Goal: Task Accomplishment & Management: Use online tool/utility

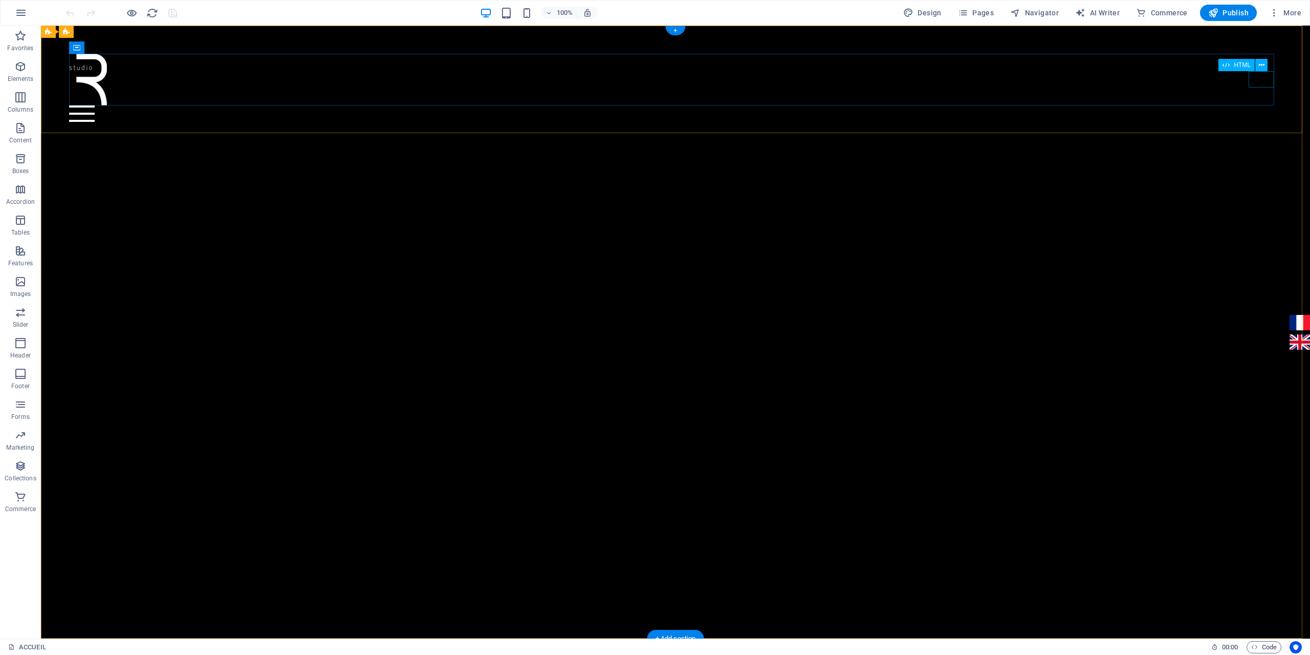
click at [1261, 105] on div at bounding box center [676, 113] width 1214 height 16
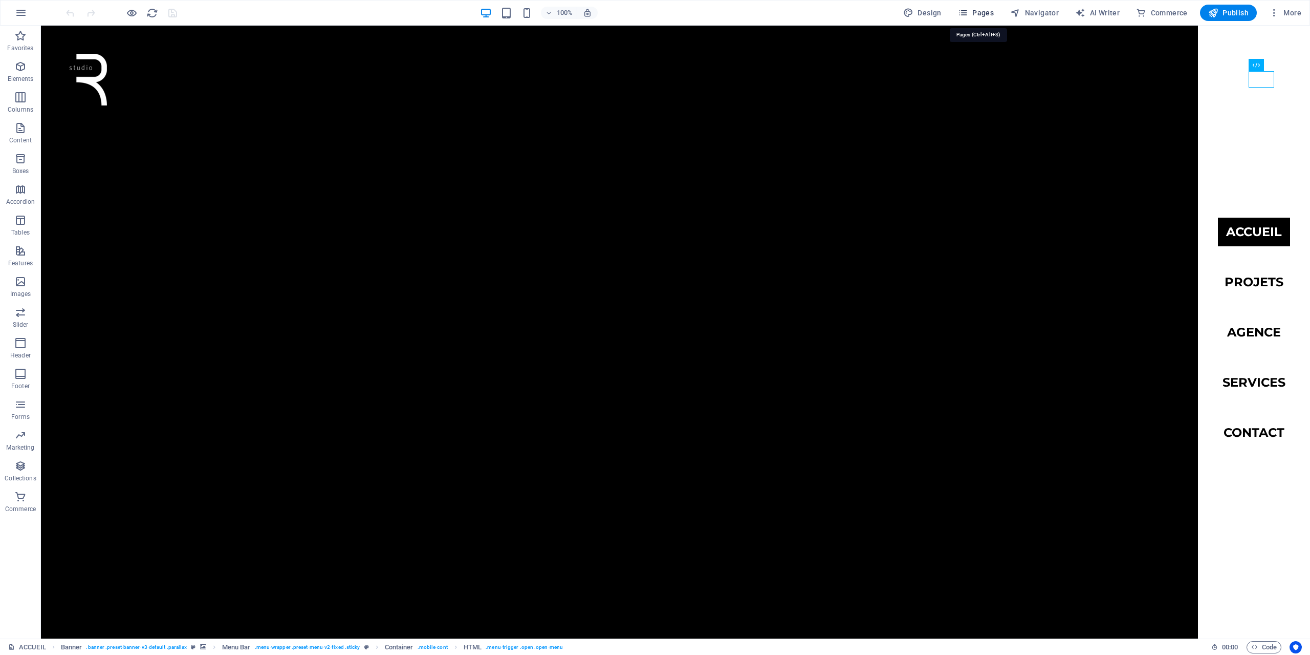
click at [992, 13] on span "Pages" at bounding box center [976, 13] width 36 height 10
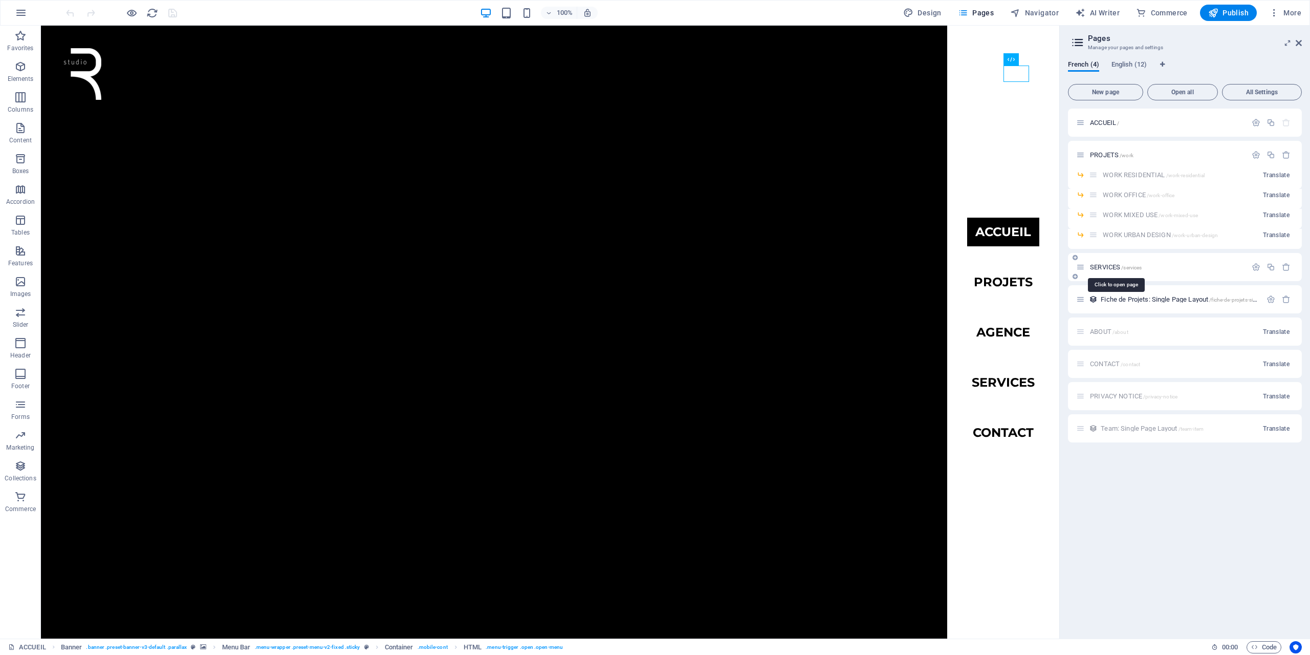
click at [1110, 269] on span "SERVICES /services" at bounding box center [1116, 267] width 52 height 8
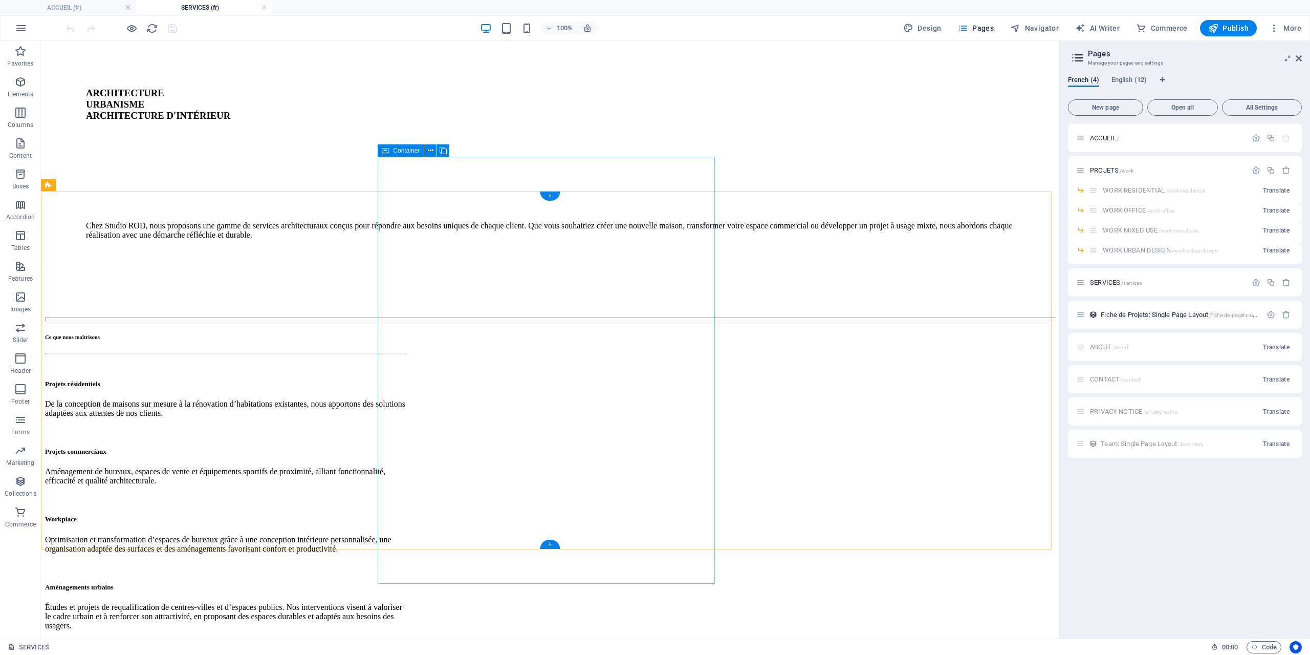
scroll to position [154, 0]
click at [371, 503] on div "Ce que nous maîtrisons Projets résidentiels De la conception de maisons sur mes…" at bounding box center [225, 484] width 360 height 296
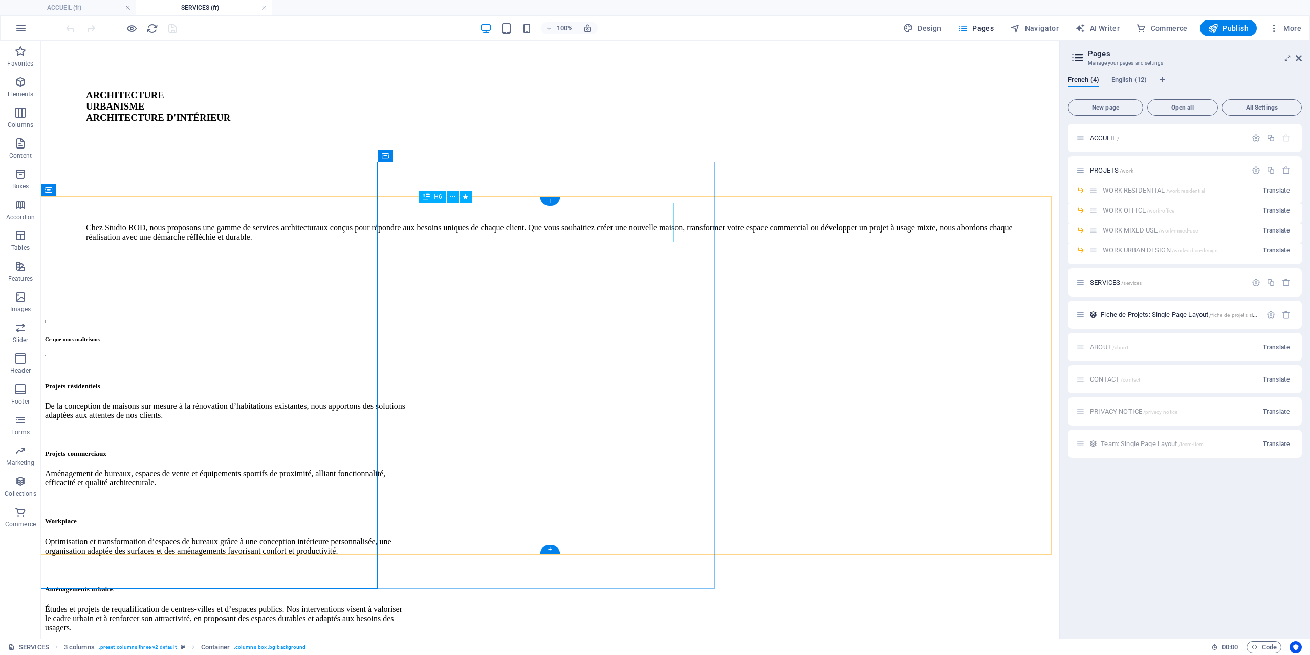
click at [489, 645] on div "What We’d Love to Explore" at bounding box center [550, 648] width 1010 height 6
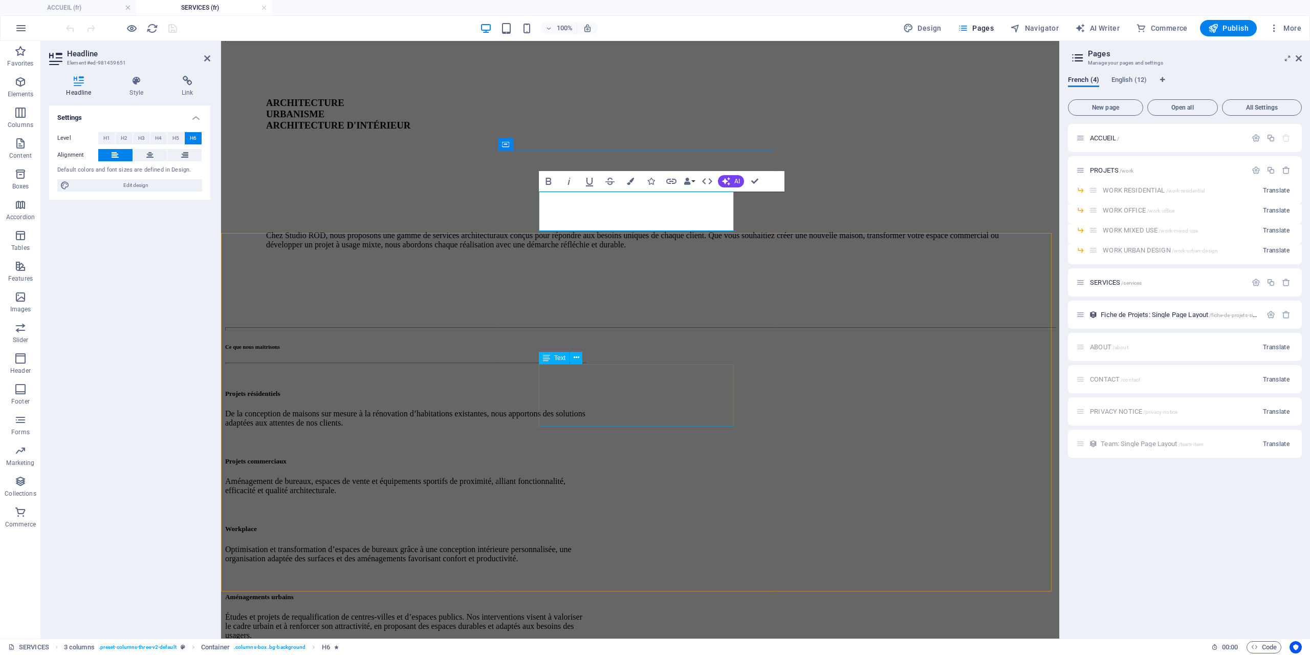
scroll to position [184, 0]
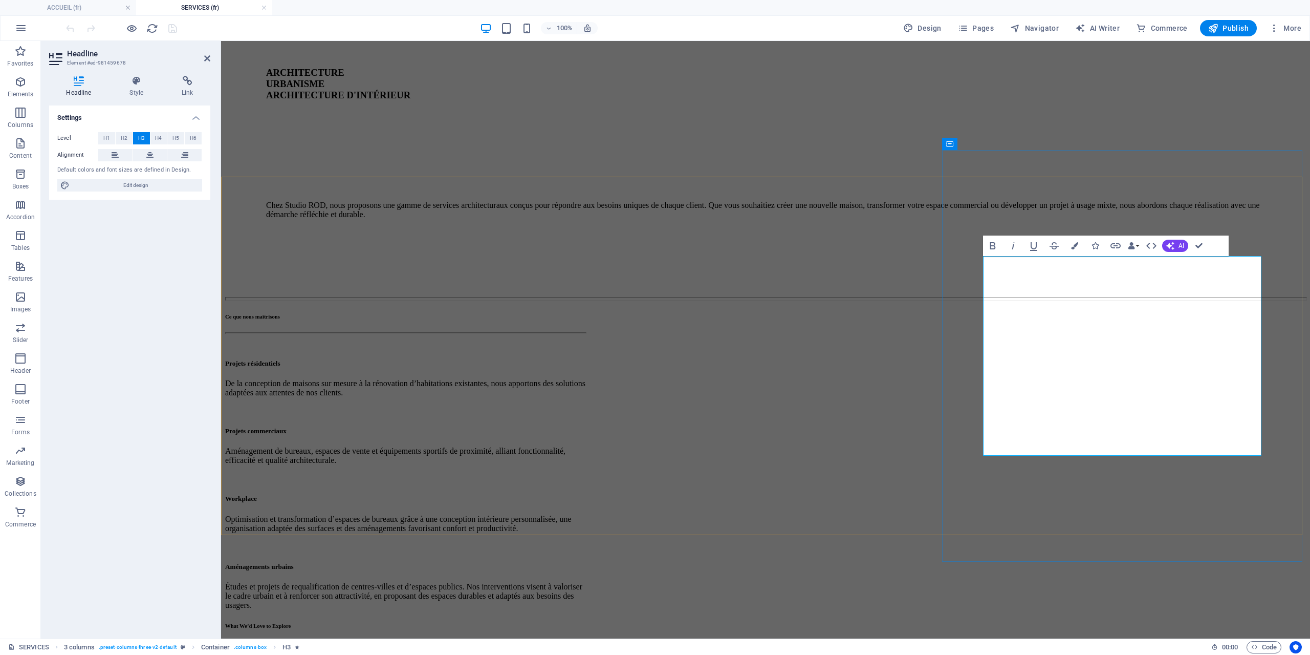
click at [683, 622] on div "What We’d Love to Explore" at bounding box center [765, 625] width 1081 height 6
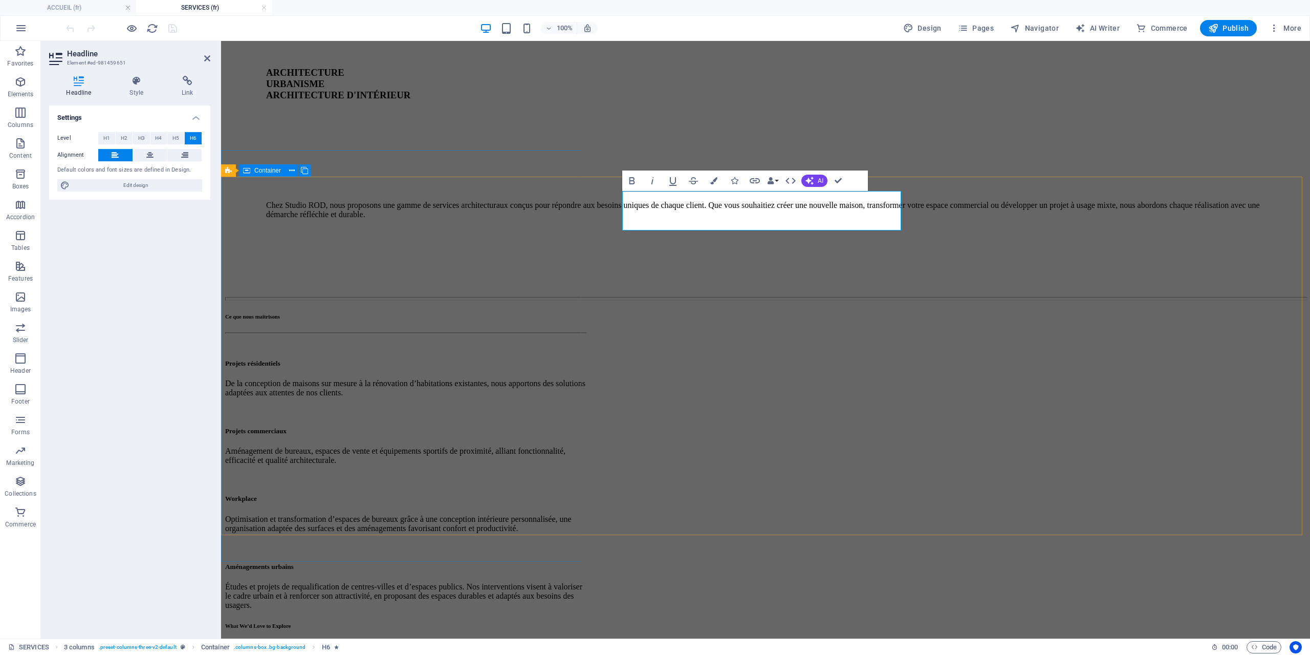
click at [574, 518] on div "Ce que nous maîtrisons Projets résidentiels De la conception de maisons sur mes…" at bounding box center [405, 461] width 360 height 296
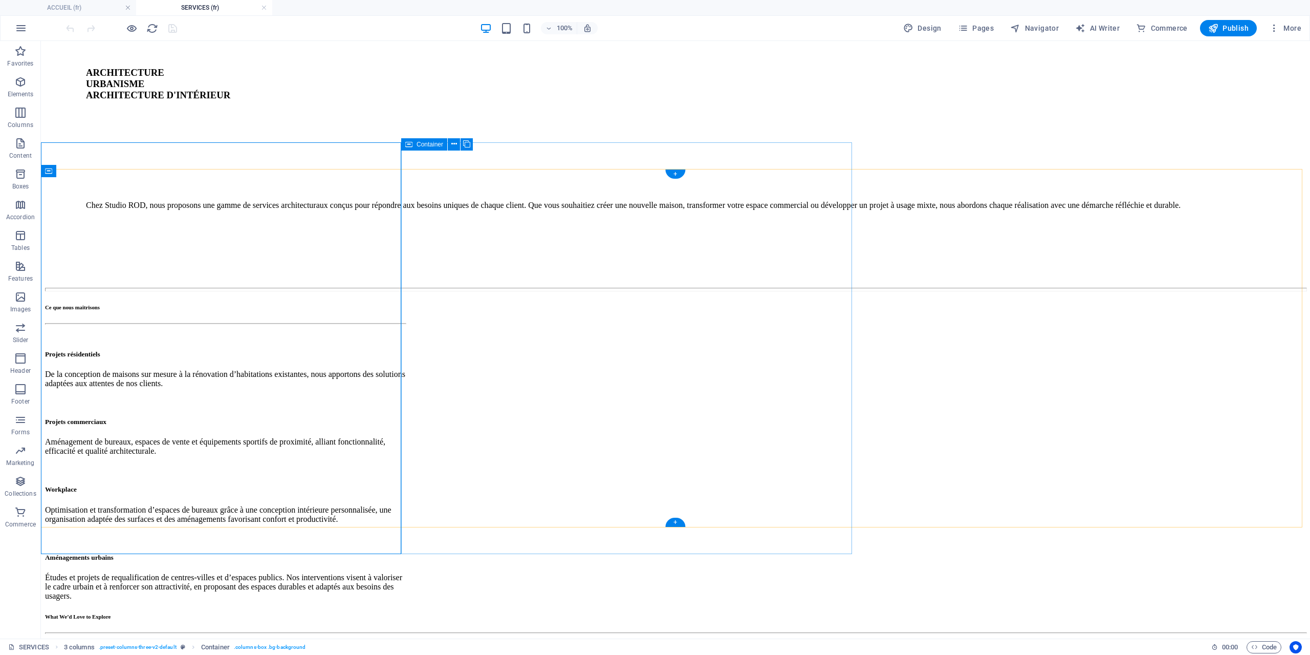
scroll to position [184, 0]
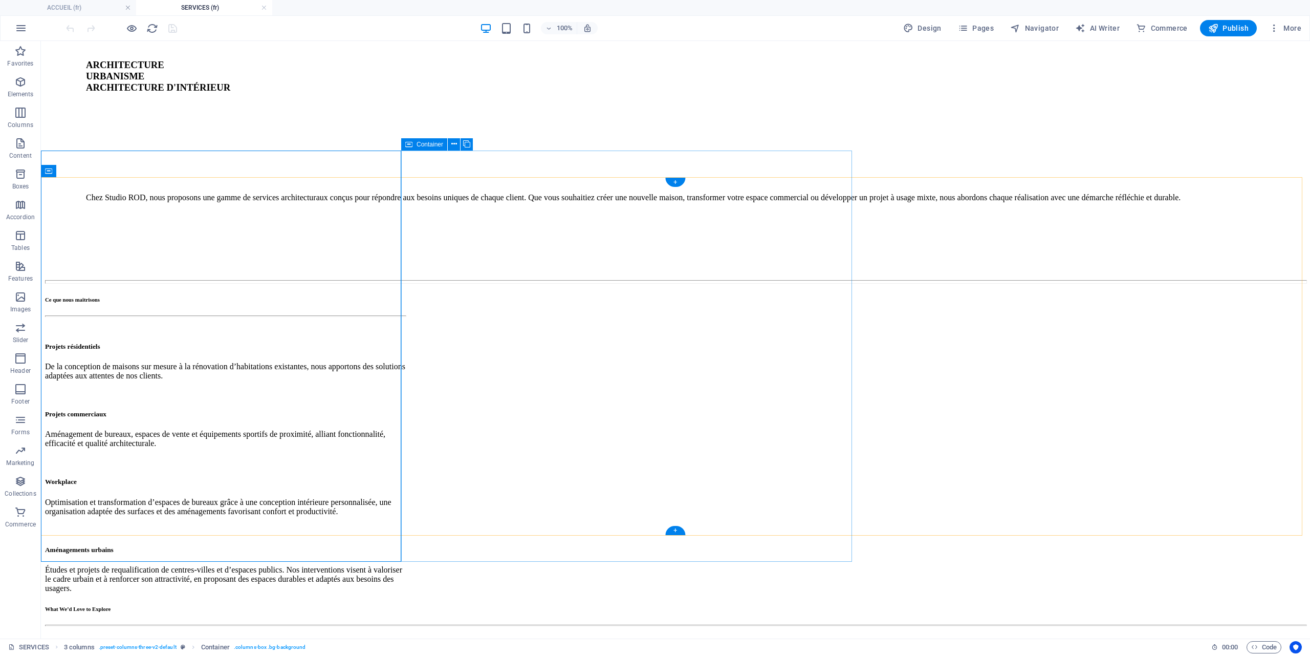
select select "px"
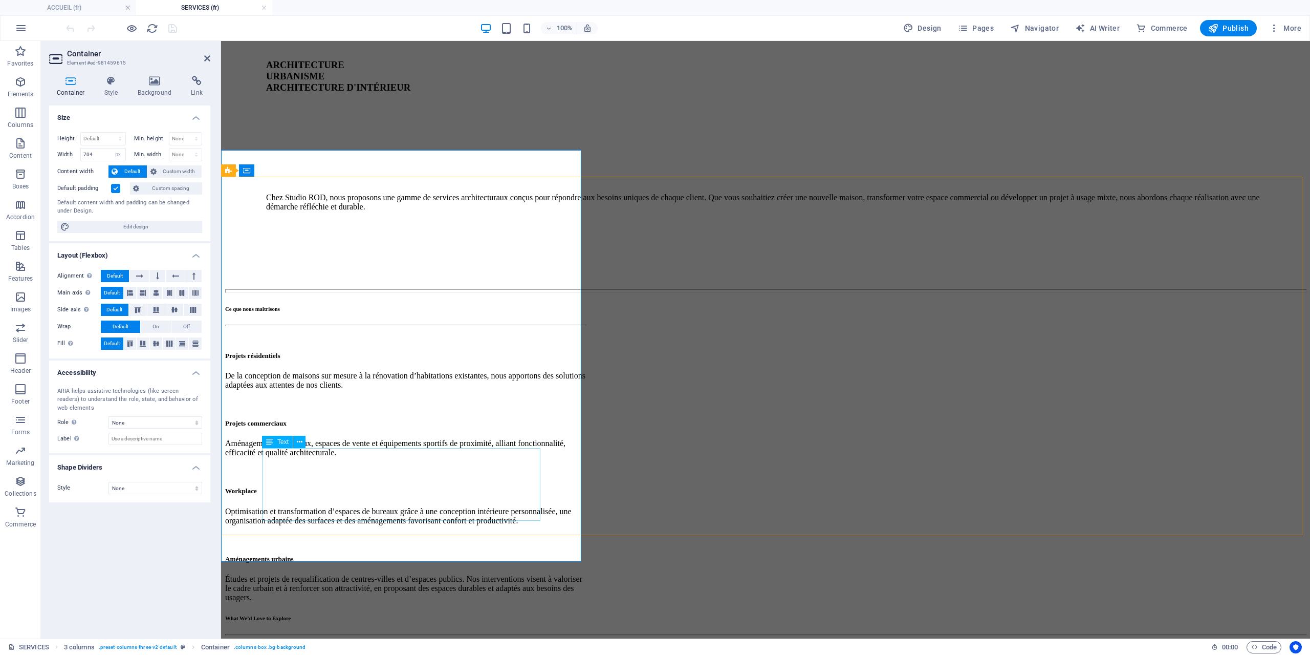
scroll to position [176, 0]
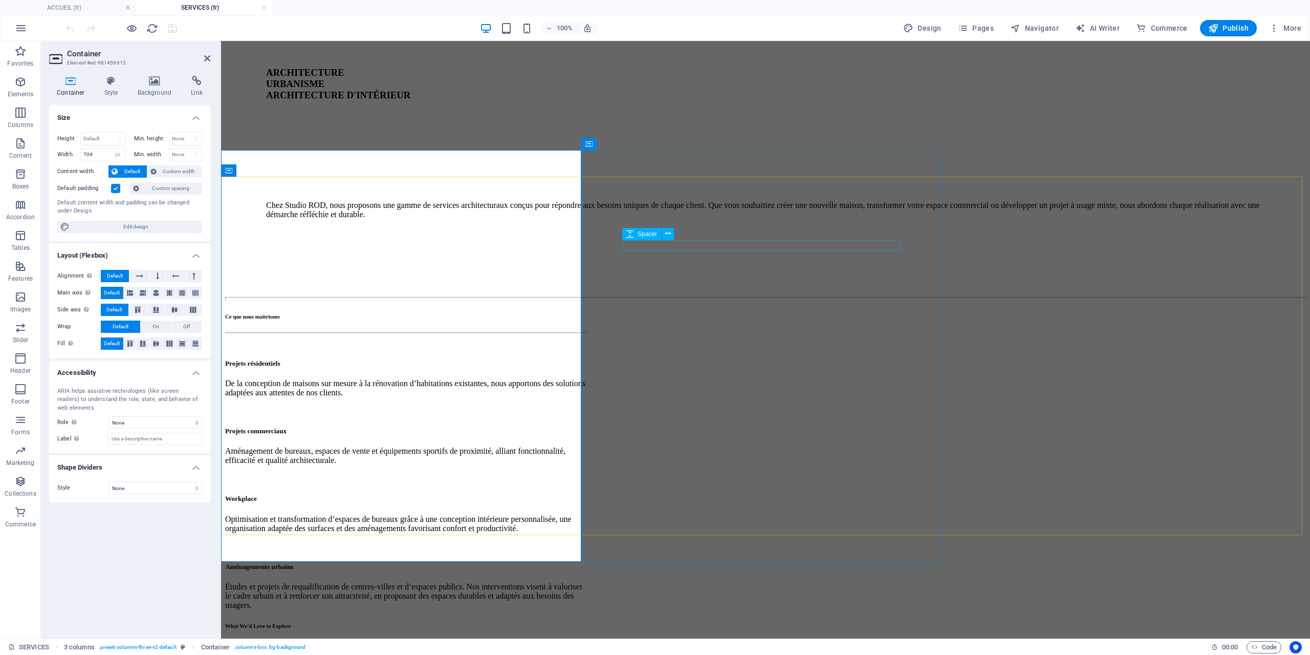
click at [817, 647] on div at bounding box center [765, 652] width 1081 height 10
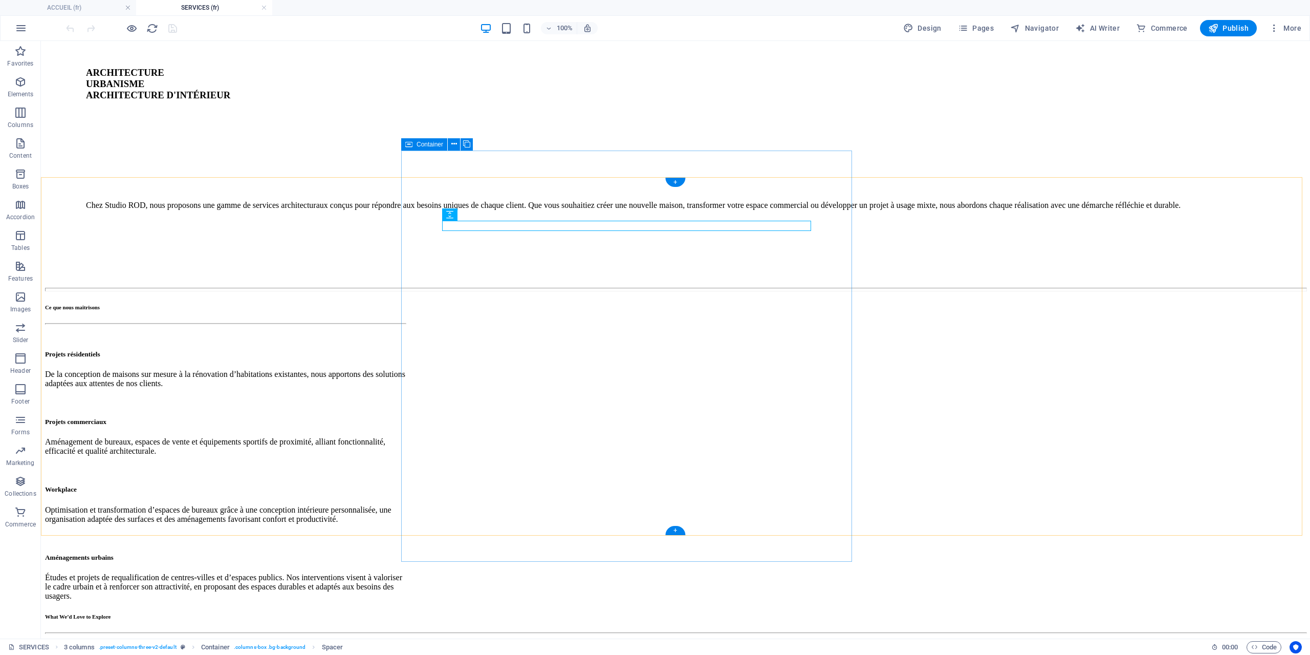
scroll to position [184, 0]
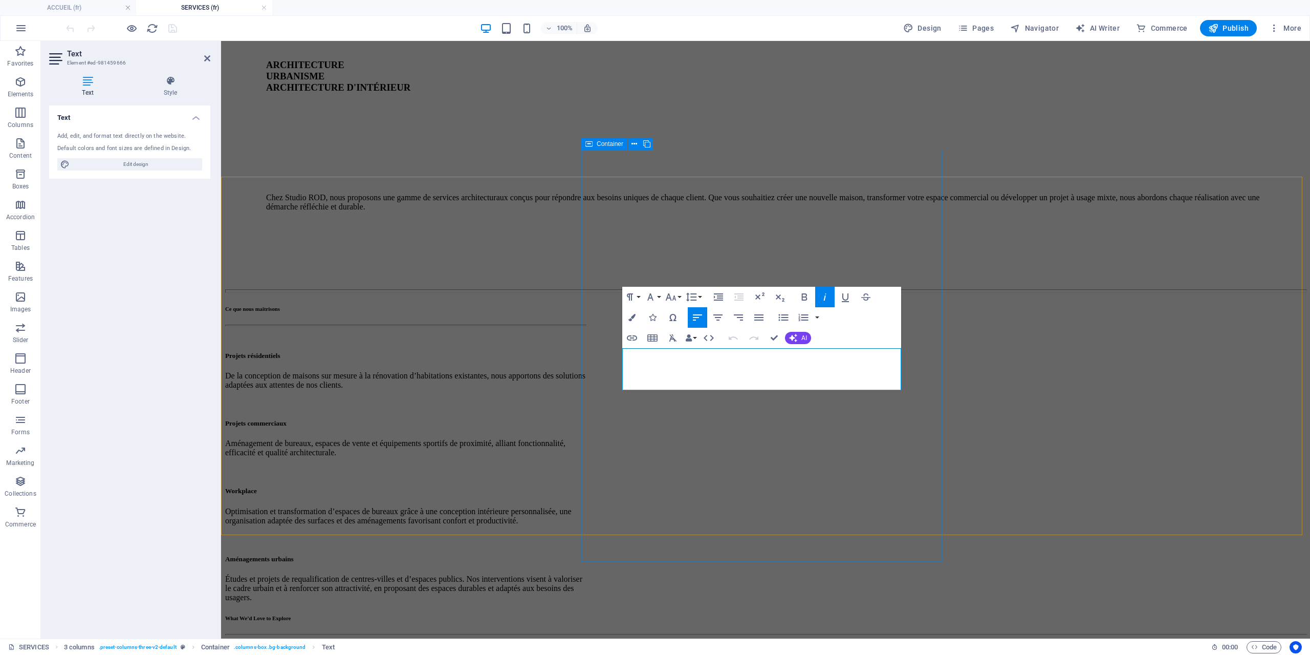
scroll to position [176, 0]
drag, startPoint x: 809, startPoint y: 379, endPoint x: 606, endPoint y: 356, distance: 204.5
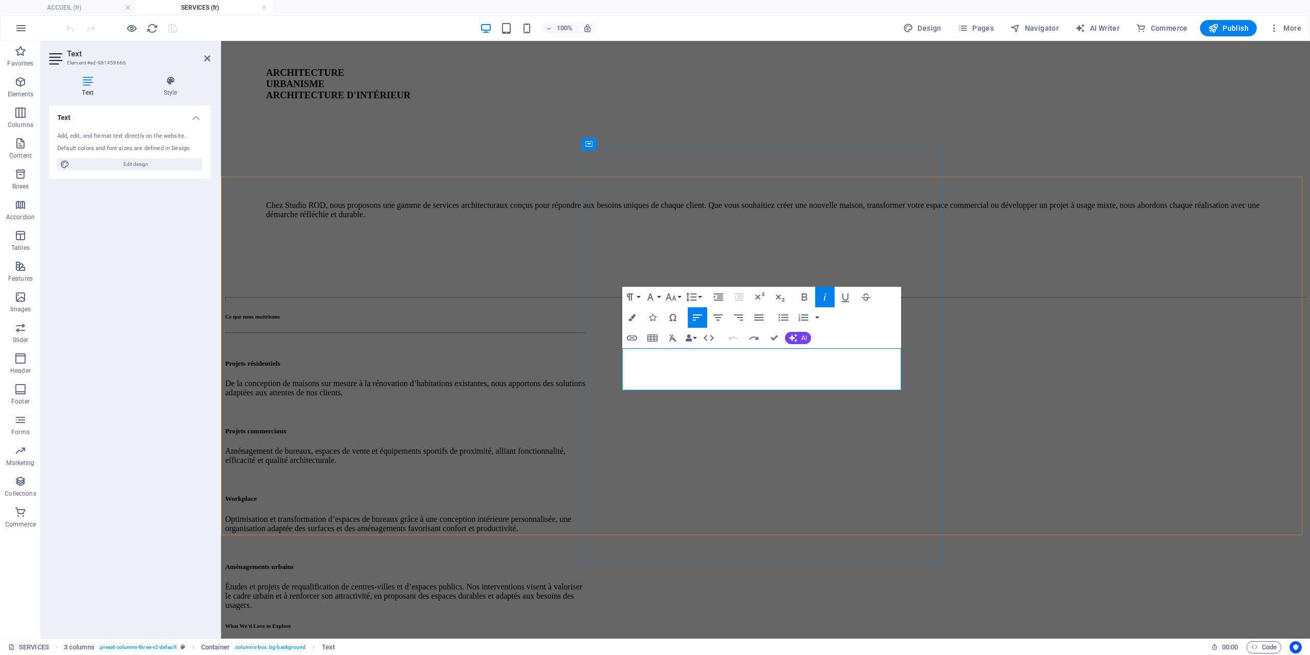
drag, startPoint x: 682, startPoint y: 378, endPoint x: 669, endPoint y: 375, distance: 13.2
click at [821, 299] on icon "button" at bounding box center [825, 297] width 12 height 12
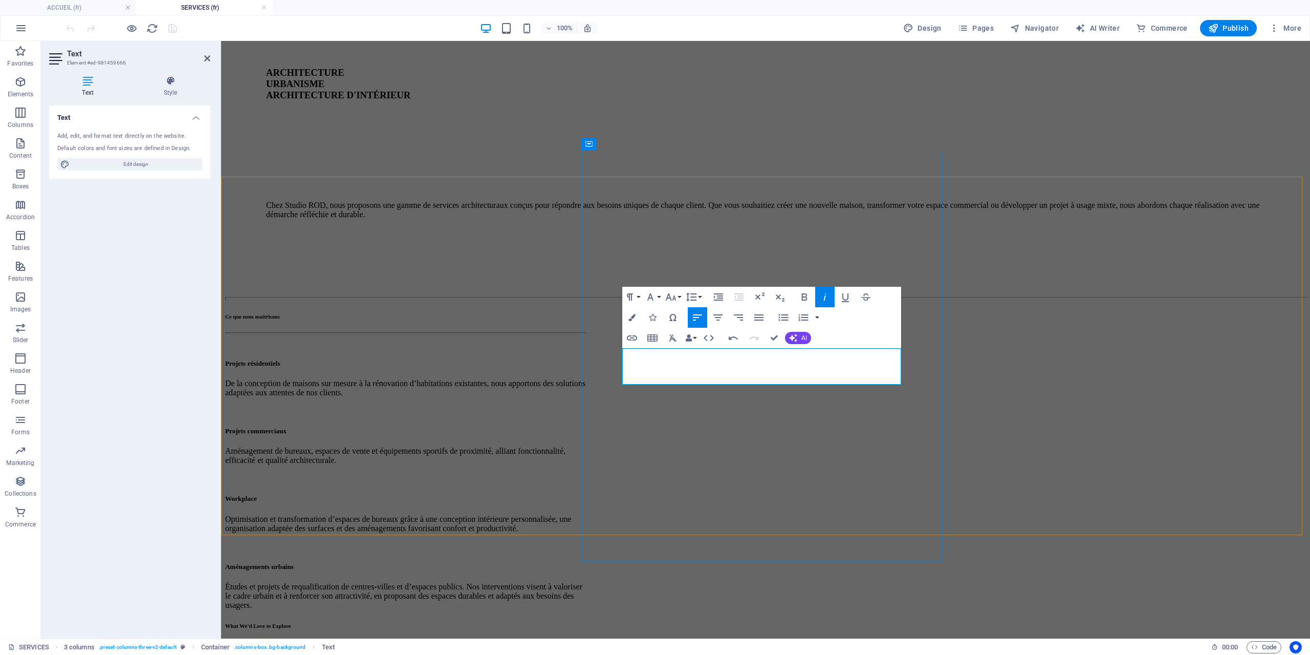
drag, startPoint x: 664, startPoint y: 374, endPoint x: 656, endPoint y: 373, distance: 8.3
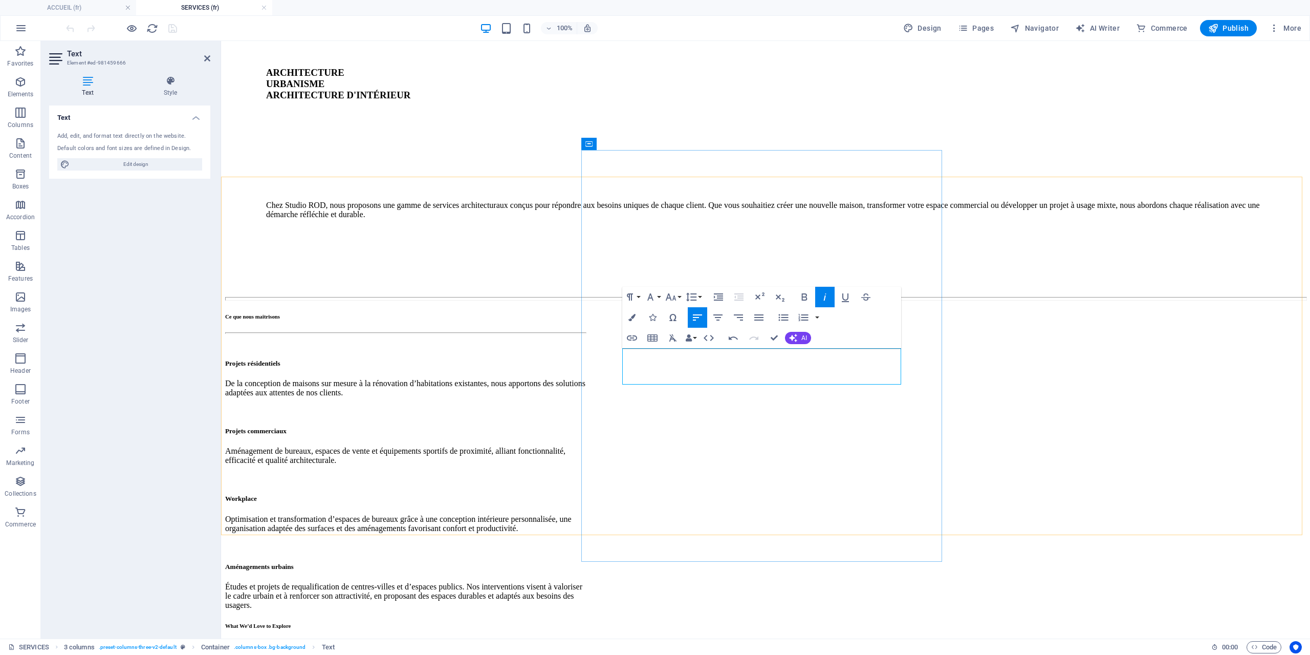
drag, startPoint x: 682, startPoint y: 375, endPoint x: 659, endPoint y: 373, distance: 23.1
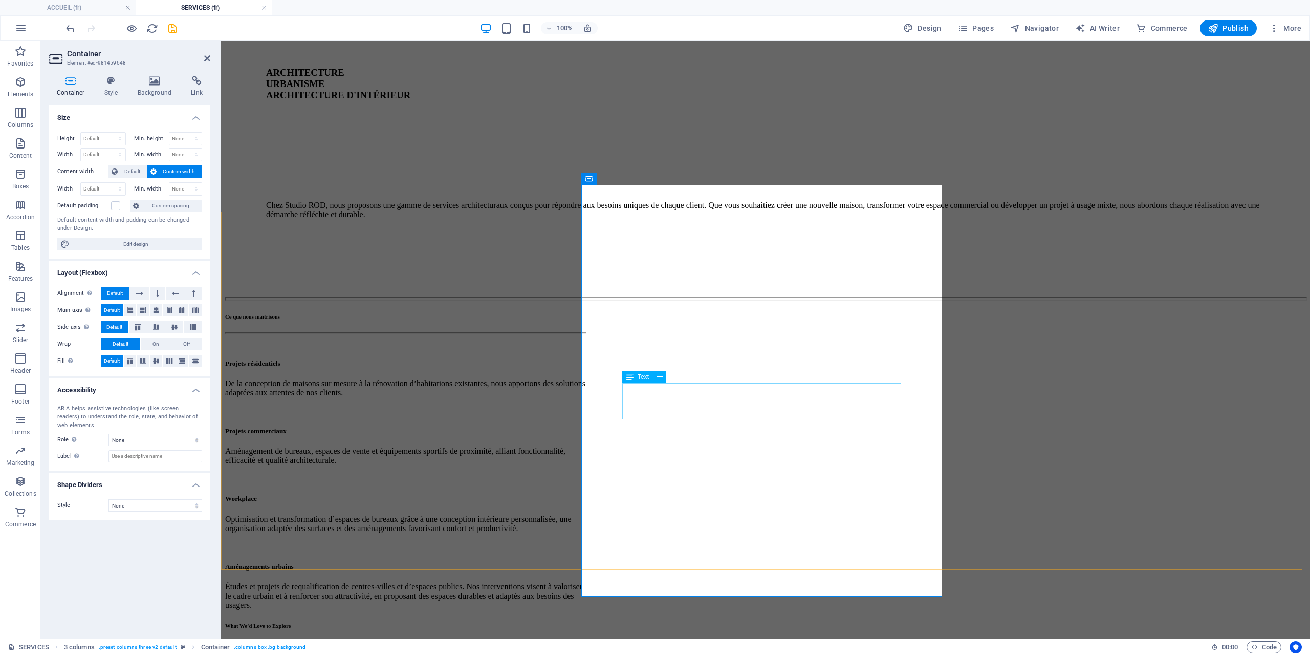
scroll to position [141, 0]
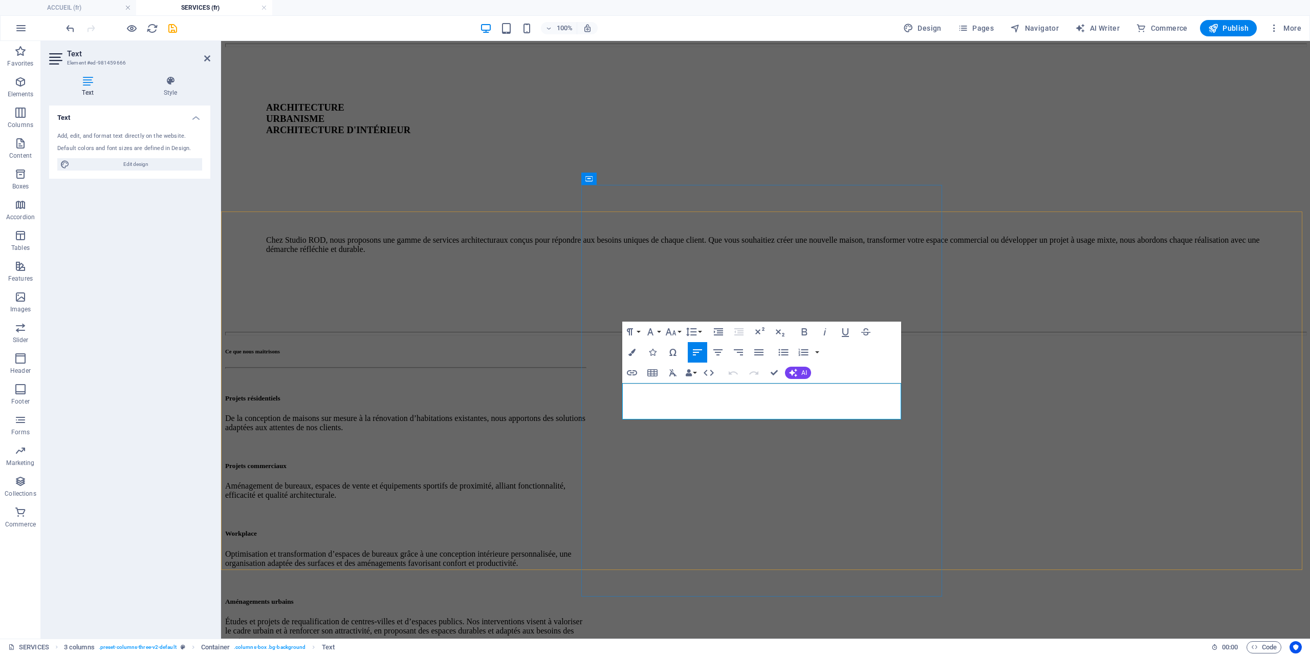
drag, startPoint x: 672, startPoint y: 406, endPoint x: 659, endPoint y: 406, distance: 12.8
click at [641, 332] on button "Paragraph Format" at bounding box center [631, 331] width 19 height 20
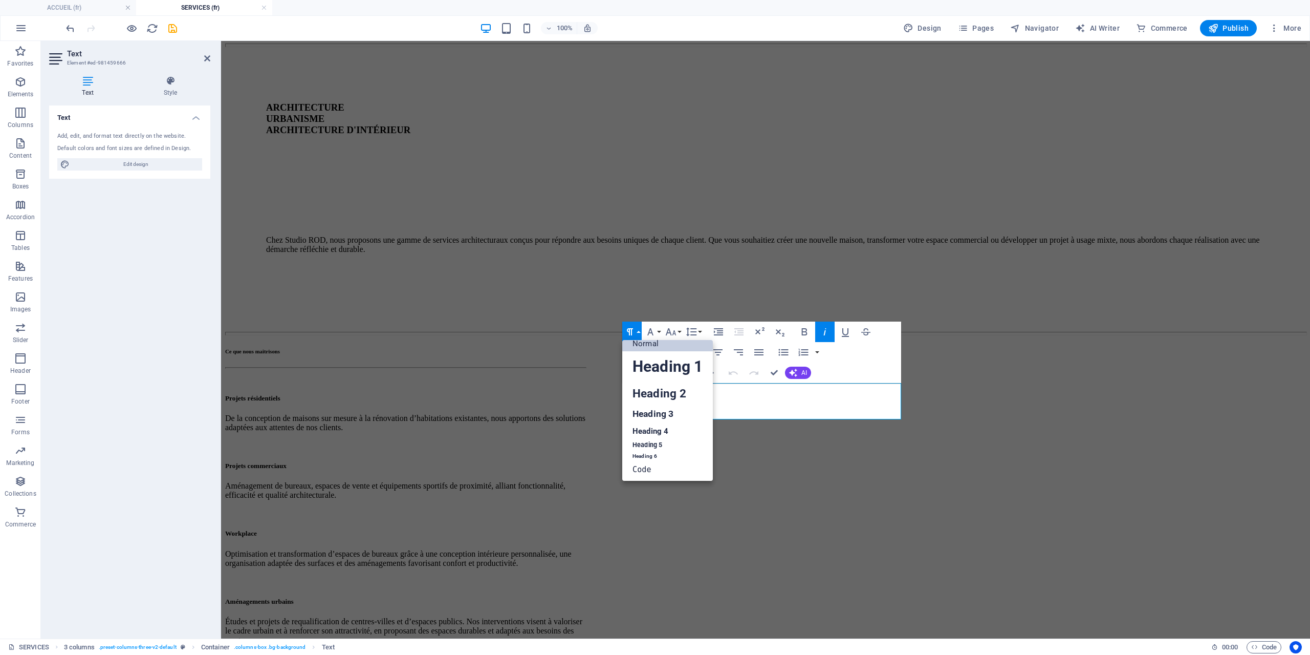
scroll to position [8, 0]
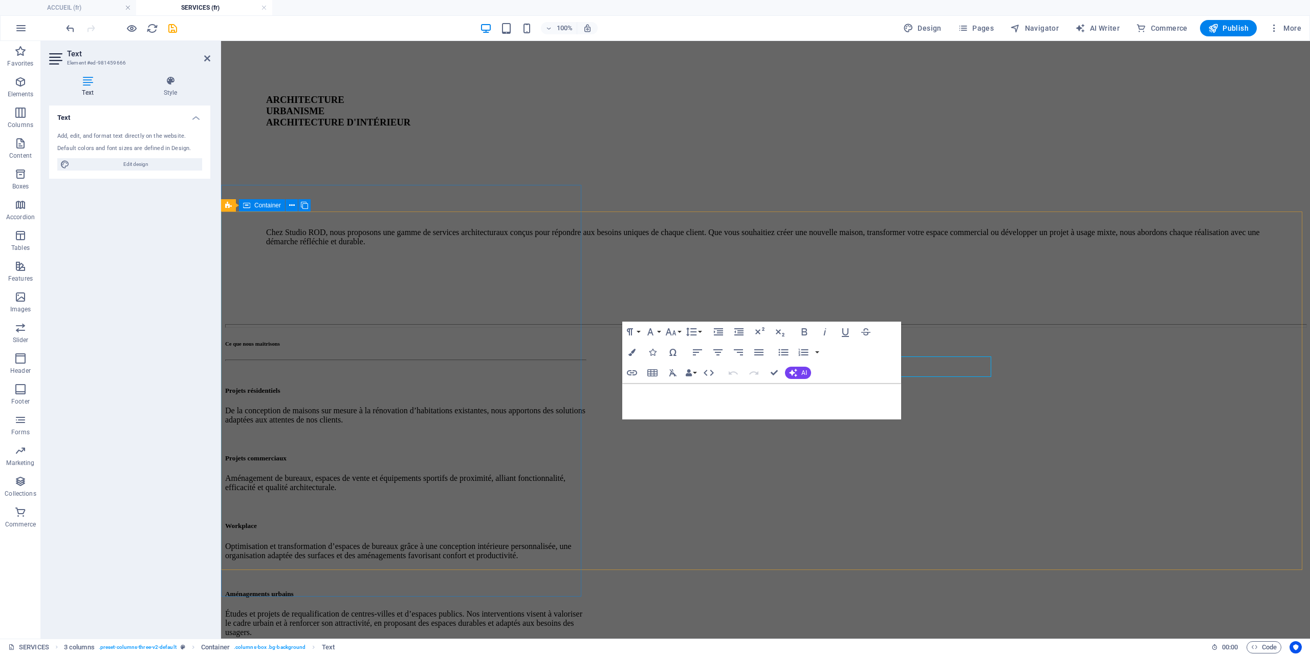
scroll to position [141, 0]
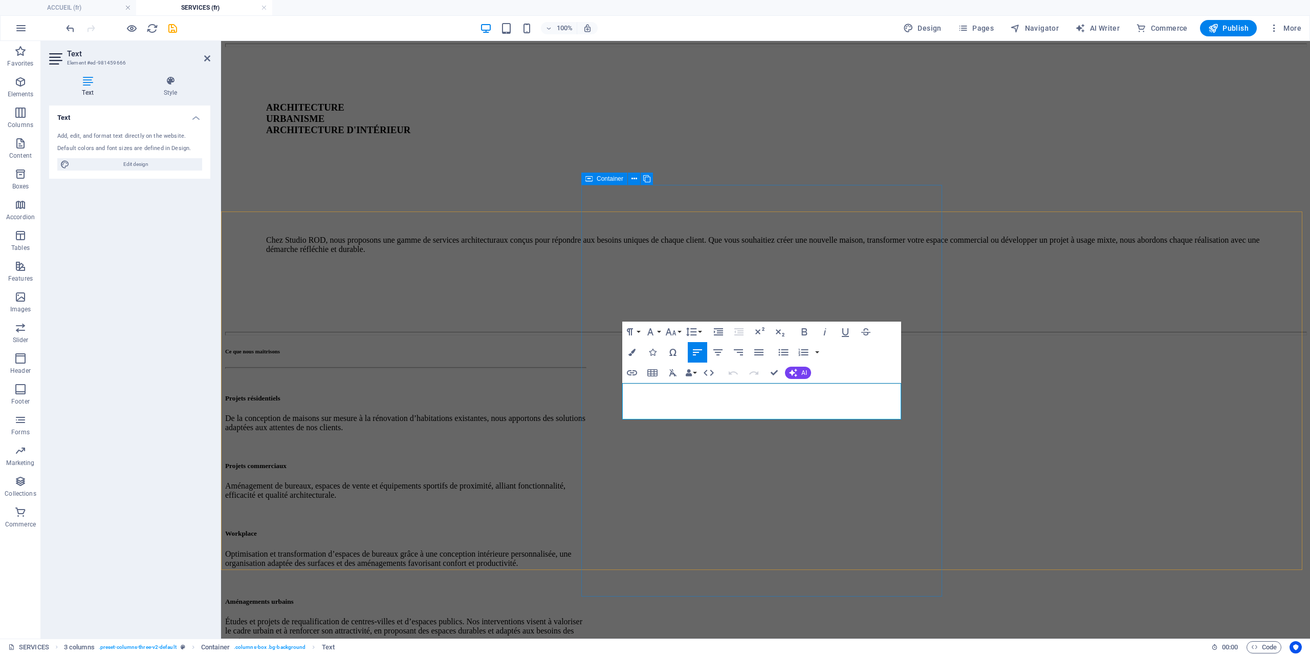
drag, startPoint x: 671, startPoint y: 408, endPoint x: 622, endPoint y: 387, distance: 53.2
click at [829, 333] on icon "button" at bounding box center [825, 332] width 12 height 12
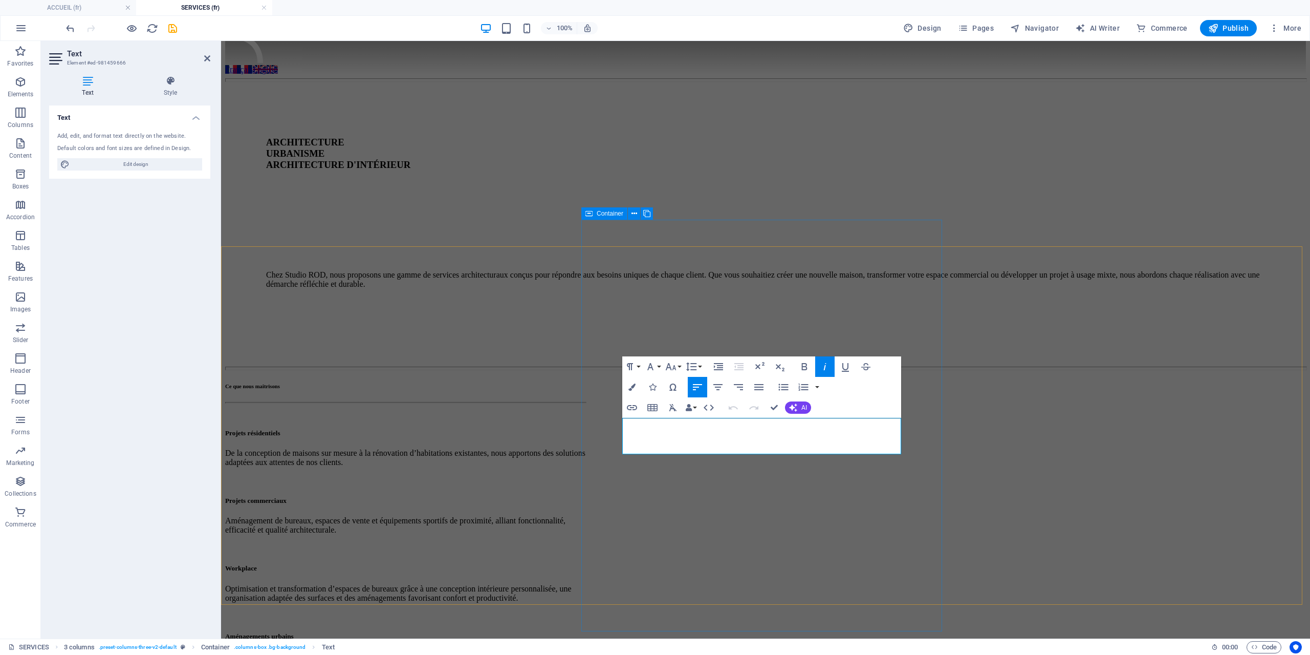
drag, startPoint x: 692, startPoint y: 442, endPoint x: 616, endPoint y: 428, distance: 78.0
click at [655, 372] on icon "button" at bounding box center [650, 366] width 12 height 12
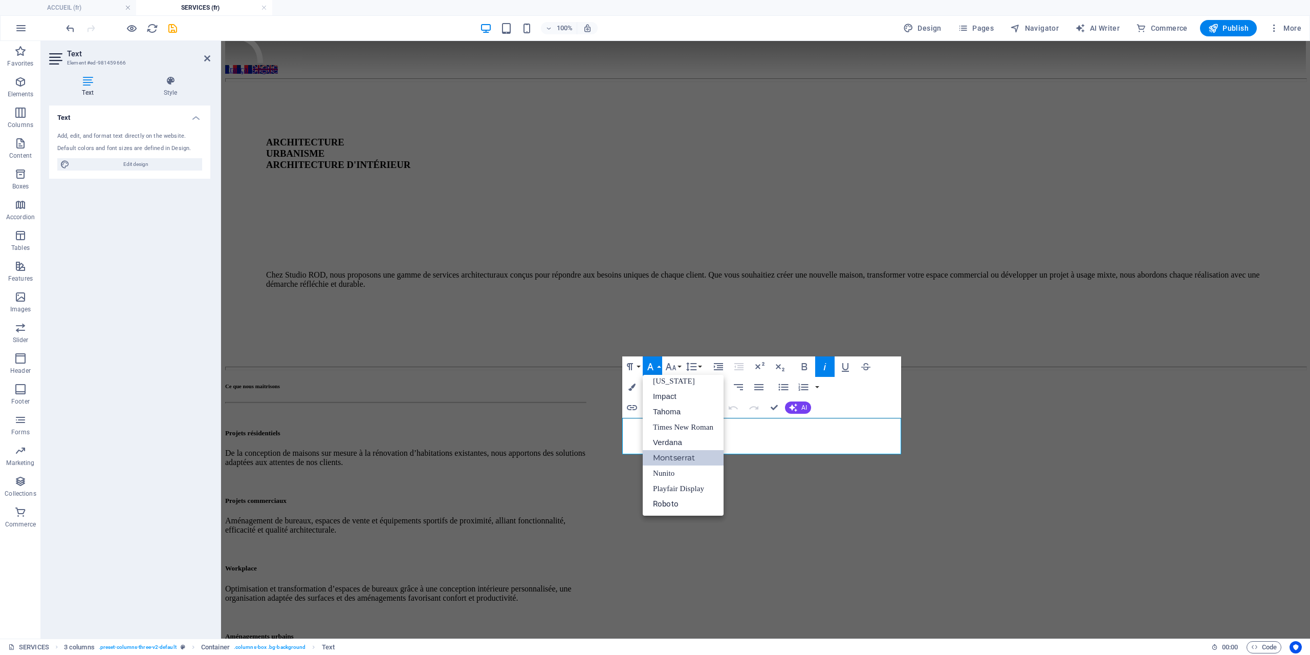
scroll to position [21, 0]
click at [677, 369] on button "Font Size" at bounding box center [672, 366] width 19 height 20
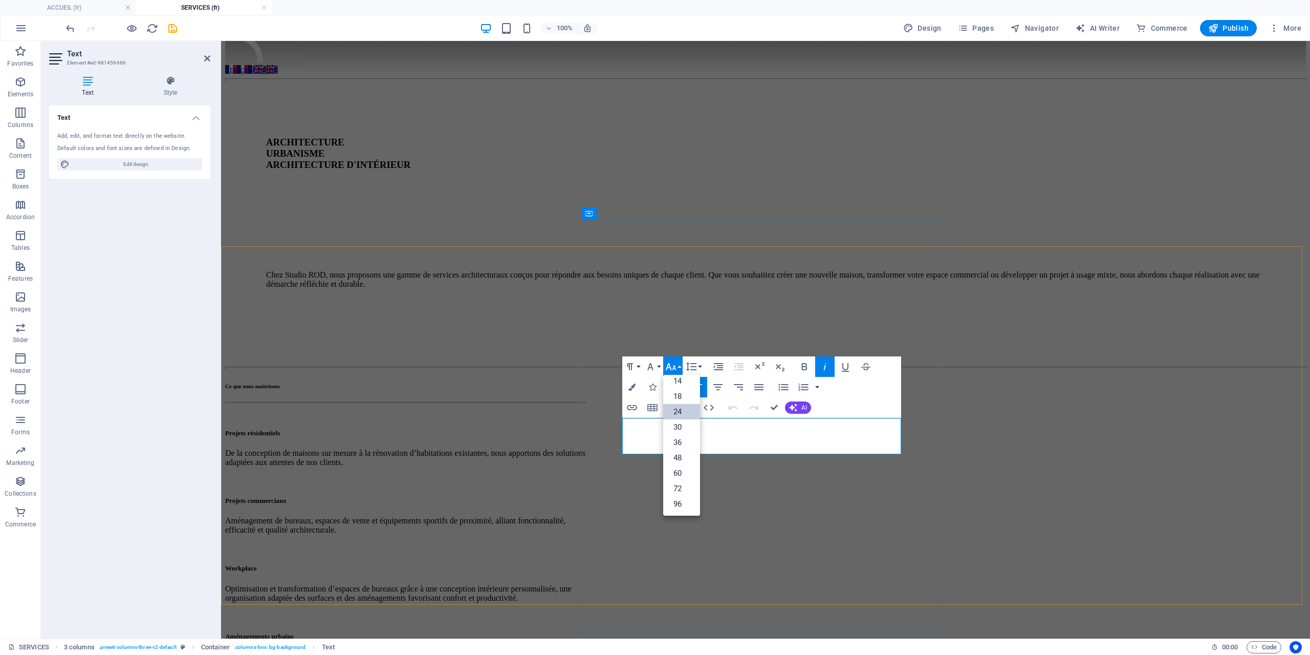
drag, startPoint x: 642, startPoint y: 428, endPoint x: 634, endPoint y: 427, distance: 8.3
drag, startPoint x: 659, startPoint y: 443, endPoint x: 673, endPoint y: 443, distance: 13.8
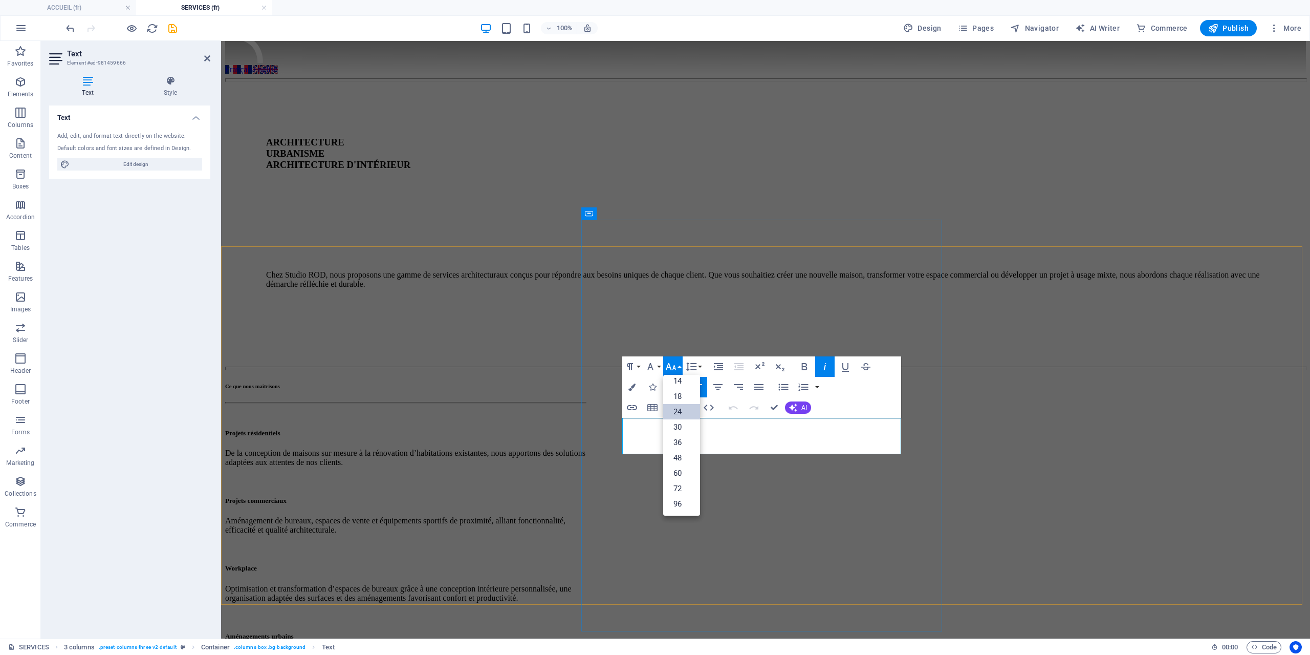
click at [681, 411] on link "24" at bounding box center [681, 411] width 37 height 15
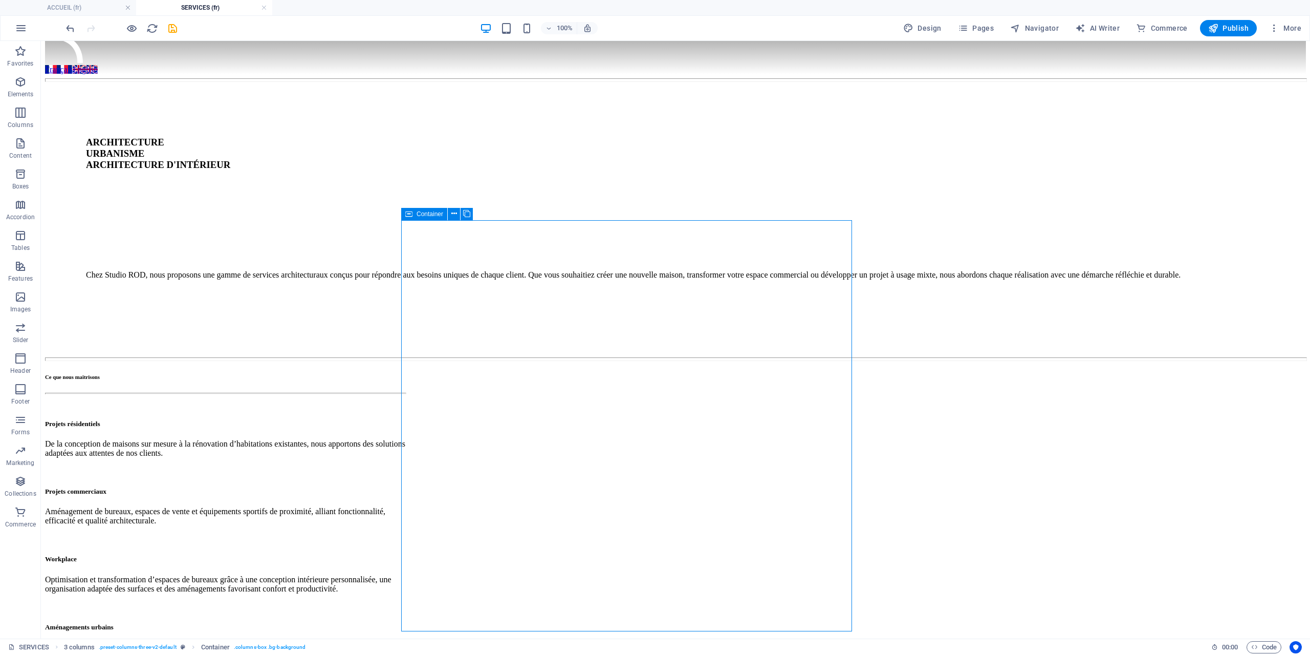
scroll to position [114, 0]
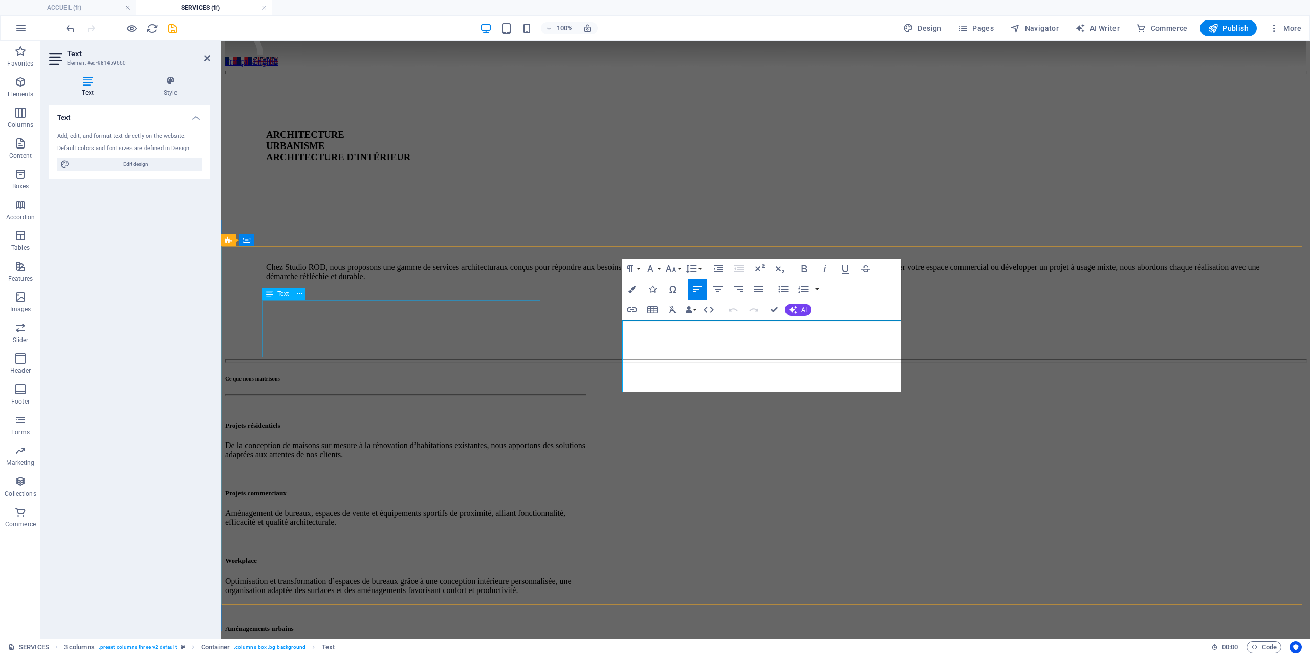
scroll to position [106, 0]
drag, startPoint x: 673, startPoint y: 388, endPoint x: 614, endPoint y: 343, distance: 73.8
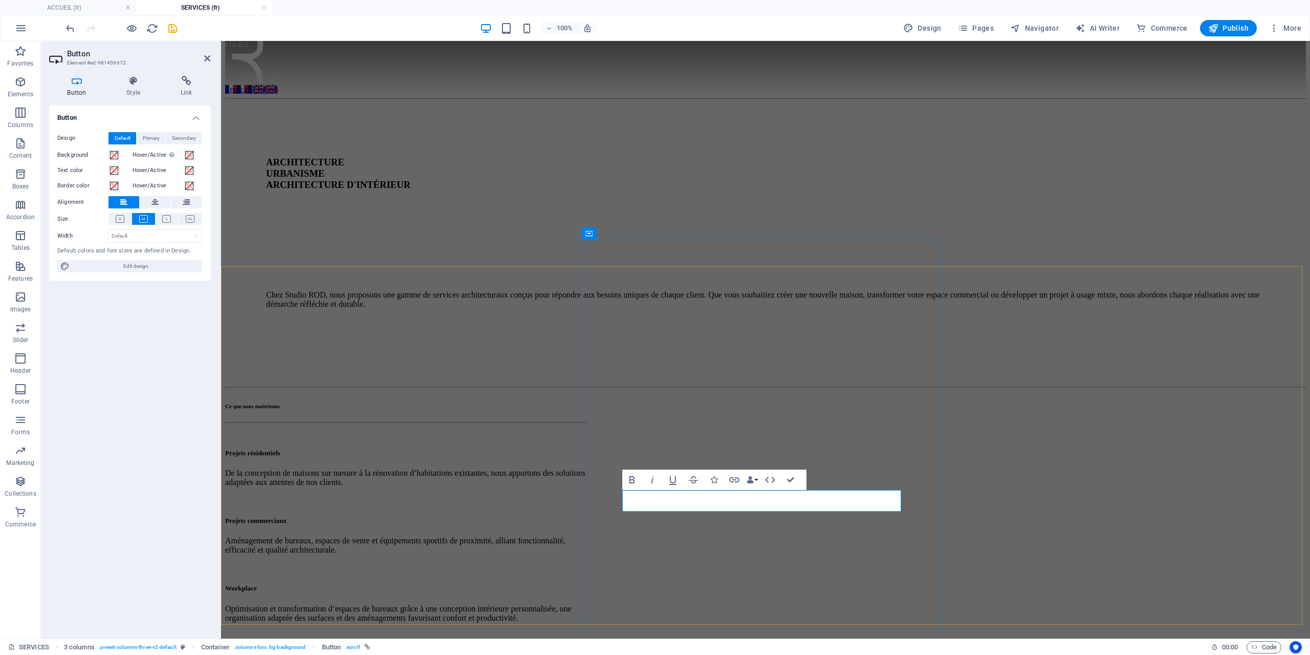
drag, startPoint x: 696, startPoint y: 500, endPoint x: 632, endPoint y: 503, distance: 64.1
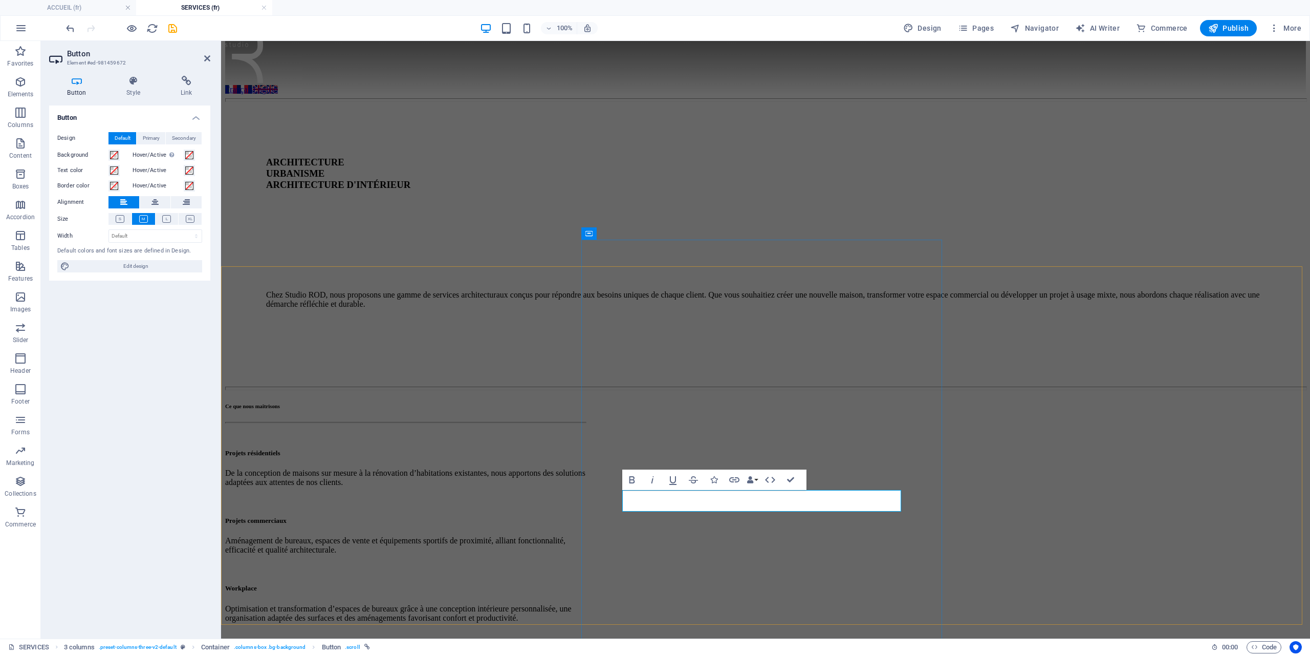
drag, startPoint x: 696, startPoint y: 502, endPoint x: 630, endPoint y: 506, distance: 66.2
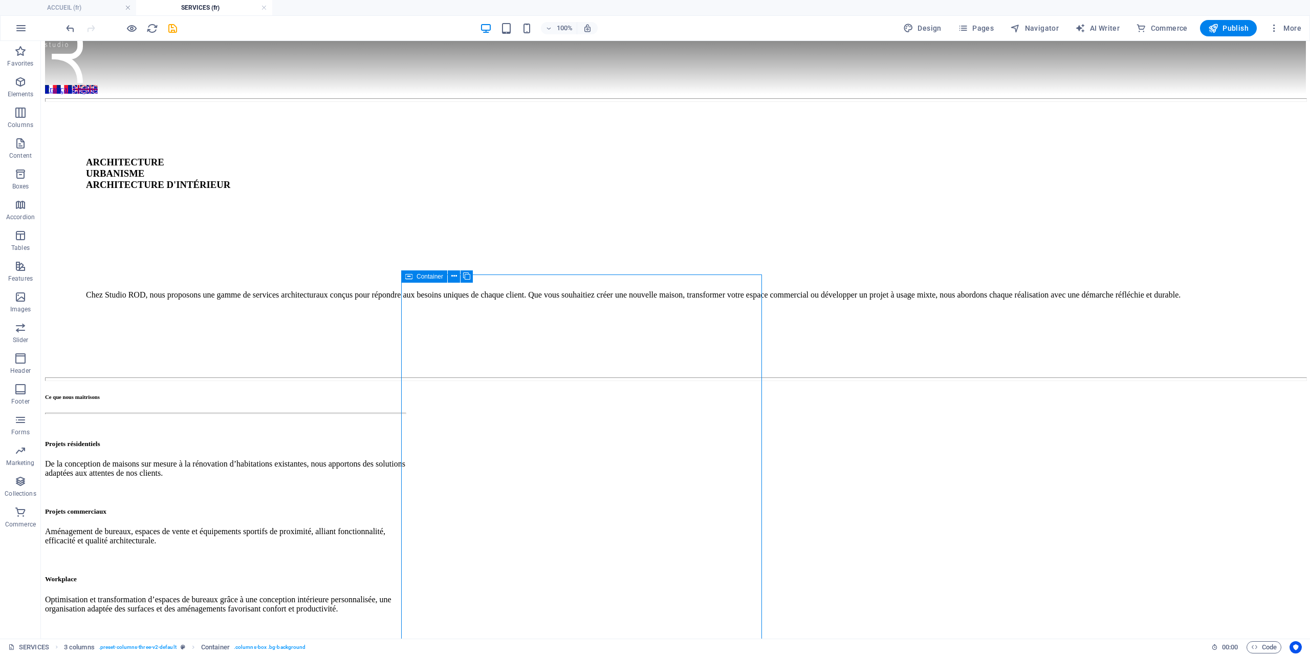
scroll to position [52, 0]
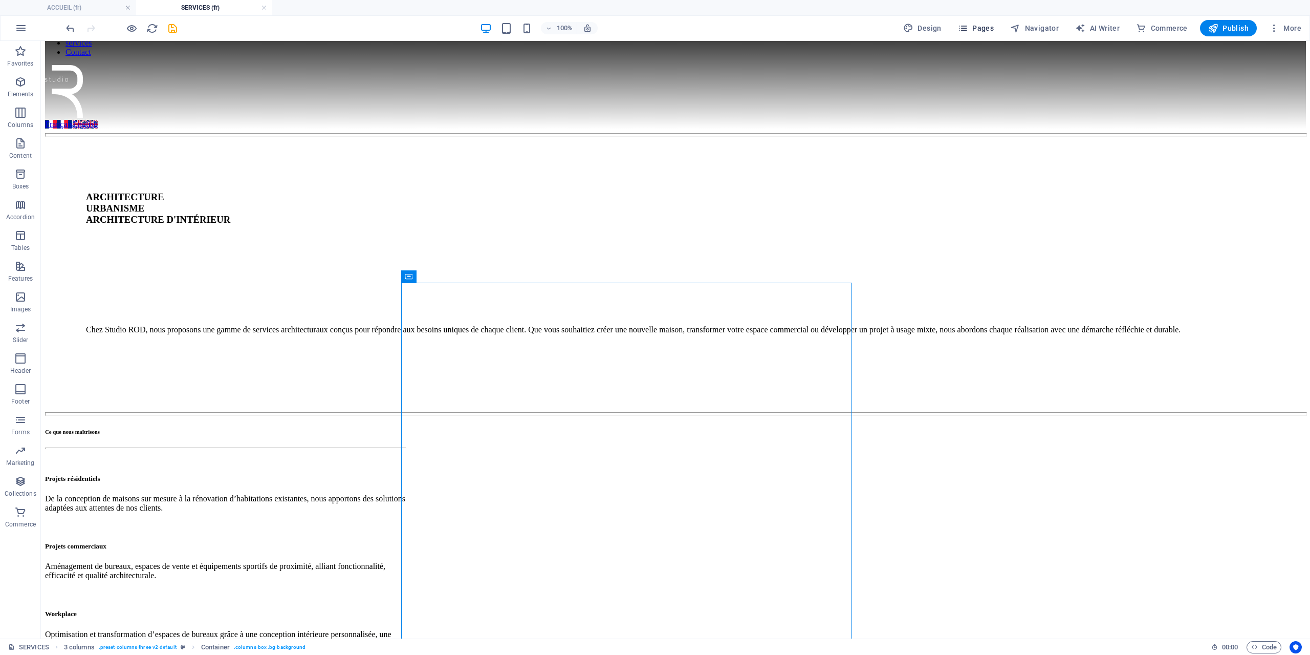
click at [985, 31] on span "Pages" at bounding box center [976, 28] width 36 height 10
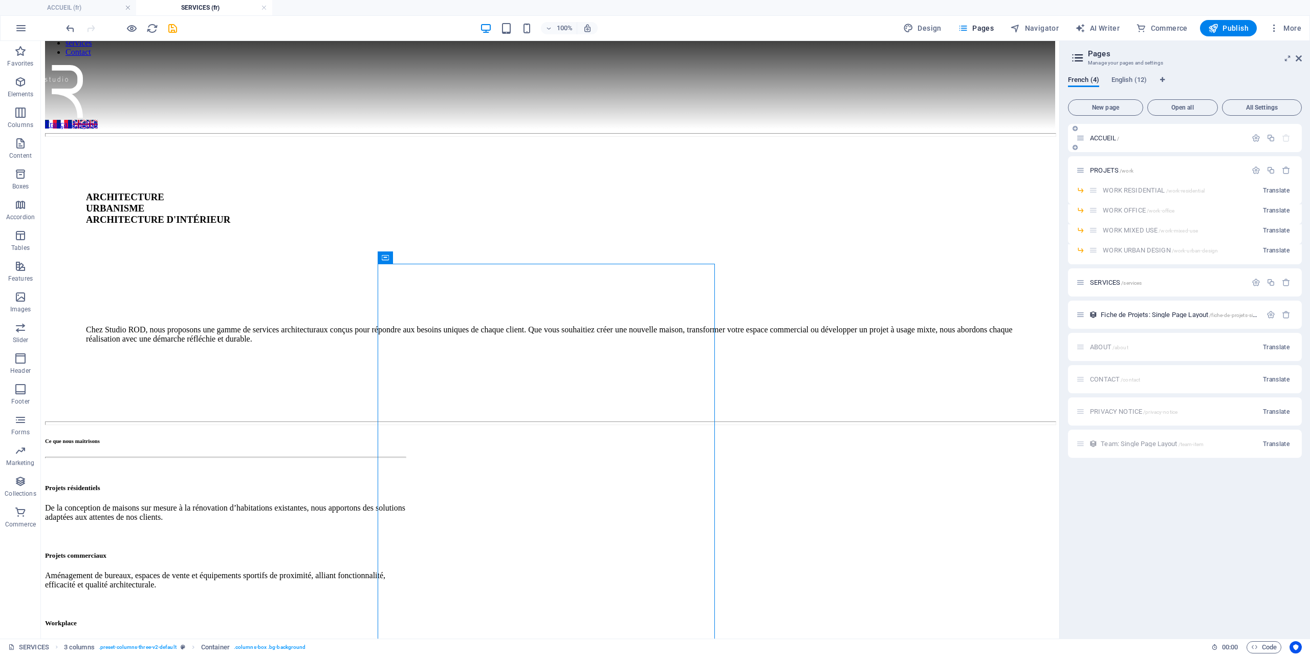
click at [1116, 143] on div "ACCUEIL /" at bounding box center [1161, 138] width 170 height 12
click at [1115, 139] on span "ACCUEIL /" at bounding box center [1104, 138] width 29 height 8
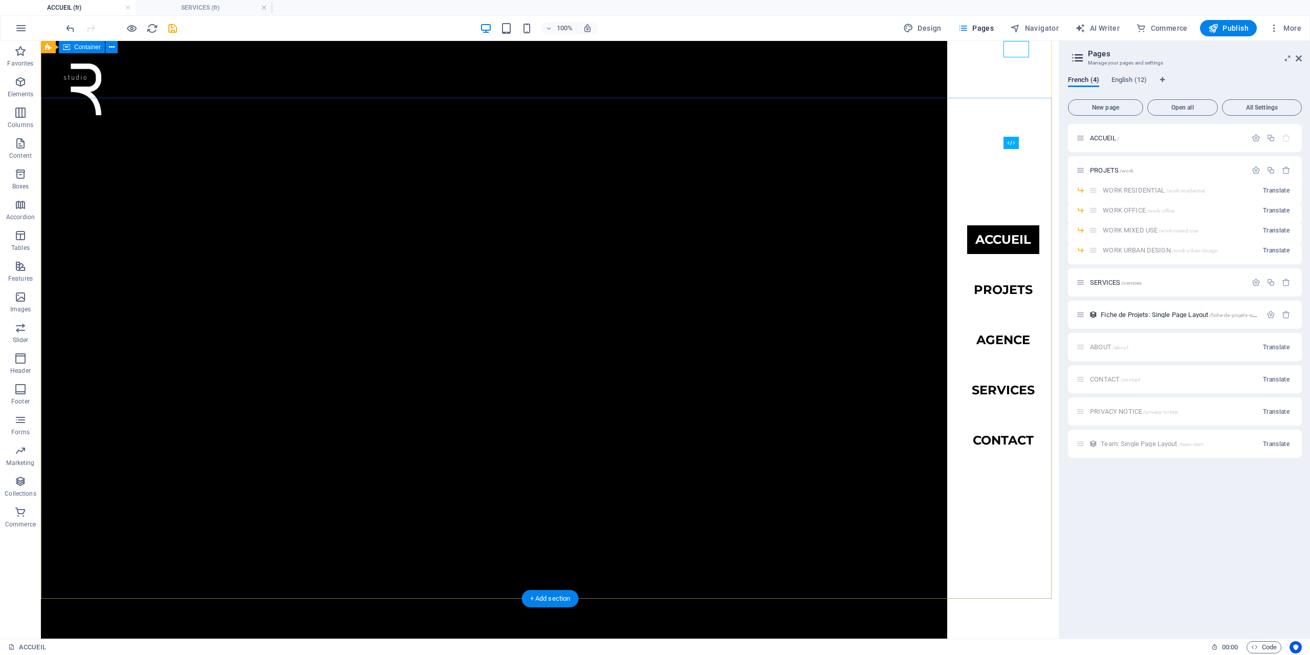
scroll to position [6, 0]
click at [219, 7] on h4 "SERVICES (fr)" at bounding box center [204, 7] width 136 height 11
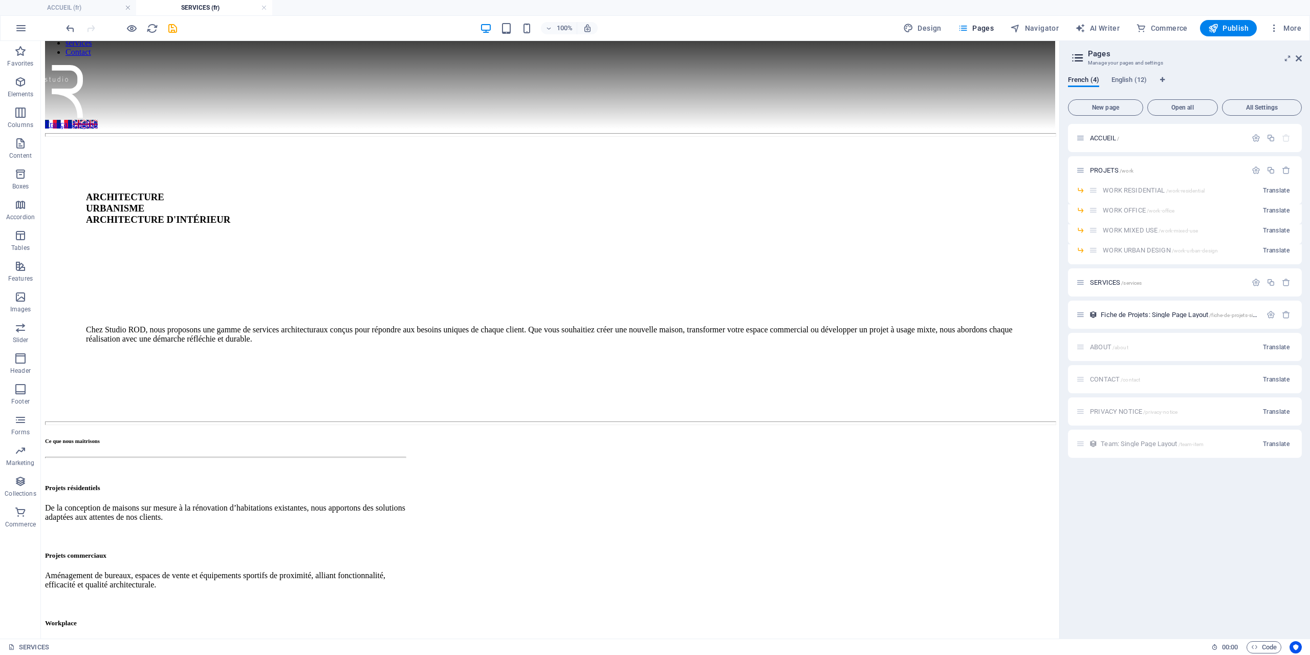
scroll to position [0, 0]
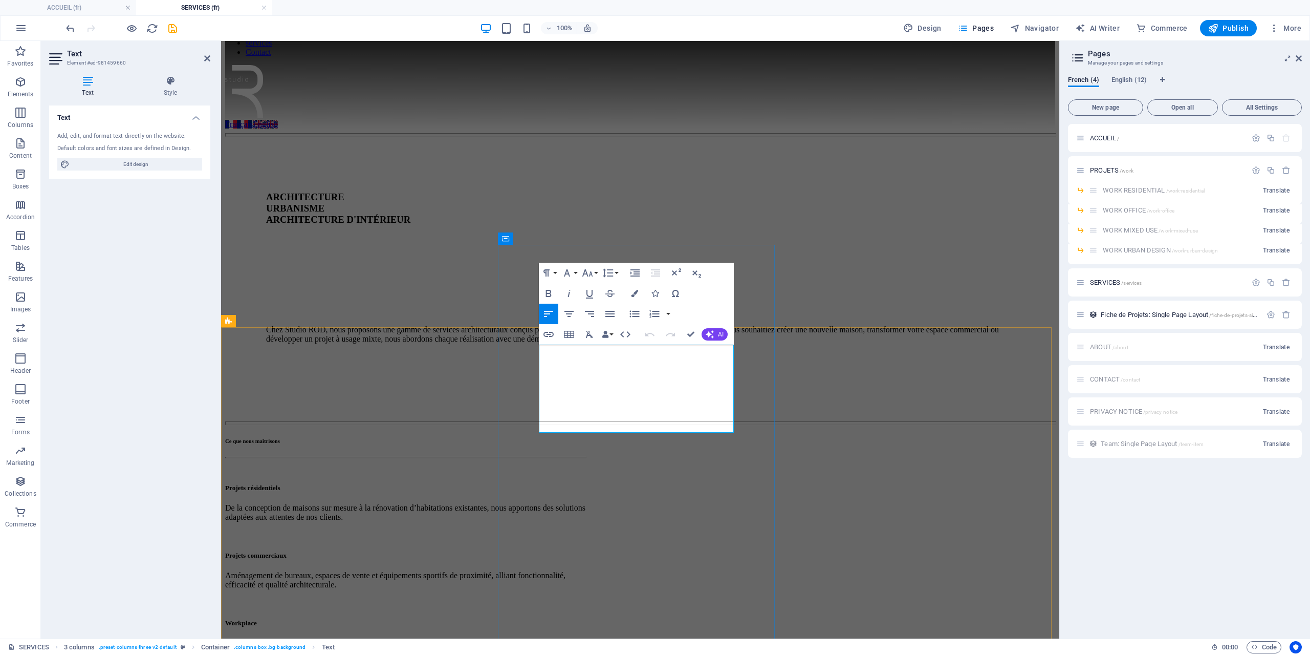
drag, startPoint x: 630, startPoint y: 352, endPoint x: 541, endPoint y: 355, distance: 89.1
drag, startPoint x: 731, startPoint y: 426, endPoint x: 533, endPoint y: 369, distance: 205.6
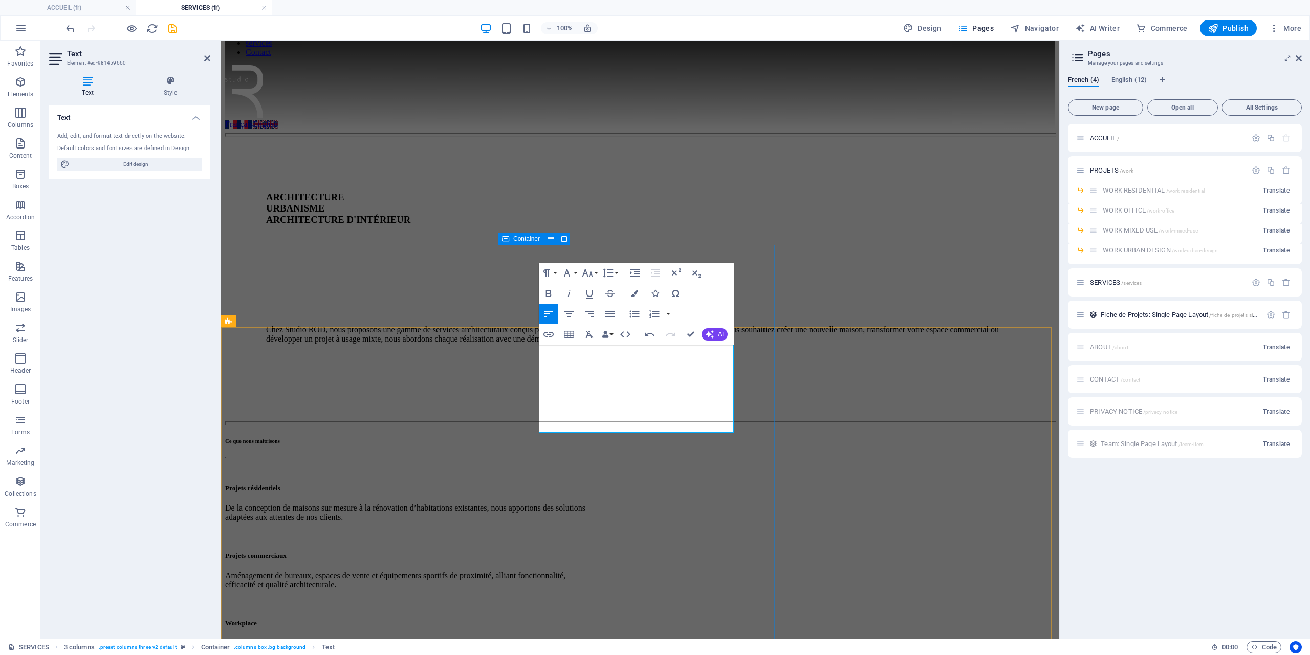
drag, startPoint x: 727, startPoint y: 441, endPoint x: 606, endPoint y: 363, distance: 143.7
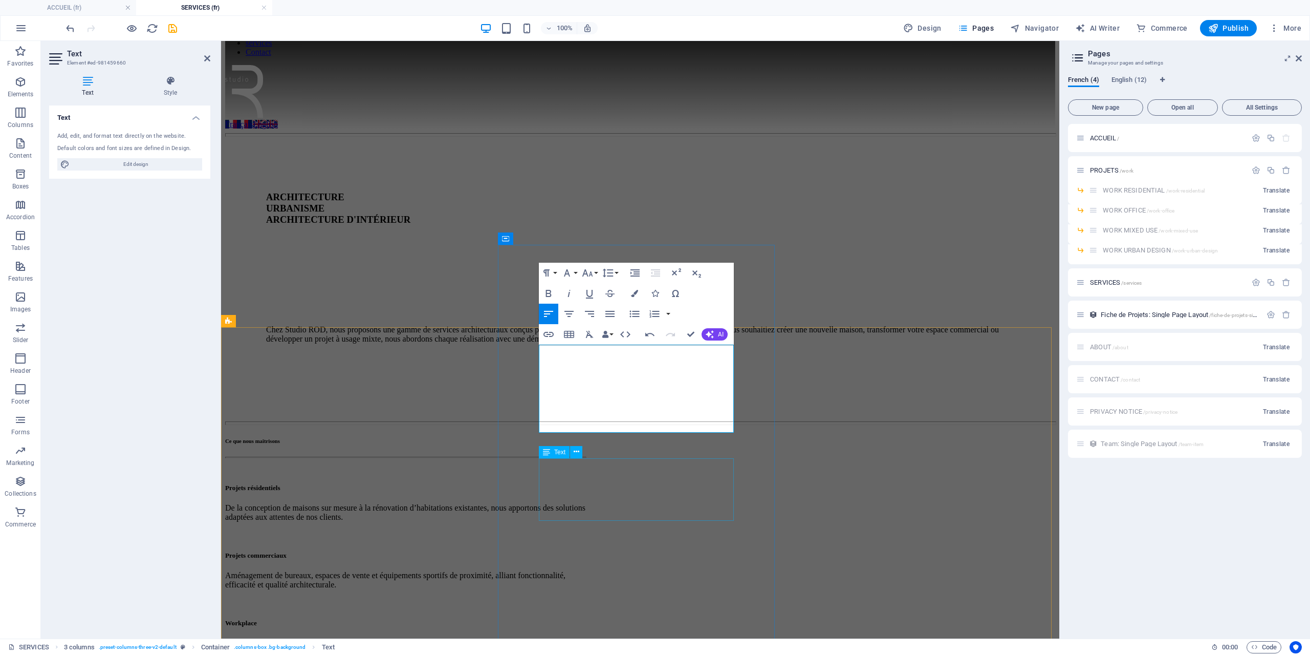
scroll to position [1420, 1]
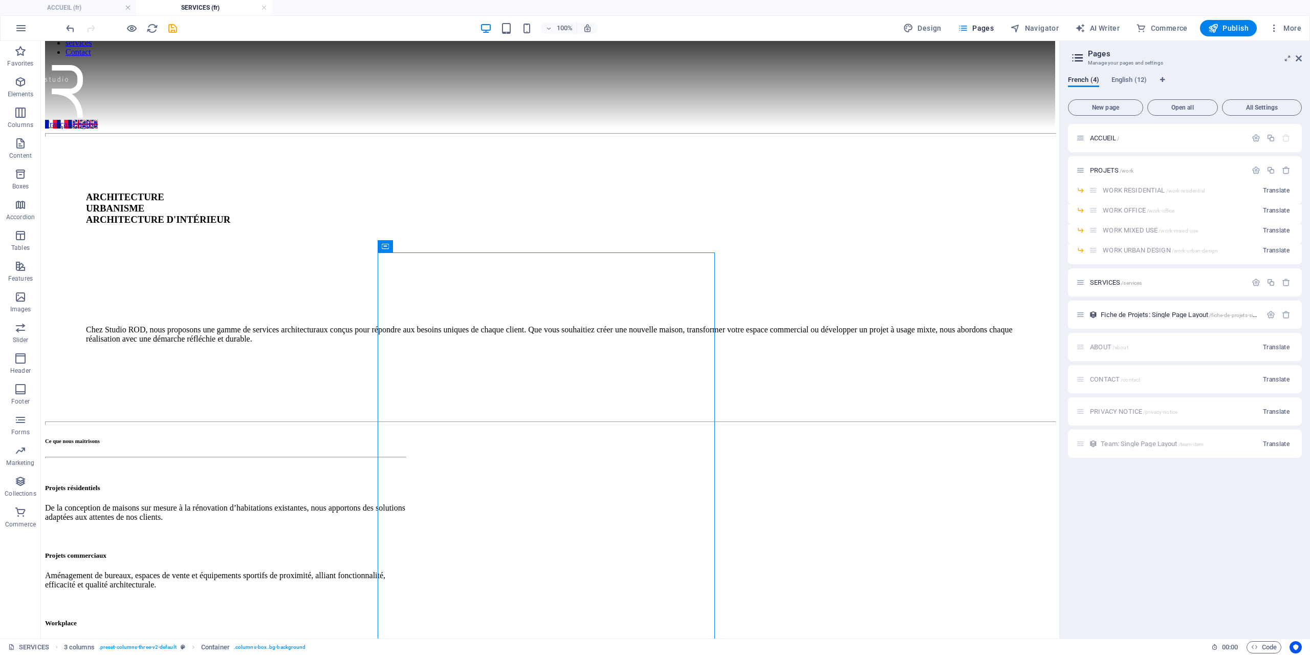
scroll to position [63, 0]
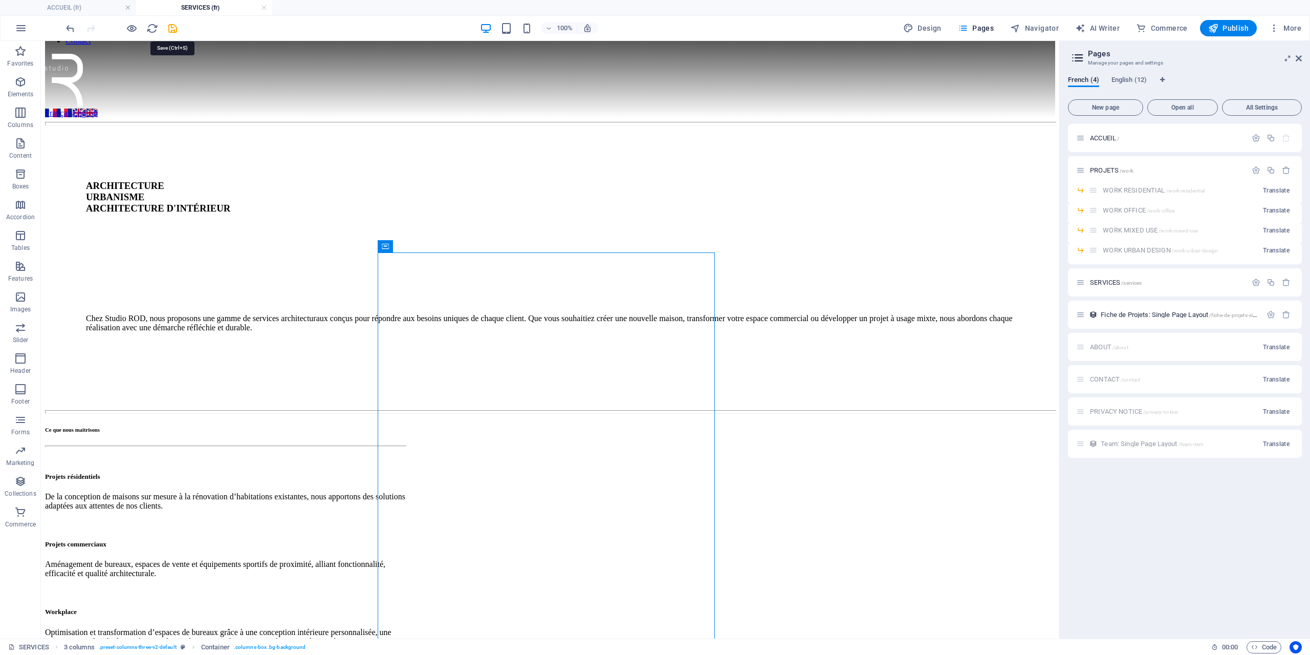
click at [171, 29] on icon "save" at bounding box center [173, 29] width 12 height 12
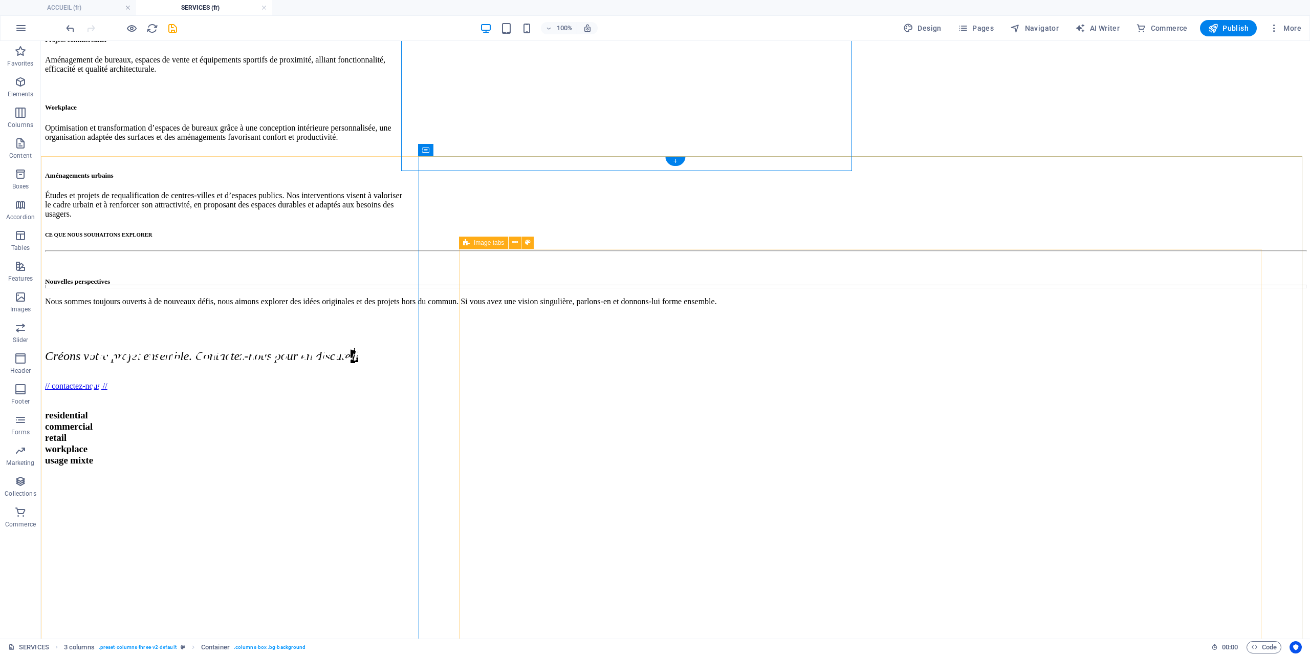
scroll to position [575, 0]
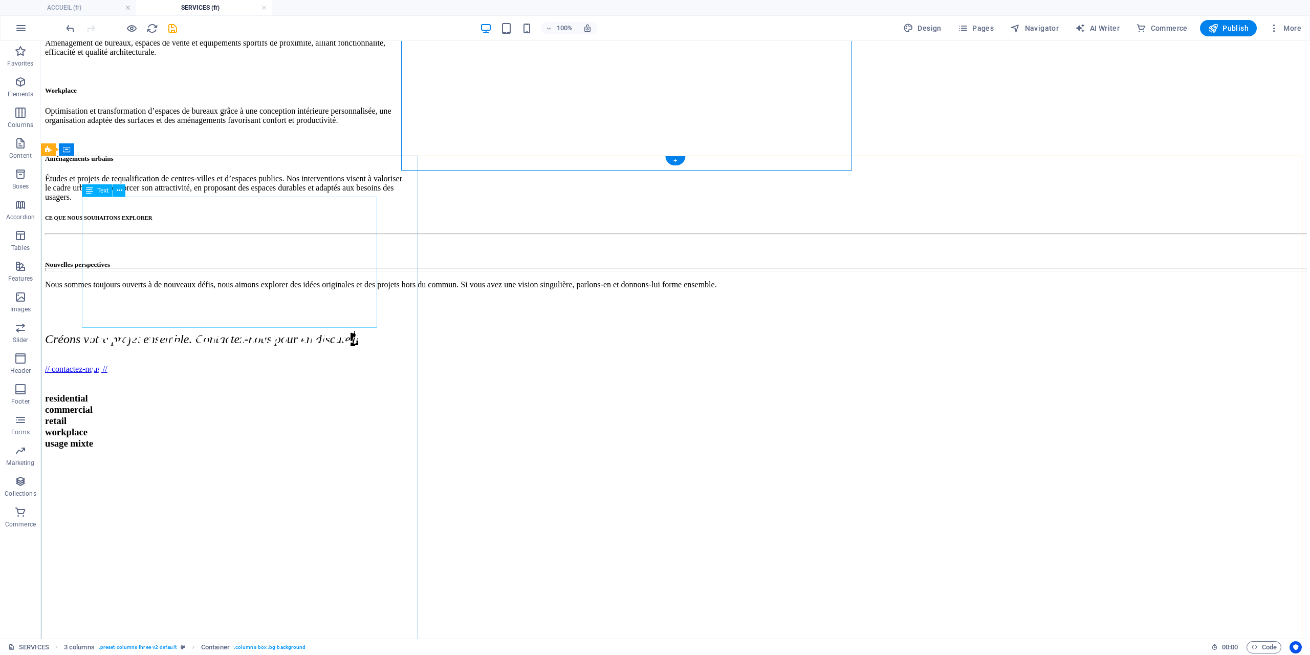
click at [175, 321] on h3 "From the very first sketch to the final handover, we are with you every step of…" at bounding box center [233, 381] width 295 height 131
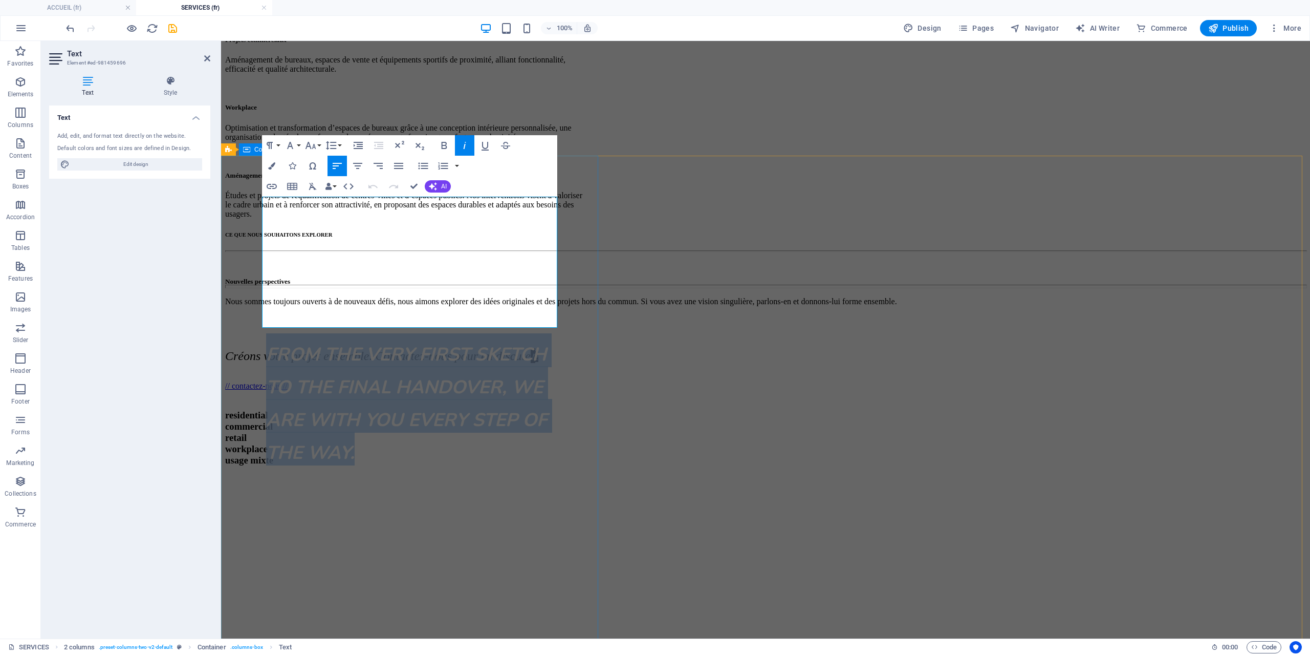
drag, startPoint x: 355, startPoint y: 321, endPoint x: 254, endPoint y: 222, distance: 142.2
copy em "From the very first sketch to the final handover, we are with you every step of…"
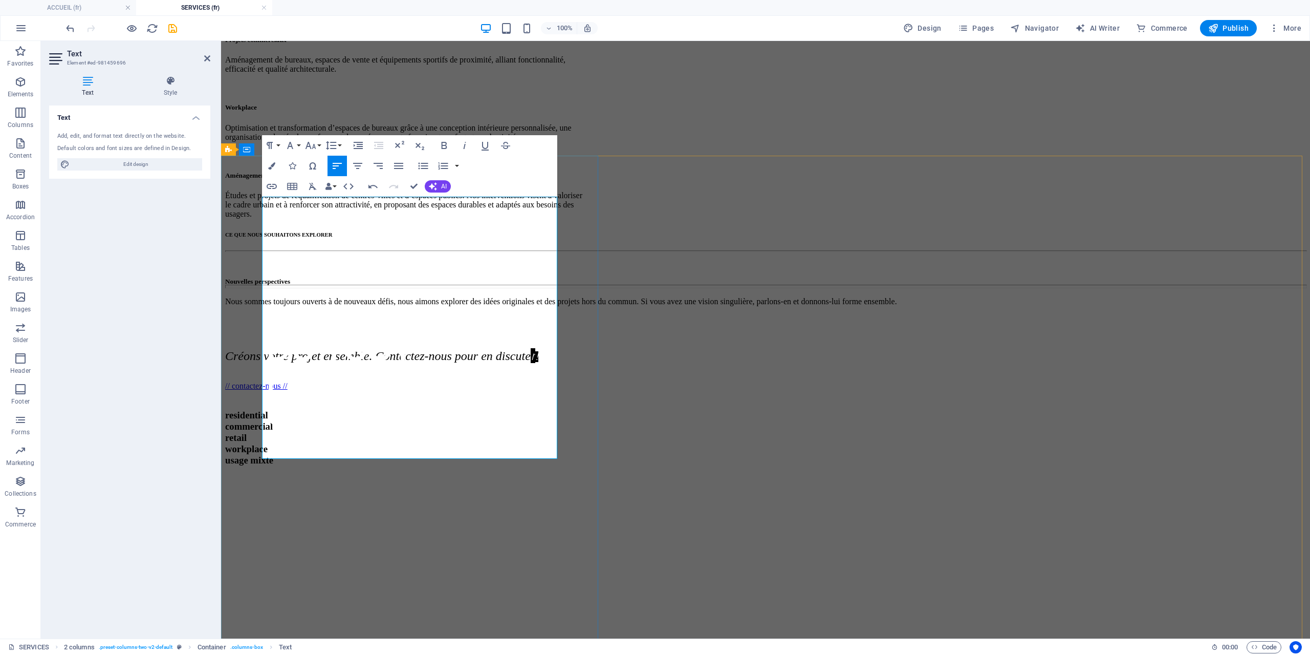
scroll to position [335, 1]
click at [376, 399] on h3 "Du tout premier croquis jusqu’à la remise finale, nous sommes à vos côtés à cha…" at bounding box center [413, 464] width 295 height 262
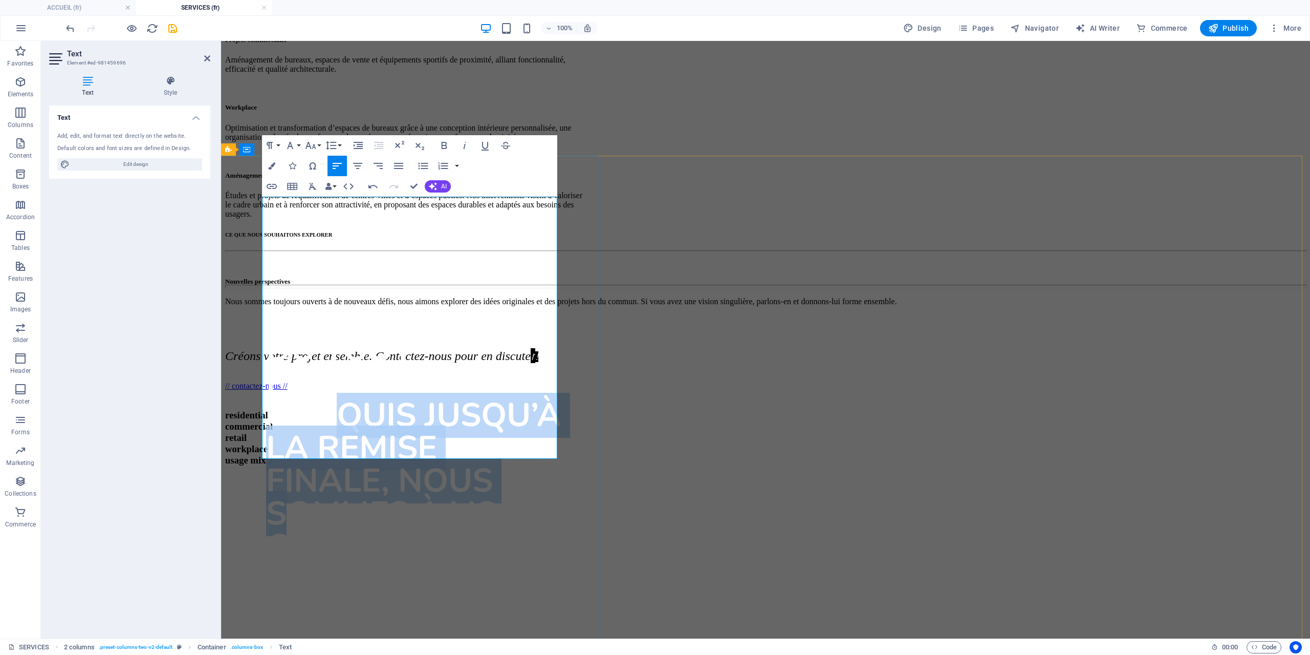
drag, startPoint x: 351, startPoint y: 341, endPoint x: 322, endPoint y: 285, distance: 63.9
click at [322, 333] on h3 "Du tout premier croquis jusqu’à la remise finale, nous sommes à vos côtés à cha…" at bounding box center [413, 464] width 295 height 262
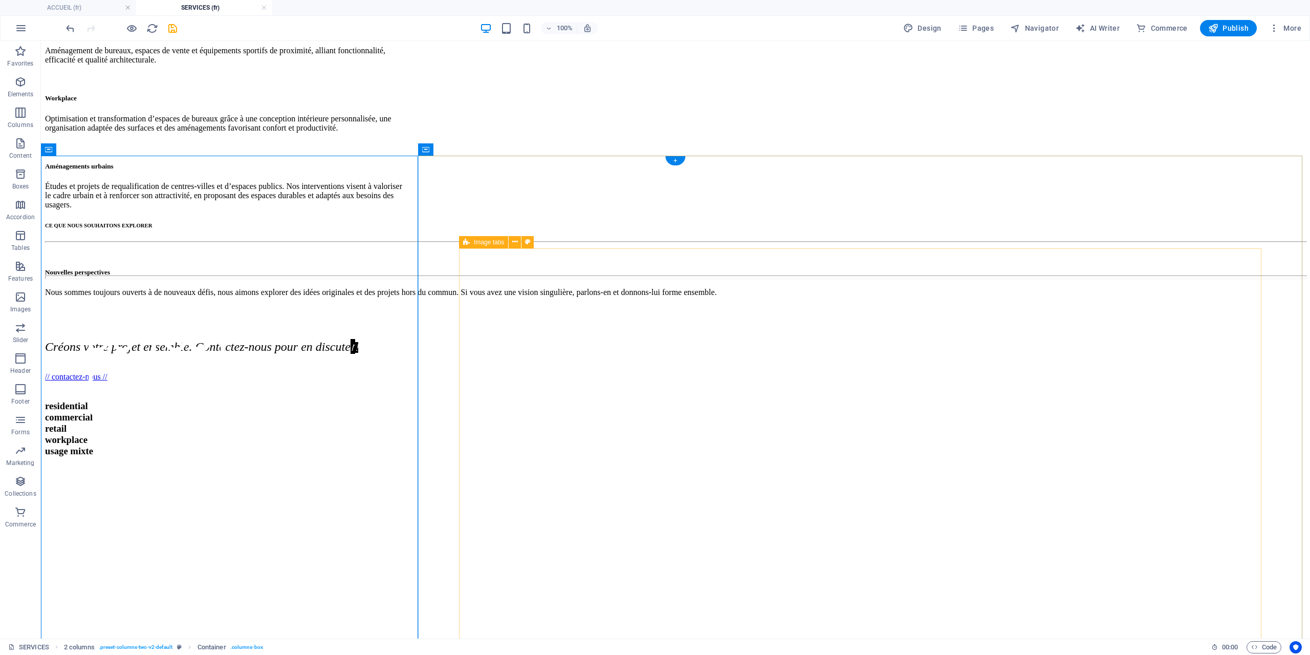
scroll to position [575, 0]
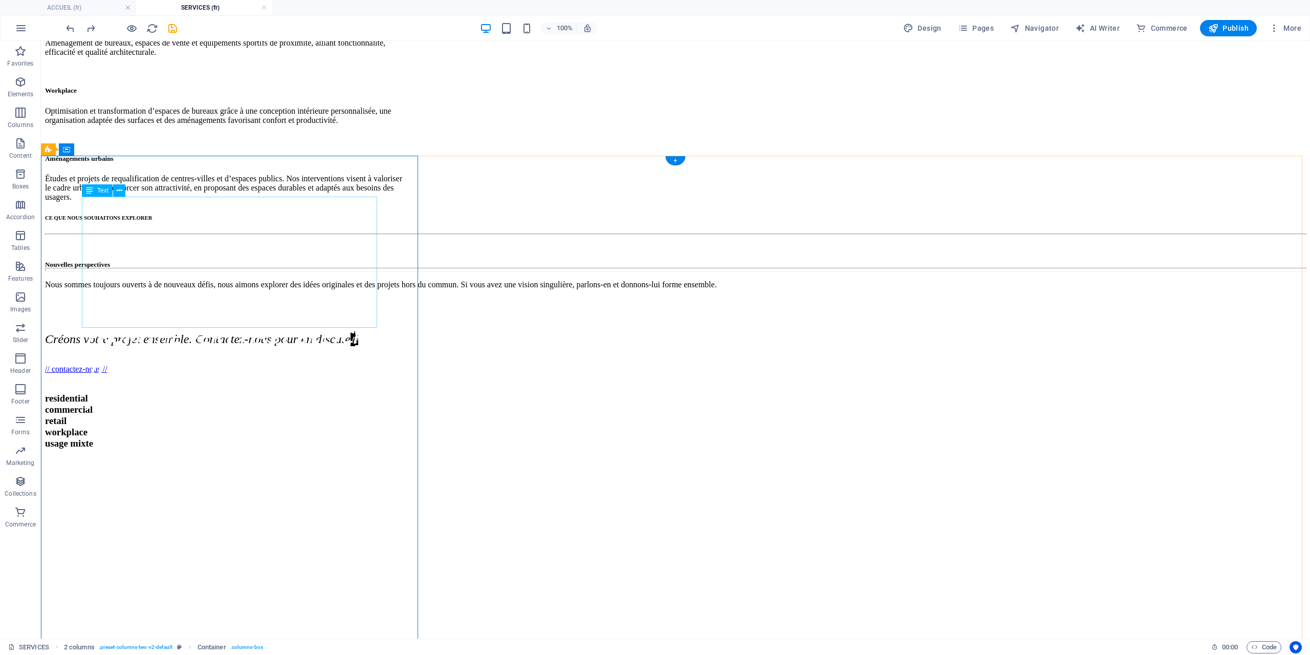
click at [166, 325] on em "From the very first sketch to the final handover, we are with you every step of…" at bounding box center [226, 386] width 281 height 123
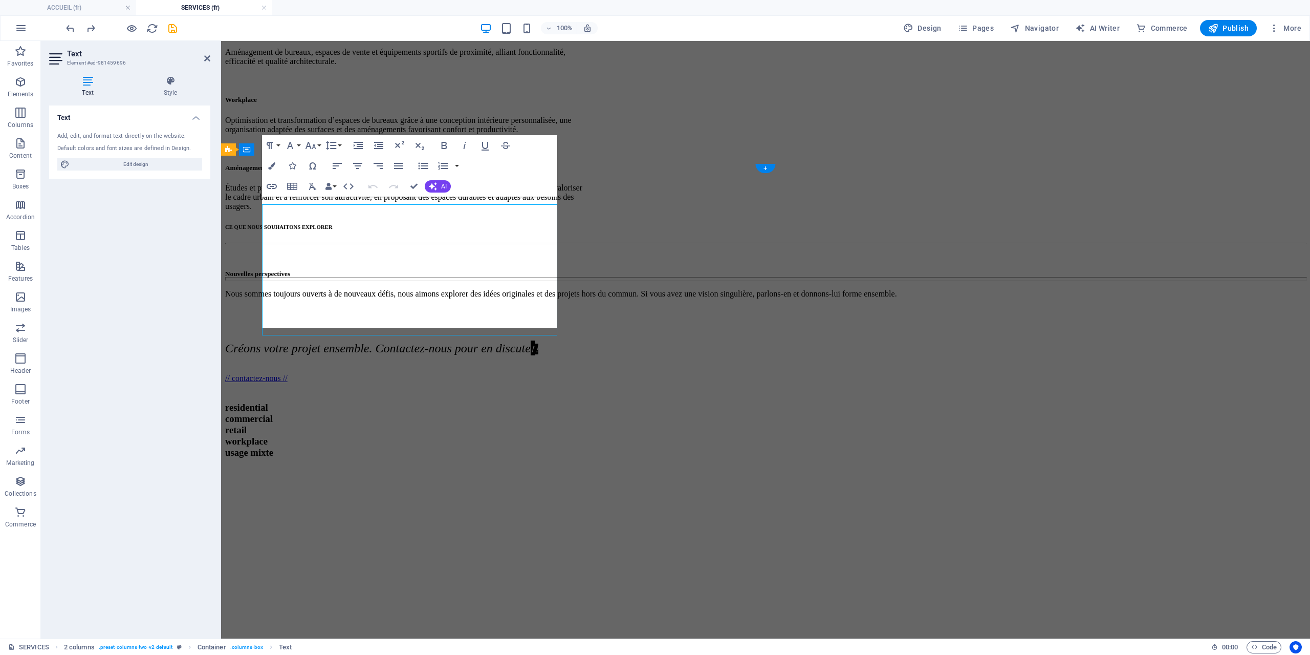
scroll to position [567, 0]
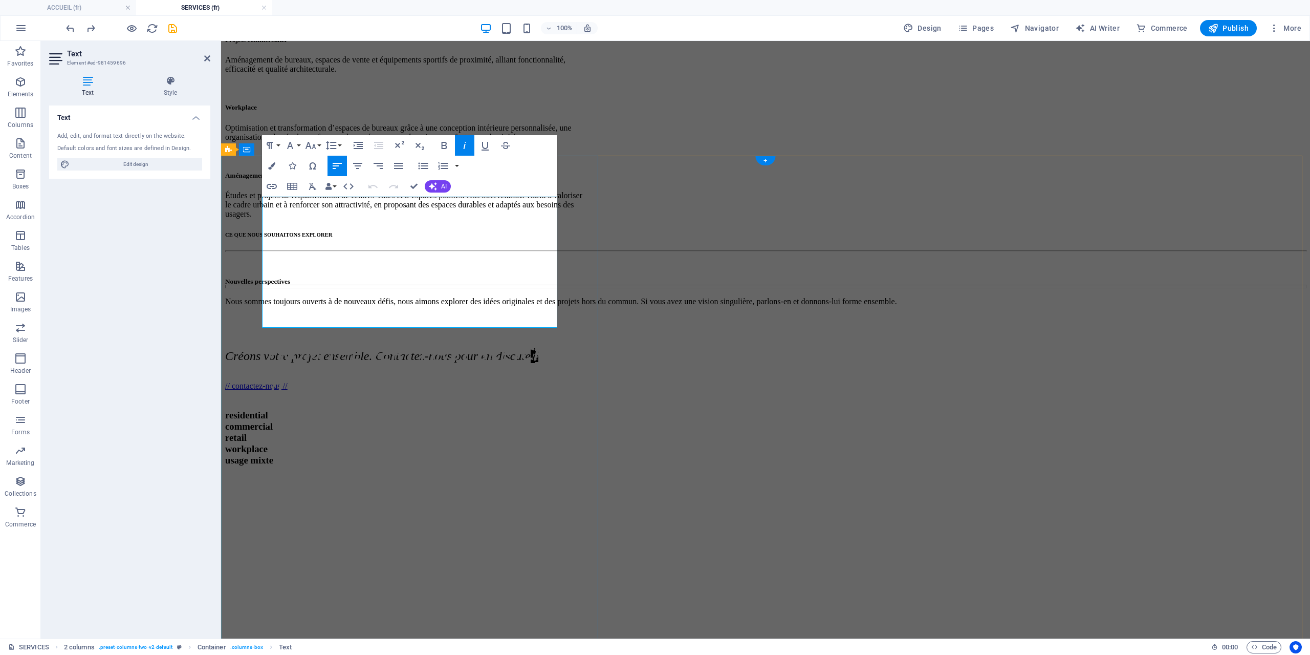
click at [355, 333] on h3 "From the very first sketch to the final handover, we are with you every step of…" at bounding box center [413, 398] width 295 height 131
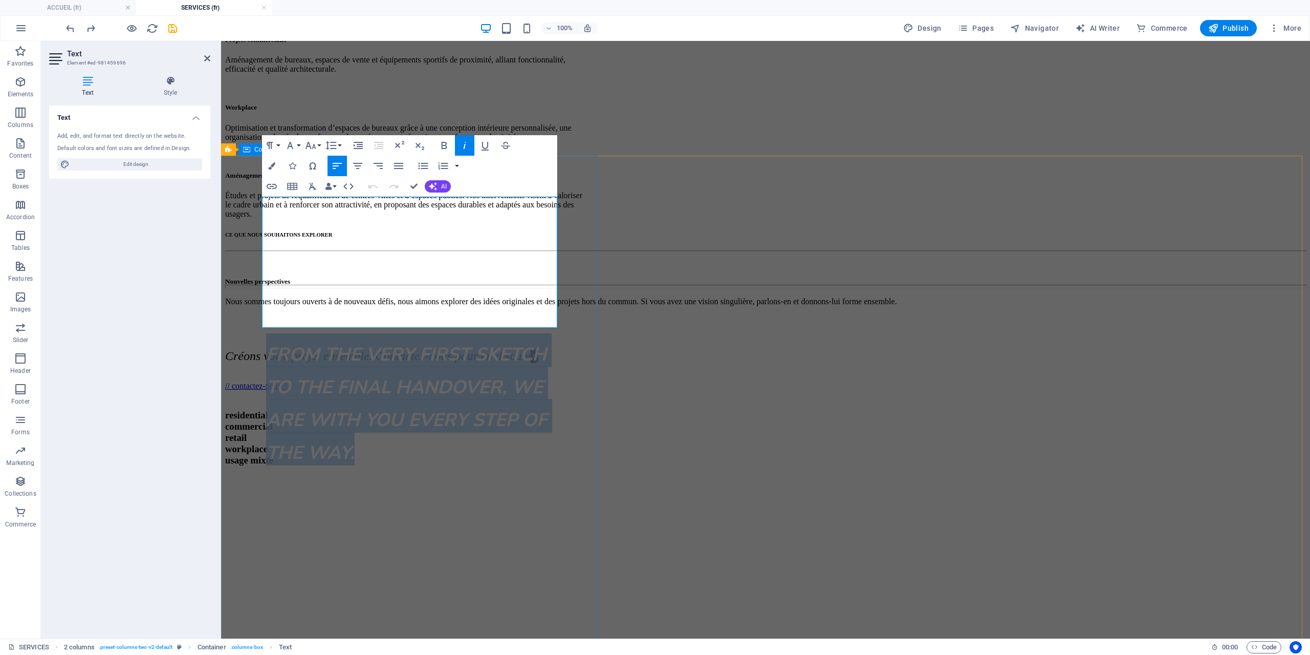
drag, startPoint x: 383, startPoint y: 321, endPoint x: 260, endPoint y: 218, distance: 160.6
drag, startPoint x: 153, startPoint y: 230, endPoint x: 273, endPoint y: 148, distance: 145.9
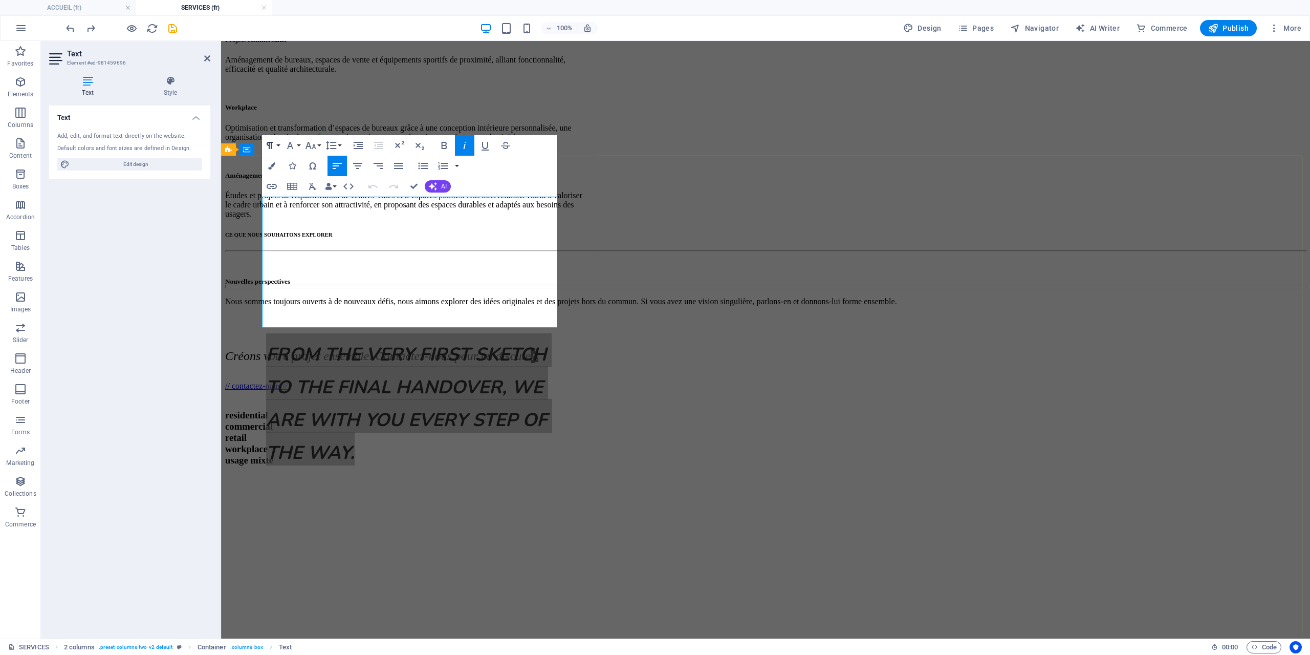
click at [273, 148] on icon "button" at bounding box center [270, 145] width 12 height 12
click at [290, 148] on icon "button" at bounding box center [290, 145] width 12 height 12
click at [312, 148] on icon "button" at bounding box center [311, 145] width 12 height 12
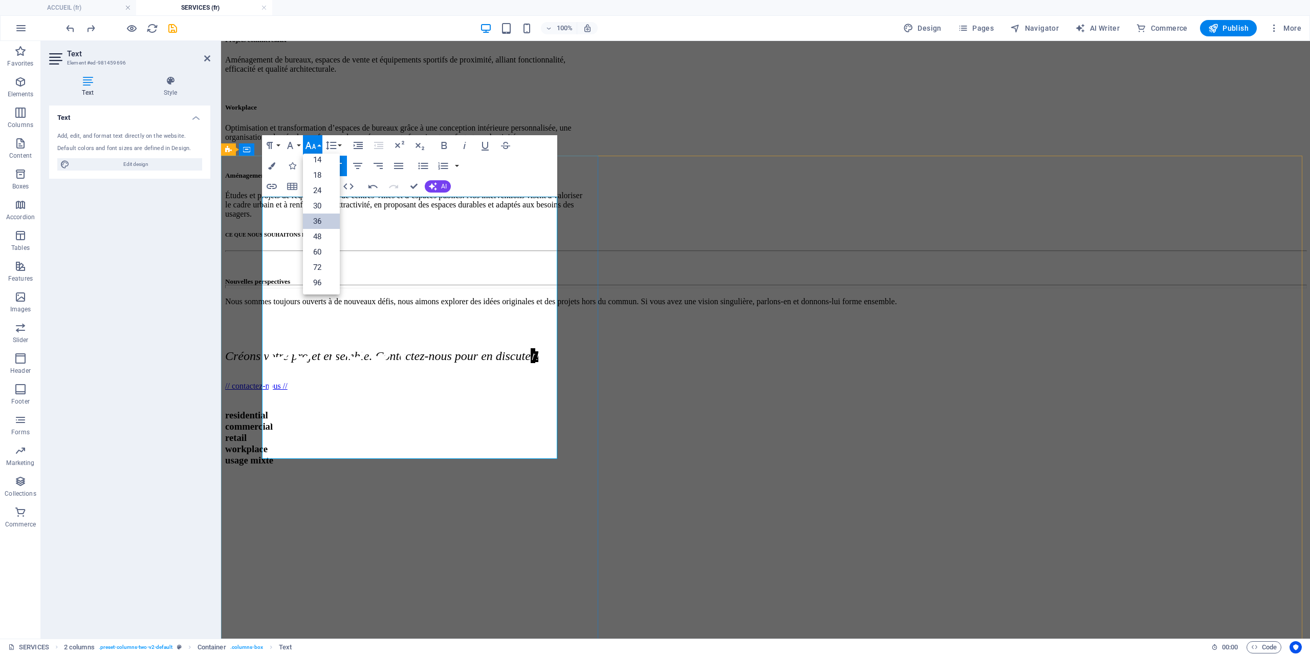
scroll to position [335, 1]
click at [274, 147] on icon "button" at bounding box center [270, 145] width 12 height 12
click at [295, 225] on link "Heading 3" at bounding box center [307, 228] width 91 height 18
click at [296, 145] on icon "button" at bounding box center [290, 145] width 12 height 12
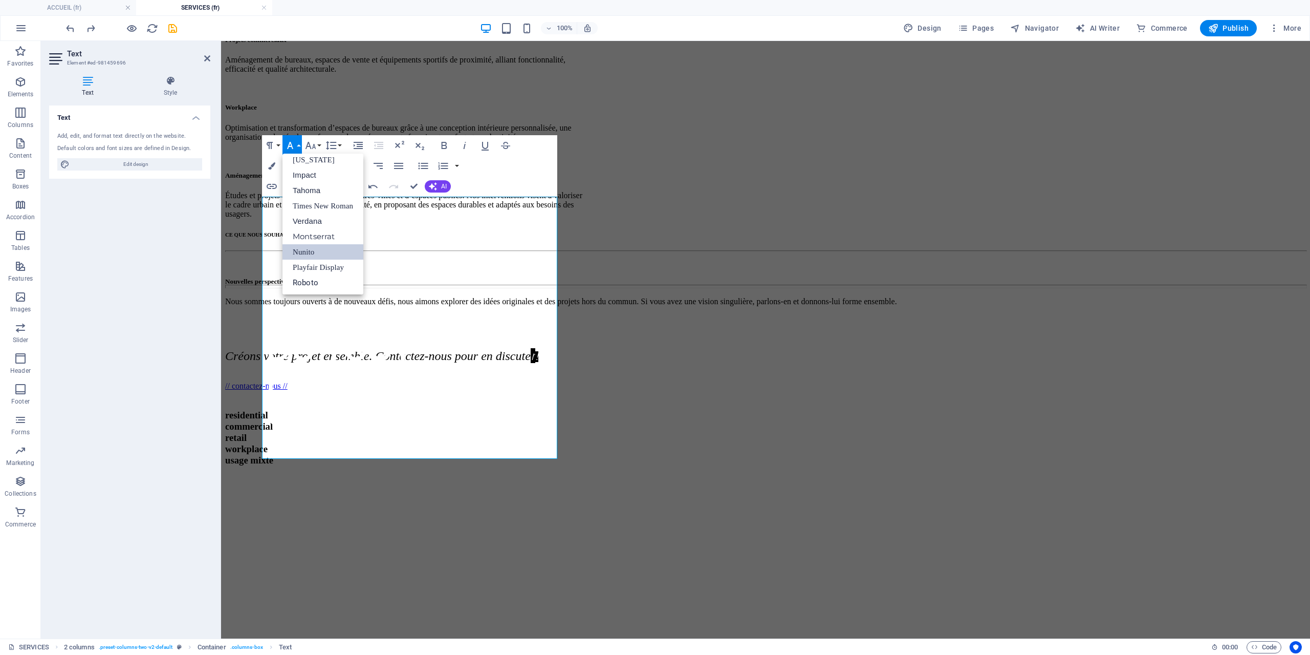
scroll to position [21, 0]
click at [314, 147] on icon "button" at bounding box center [311, 145] width 11 height 7
click at [315, 219] on link "36" at bounding box center [321, 220] width 37 height 15
click at [274, 165] on icon "button" at bounding box center [271, 165] width 7 height 7
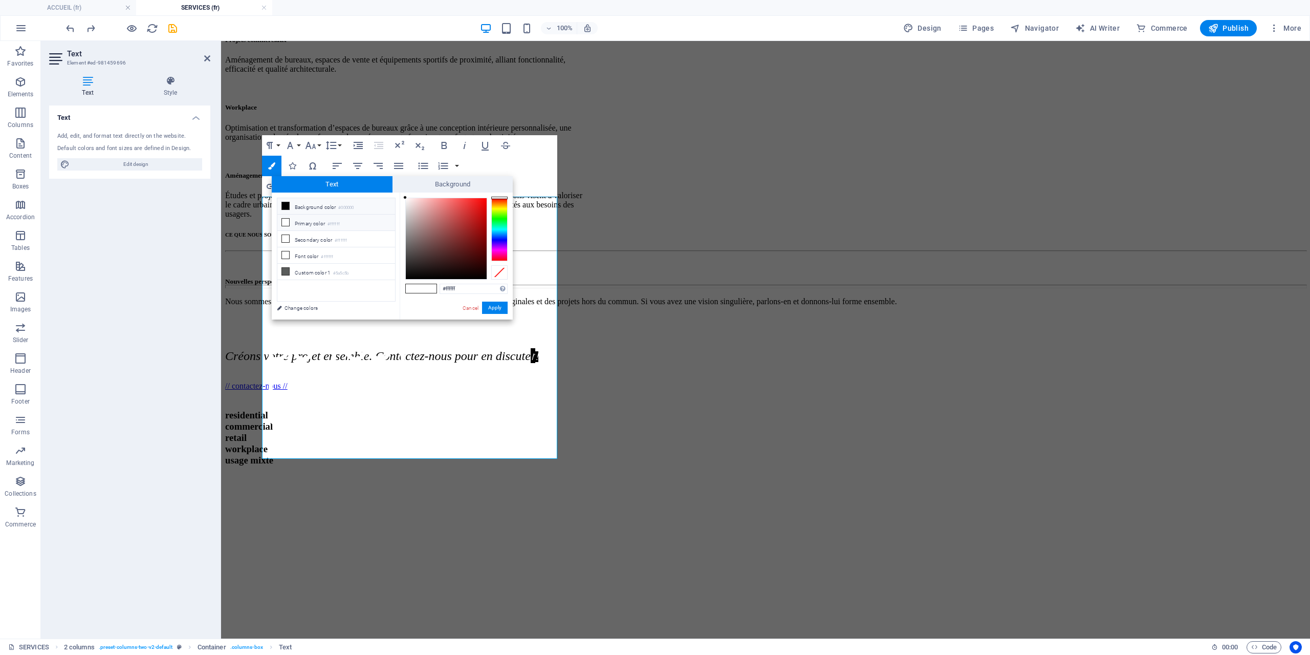
click at [308, 204] on li "Background color #000000" at bounding box center [336, 206] width 118 height 16
type input "#000000"
click at [497, 307] on button "Apply" at bounding box center [495, 307] width 26 height 12
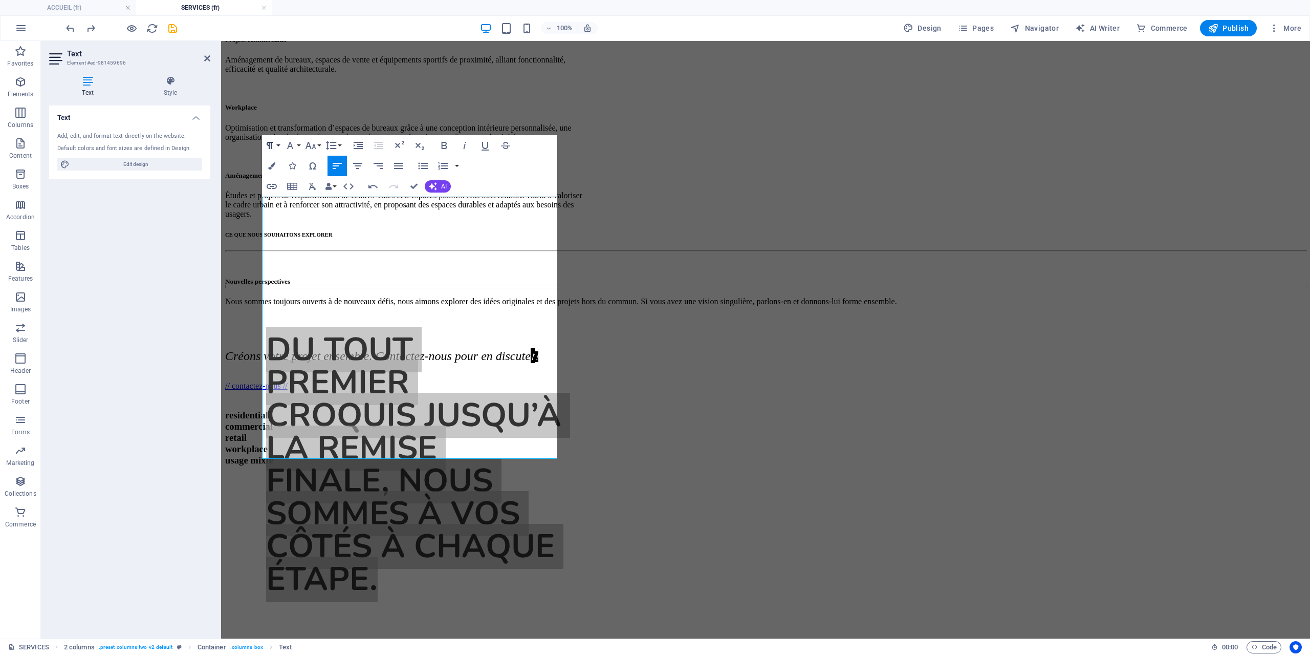
click at [276, 147] on button "Paragraph Format" at bounding box center [271, 145] width 19 height 20
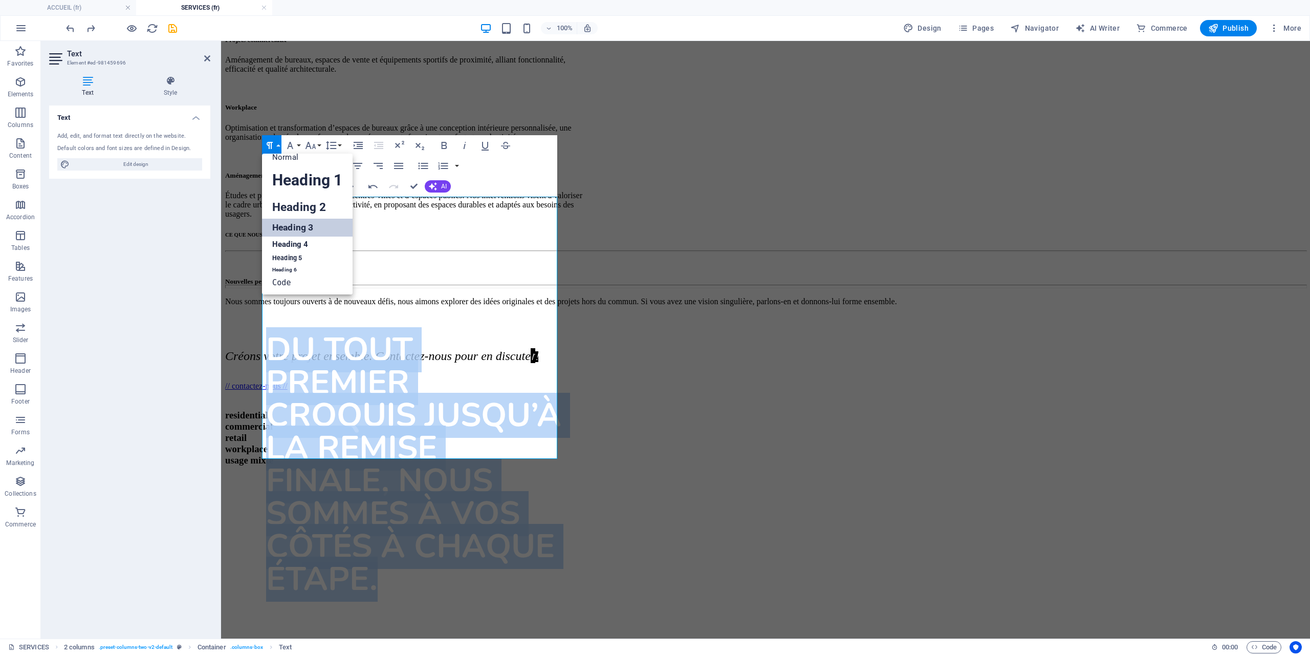
click at [289, 225] on link "Heading 3" at bounding box center [307, 228] width 91 height 18
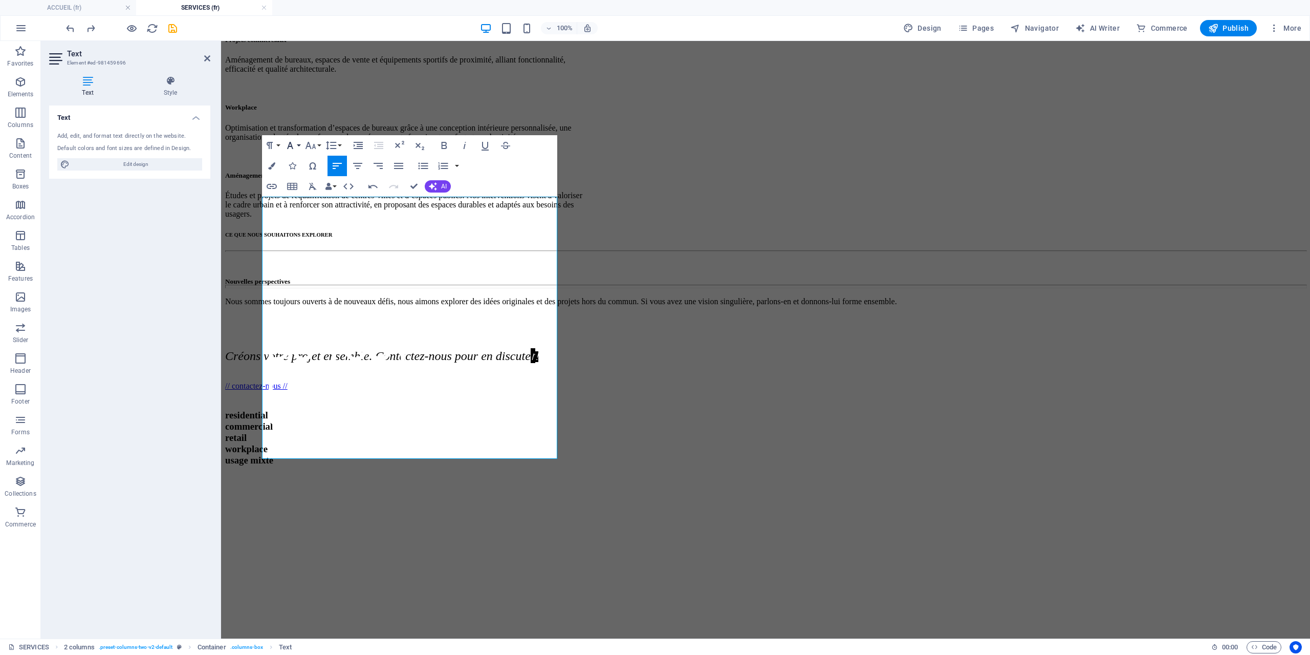
click at [296, 147] on button "Font Family" at bounding box center [292, 145] width 19 height 20
click at [306, 250] on link "Nunito" at bounding box center [323, 251] width 81 height 15
click at [314, 140] on icon "button" at bounding box center [311, 145] width 12 height 12
click at [311, 216] on link "36" at bounding box center [321, 220] width 37 height 15
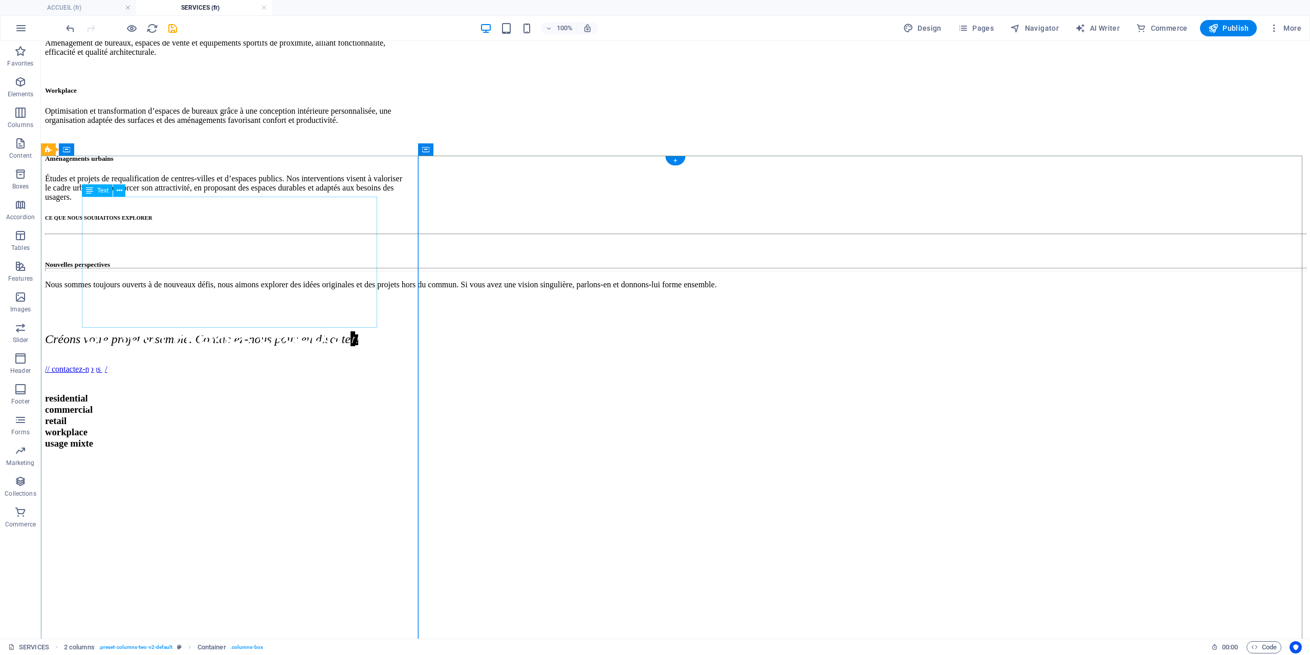
click at [294, 319] on h3 "Du tout premier croquis jusqu’à la remise finale, nous sommes à vos côtés à cha…" at bounding box center [233, 381] width 295 height 131
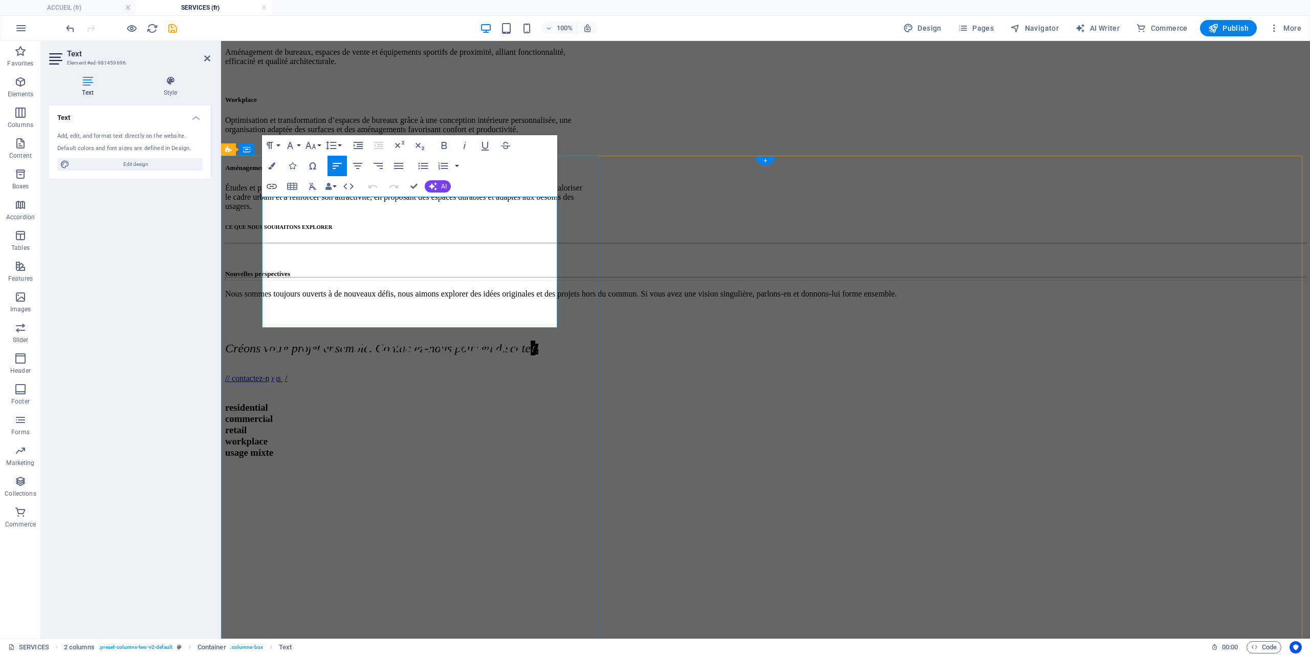
scroll to position [567, 0]
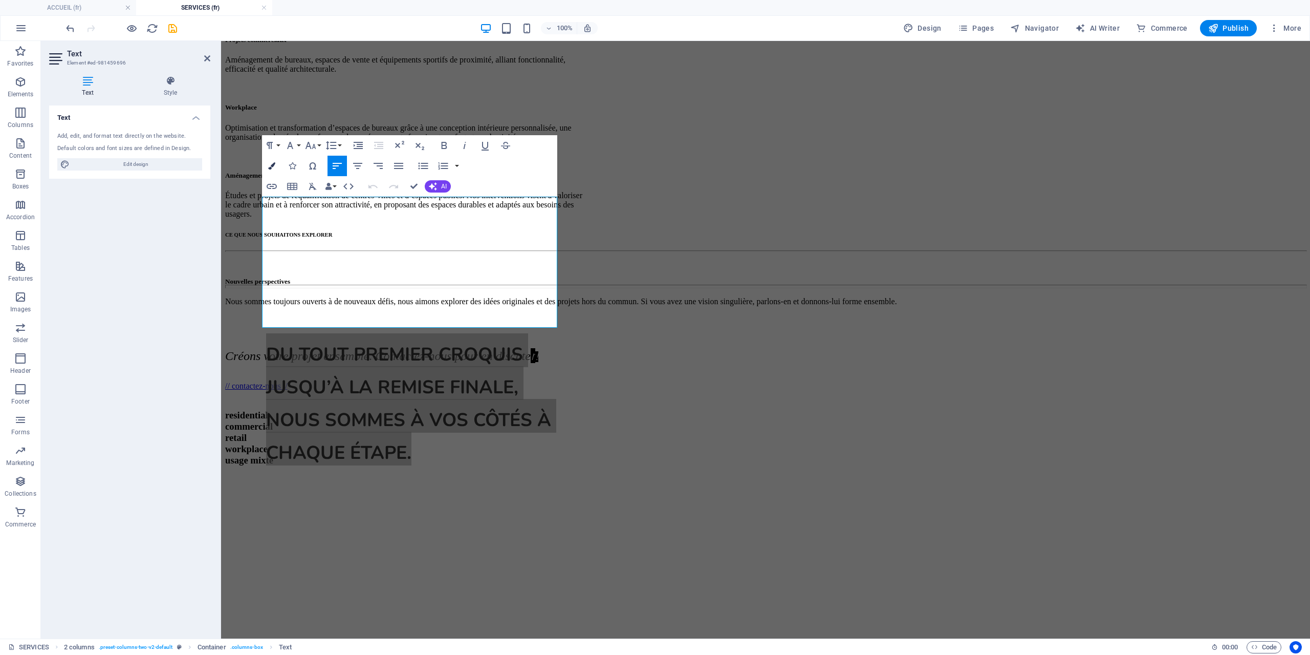
click at [275, 167] on button "Colors" at bounding box center [271, 166] width 19 height 20
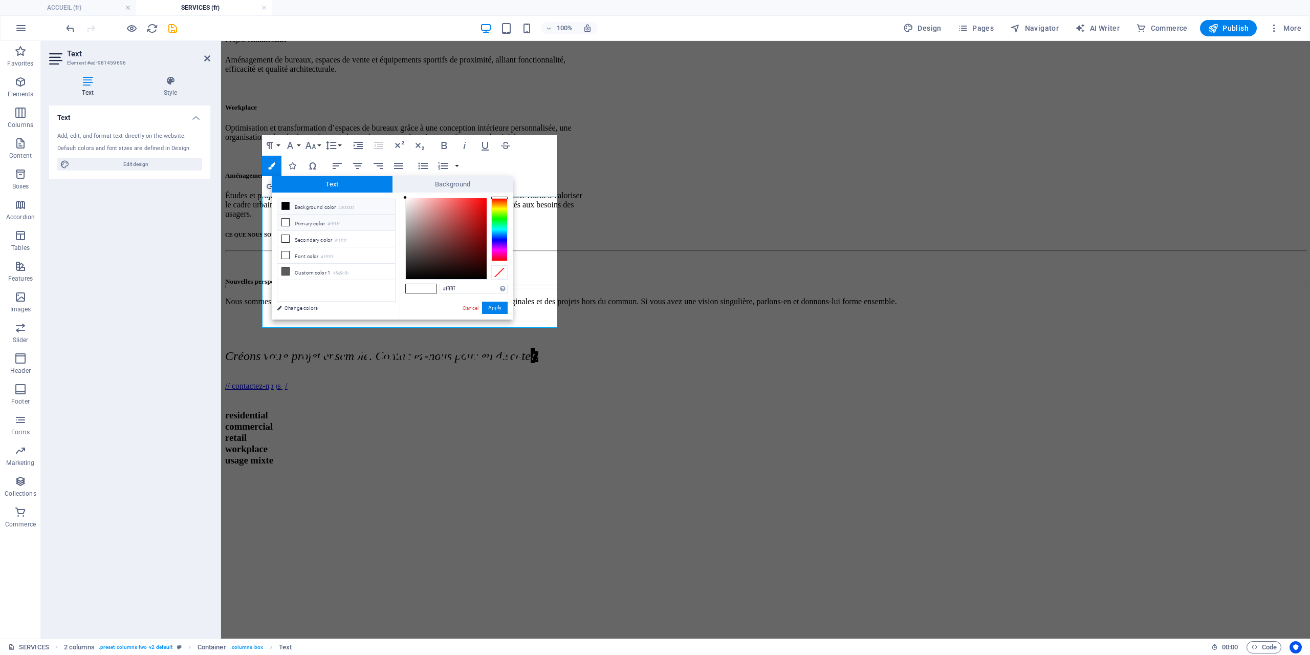
click at [305, 207] on li "Background color #000000" at bounding box center [336, 206] width 118 height 16
type input "#000000"
drag, startPoint x: 270, startPoint y: 270, endPoint x: 491, endPoint y: 311, distance: 224.9
click at [491, 311] on button "Apply" at bounding box center [495, 307] width 26 height 12
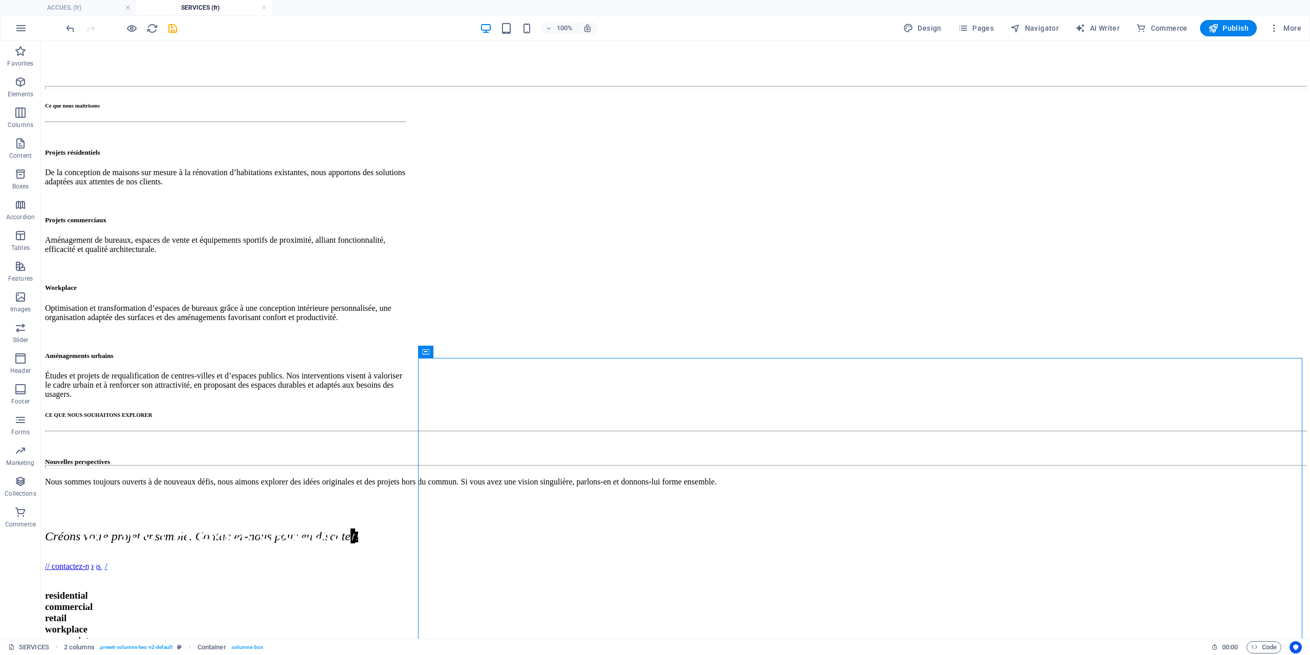
scroll to position [370, 0]
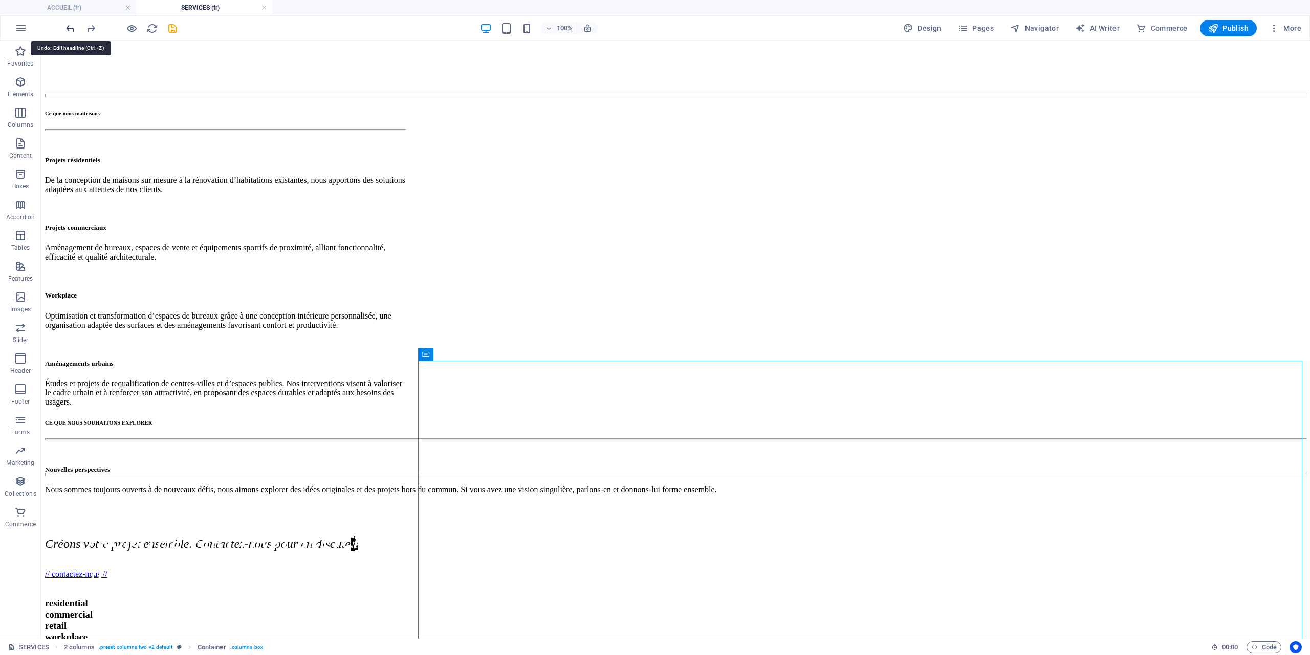
click at [68, 30] on icon "undo" at bounding box center [70, 29] width 12 height 12
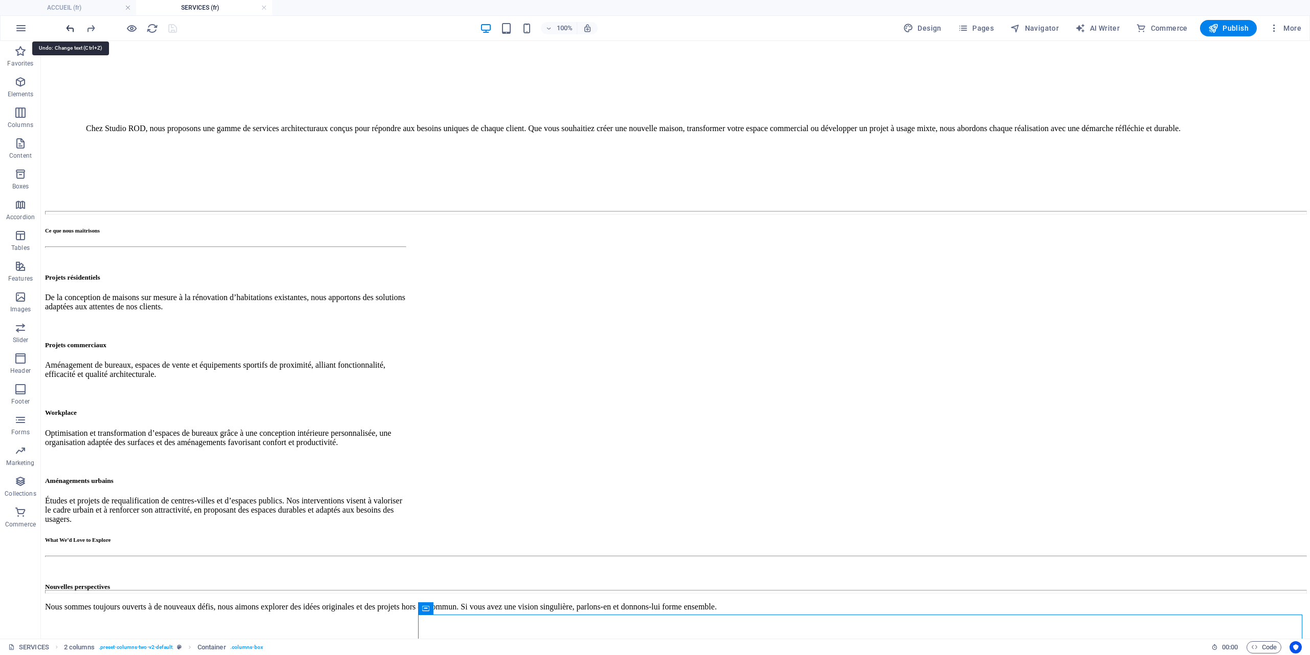
scroll to position [45, 0]
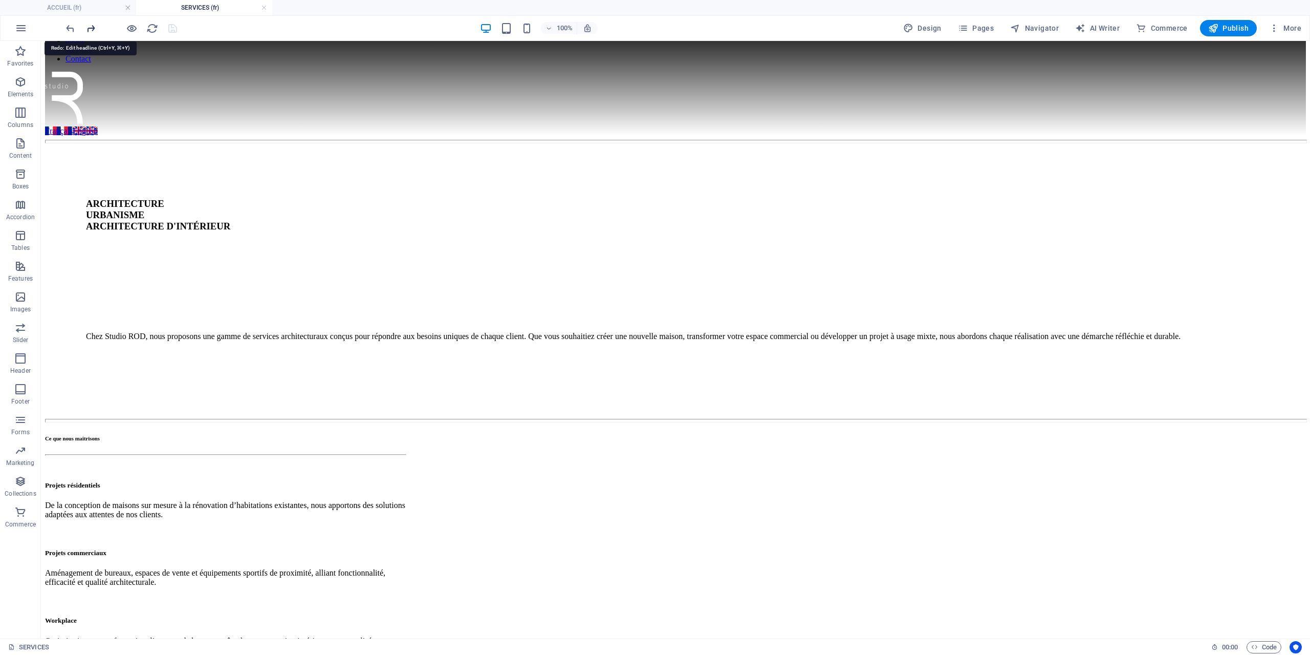
click at [95, 30] on icon "redo" at bounding box center [91, 29] width 12 height 12
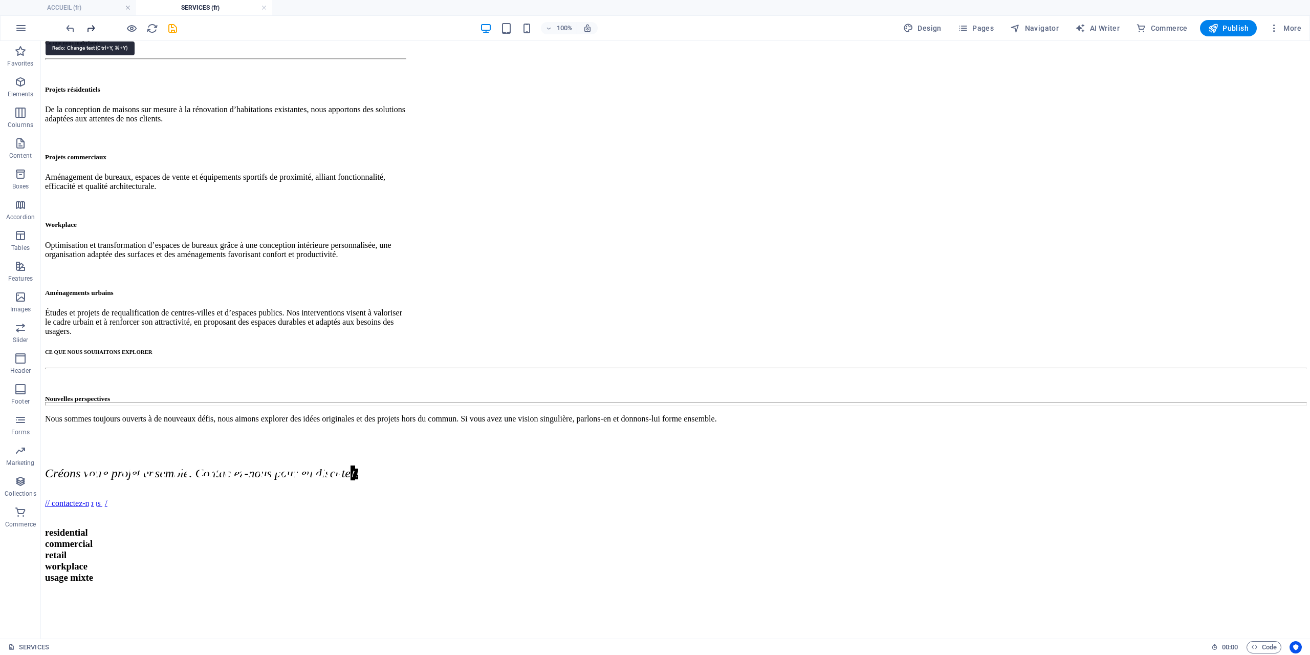
scroll to position [497, 0]
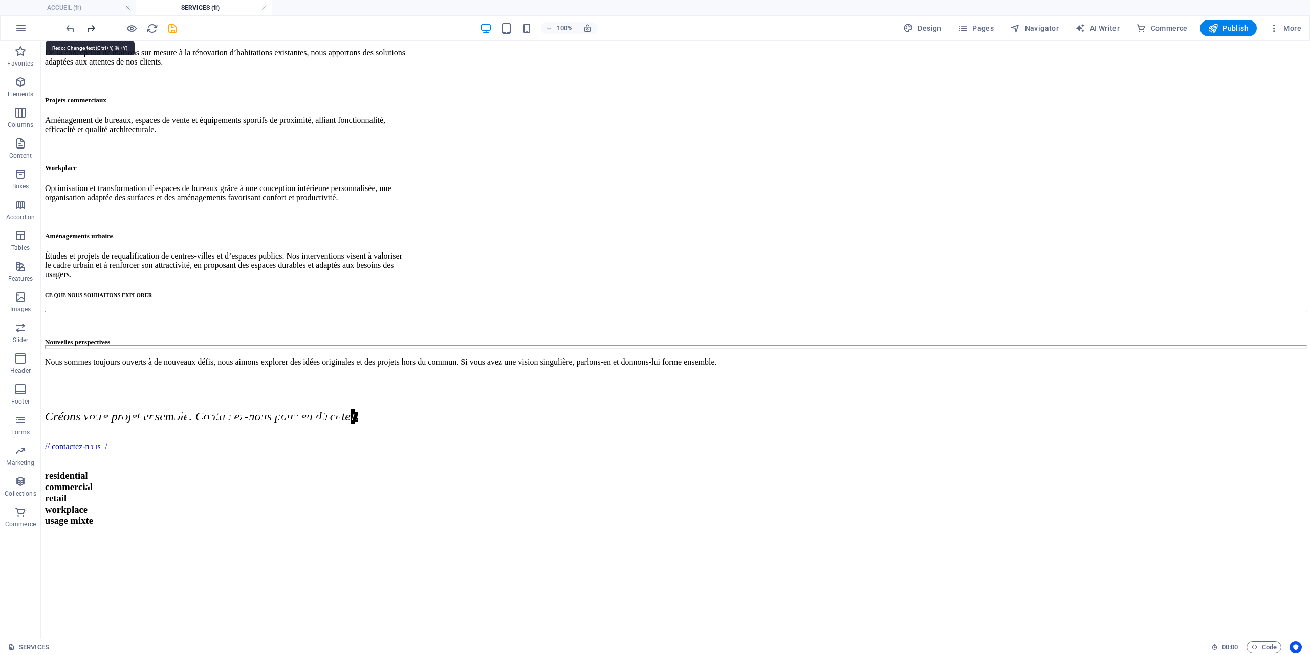
click at [95, 30] on icon "redo" at bounding box center [91, 29] width 12 height 12
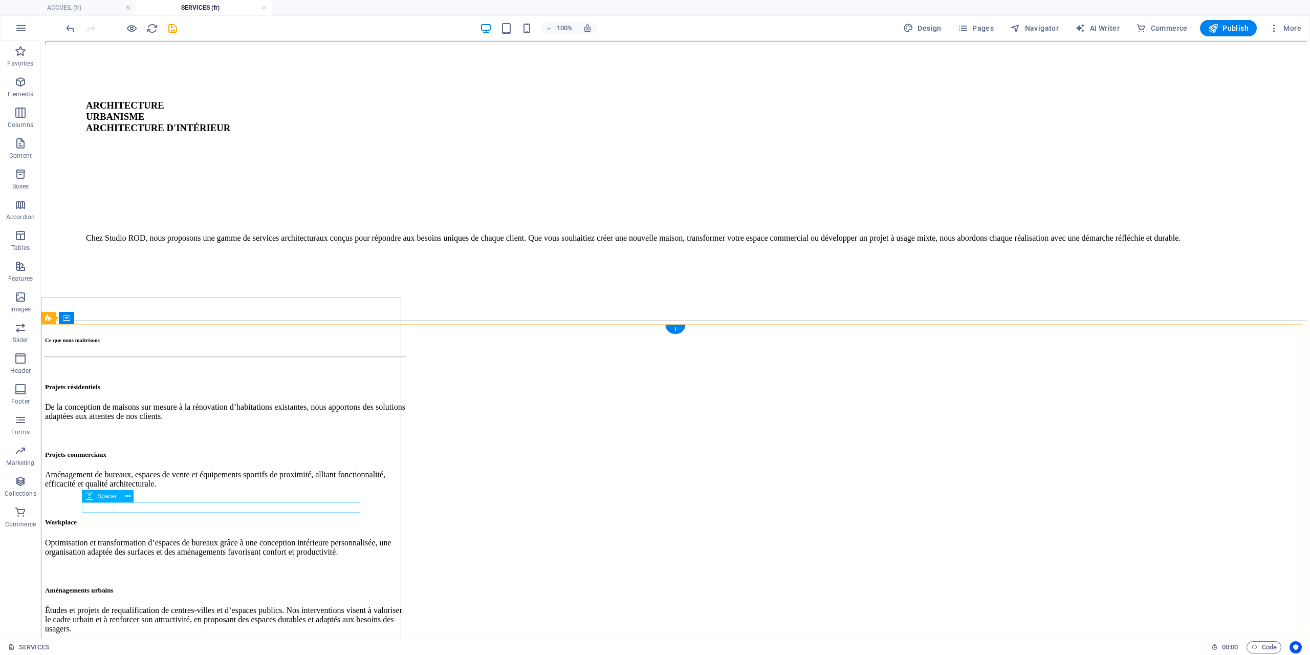
scroll to position [395, 0]
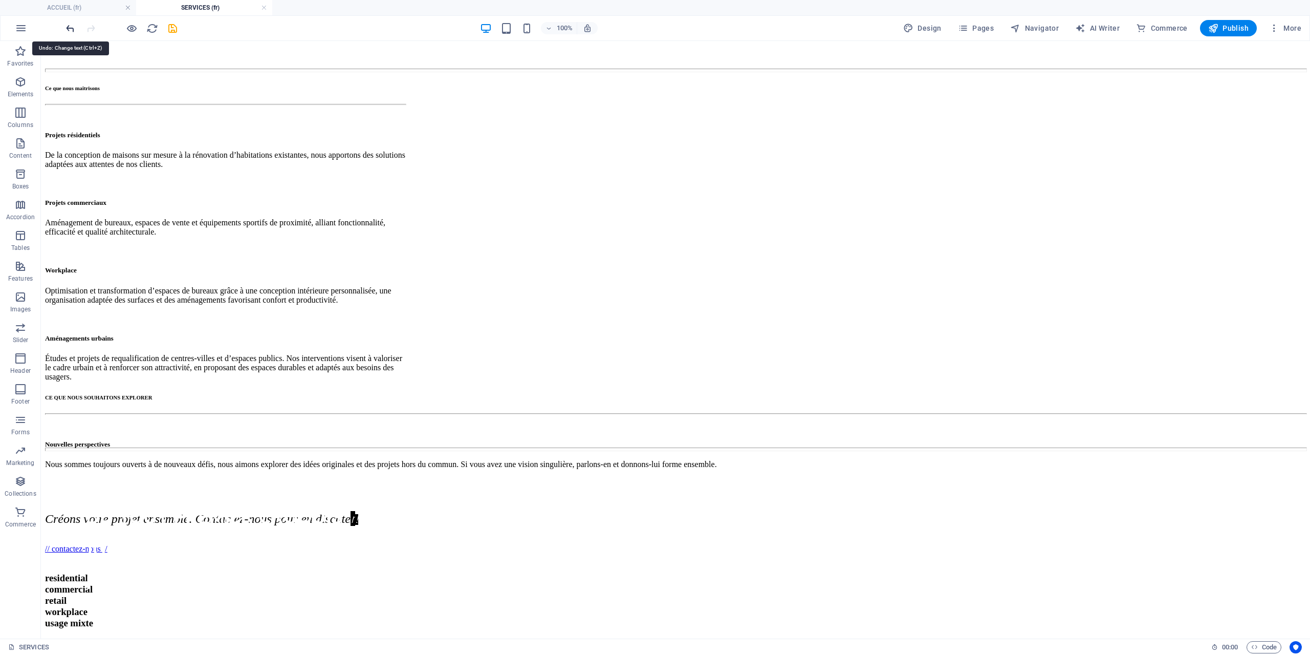
click at [69, 29] on icon "undo" at bounding box center [70, 29] width 12 height 12
click at [95, 27] on icon "redo" at bounding box center [91, 29] width 12 height 12
click at [94, 27] on icon "redo" at bounding box center [91, 29] width 12 height 12
click at [192, 505] on span "Du tout premier croquis jusqu’à la remise finale, nous sommes à vos côtés à cha…" at bounding box center [228, 566] width 285 height 123
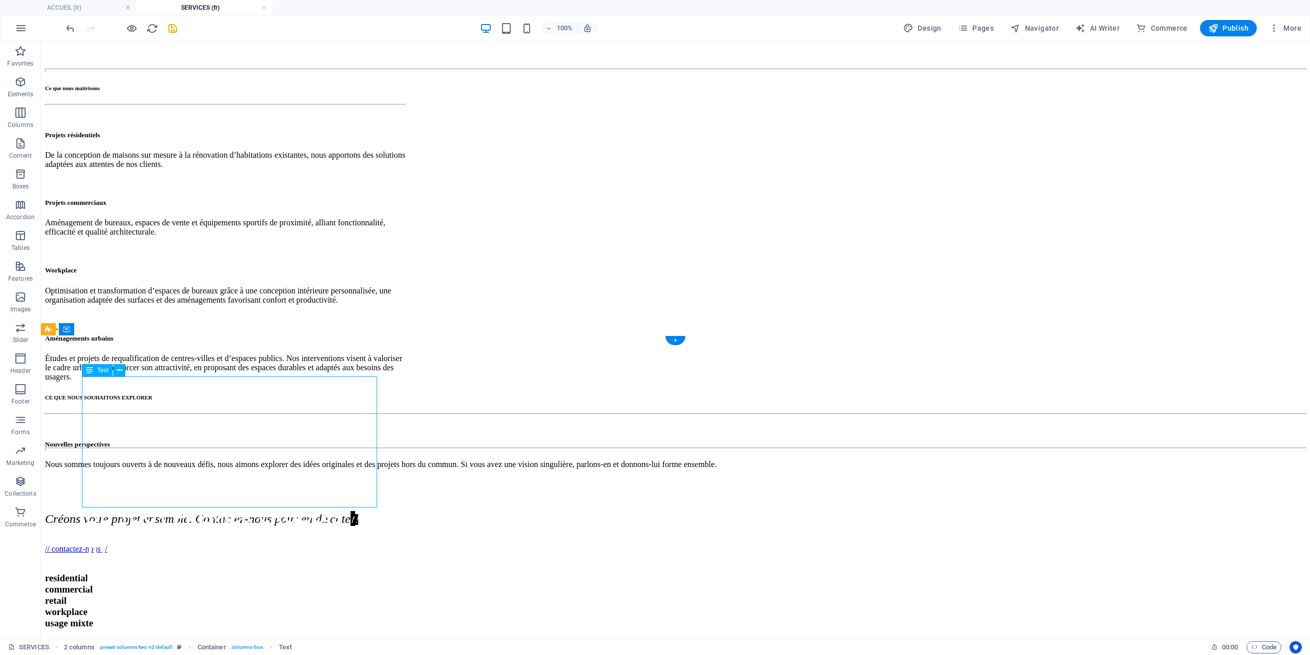
click at [192, 505] on span "Du tout premier croquis jusqu’à la remise finale, nous sommes à vos côtés à cha…" at bounding box center [228, 566] width 285 height 123
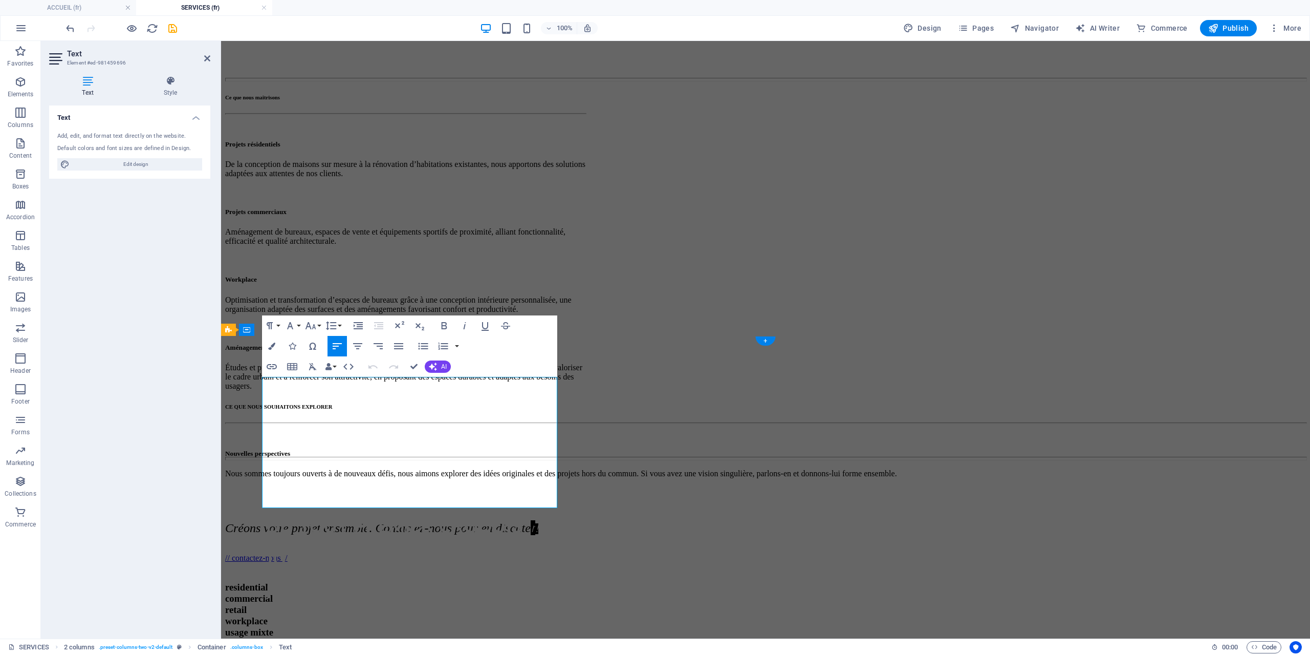
scroll to position [387, 0]
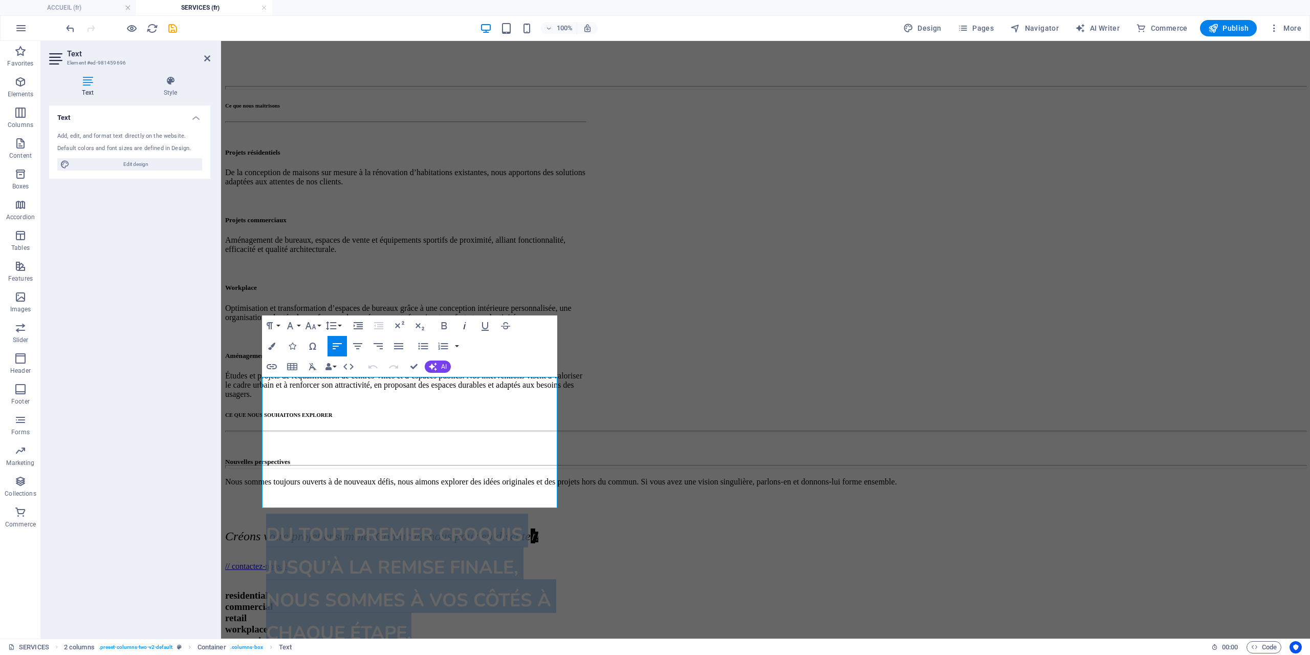
click at [463, 329] on icon "button" at bounding box center [465, 325] width 12 height 12
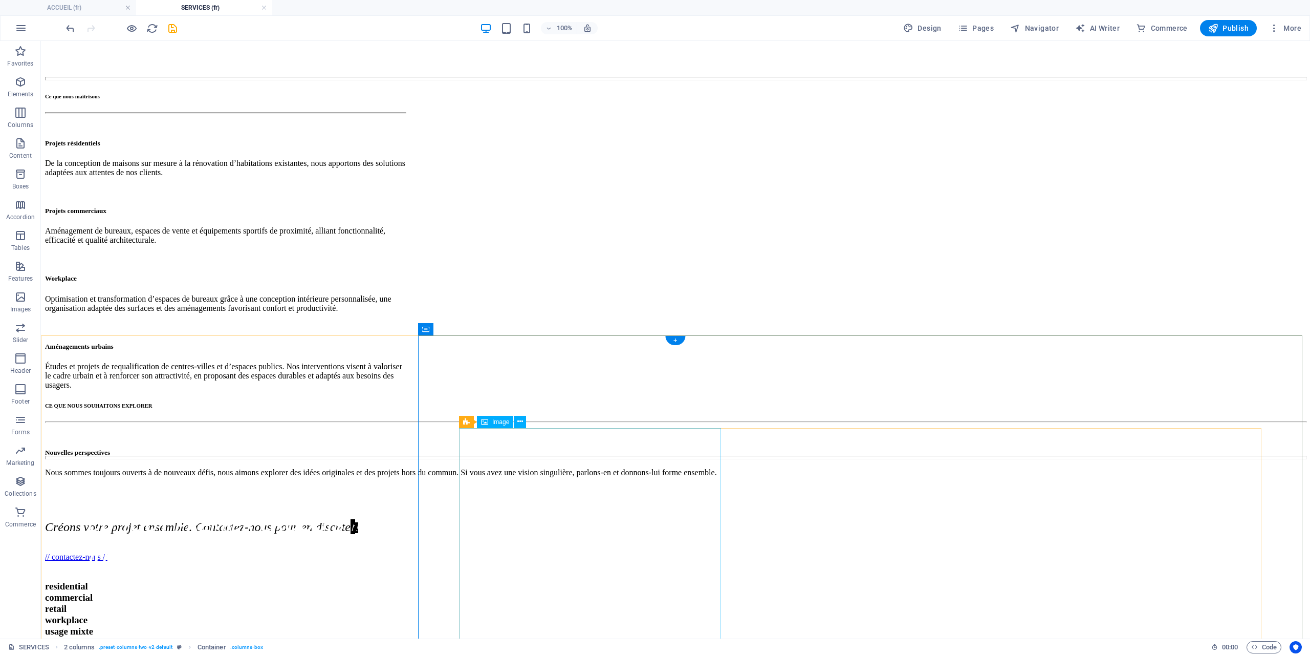
scroll to position [395, 0]
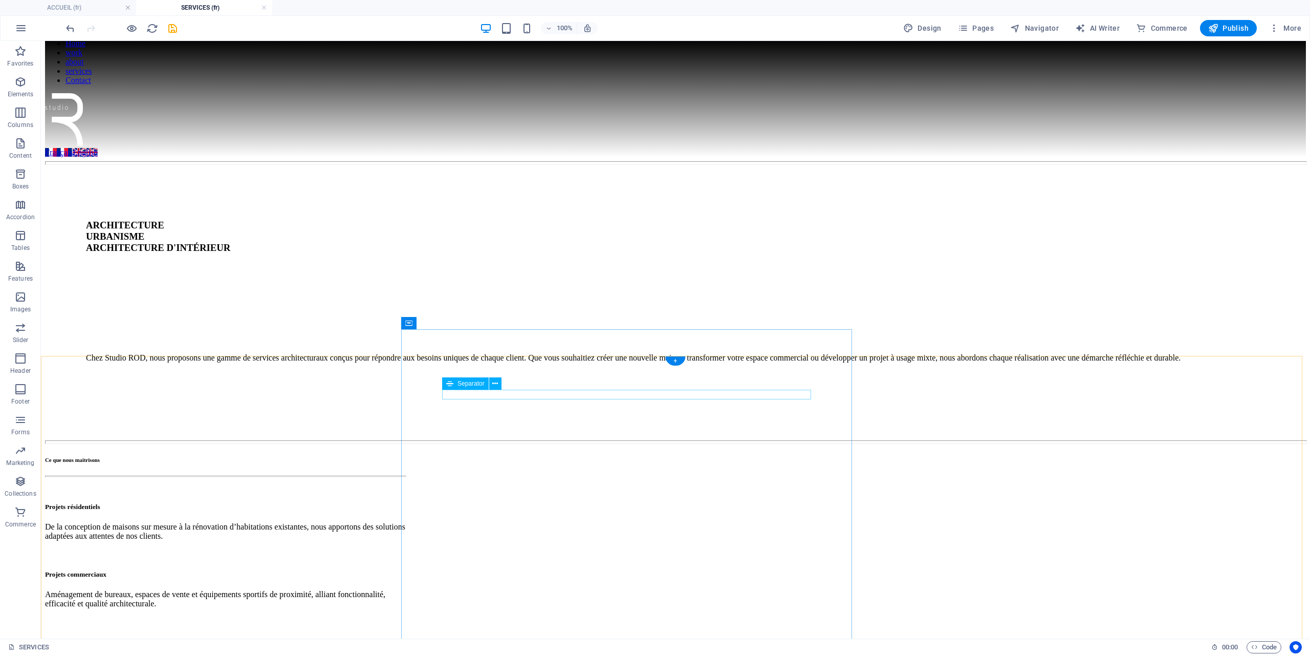
scroll to position [0, 0]
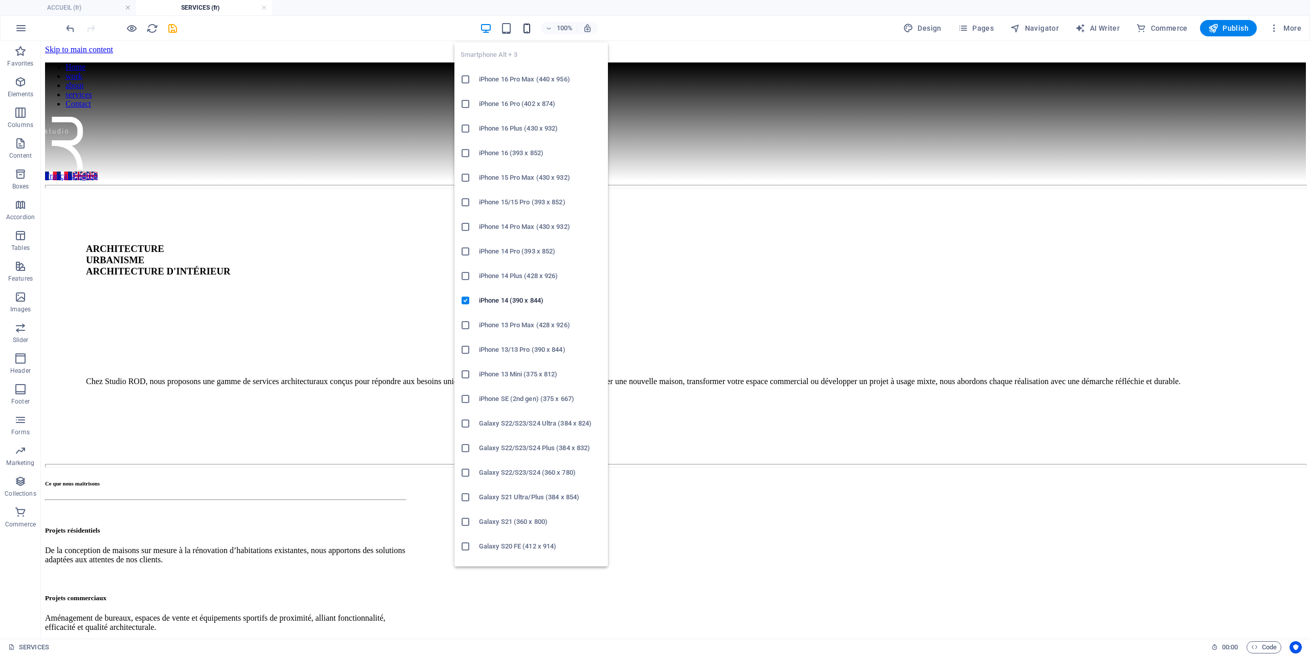
click at [528, 29] on icon "button" at bounding box center [527, 29] width 12 height 12
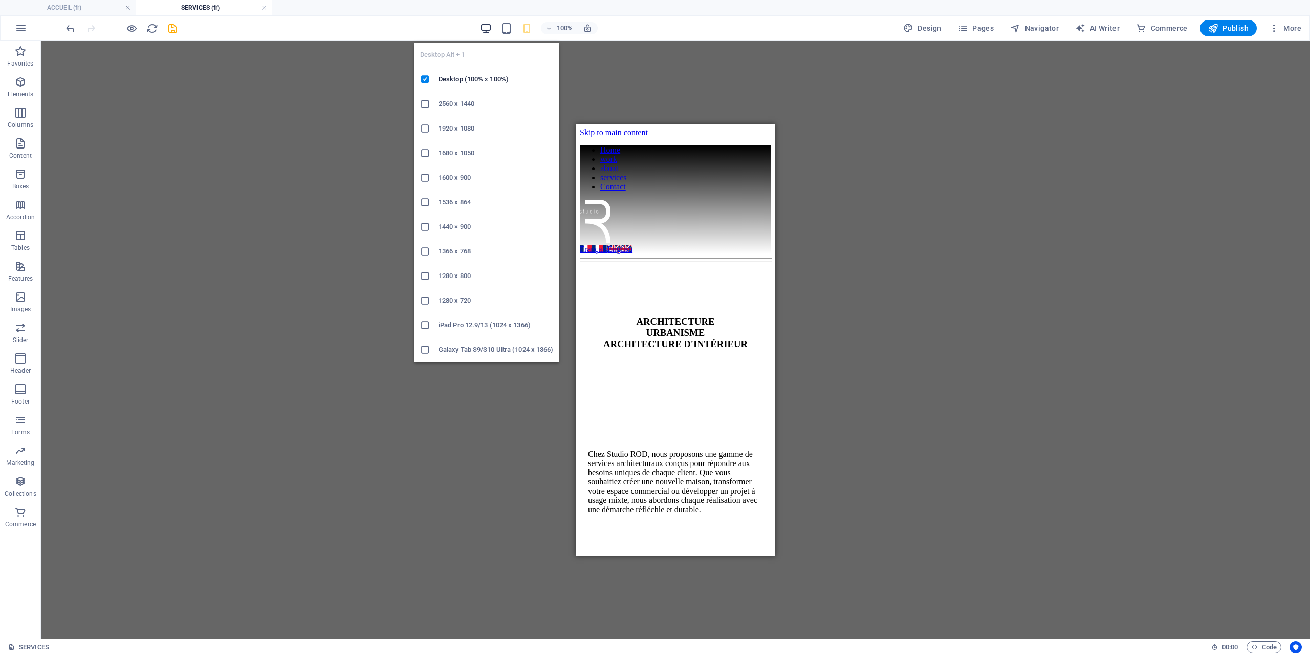
click at [484, 29] on icon "button" at bounding box center [486, 29] width 12 height 12
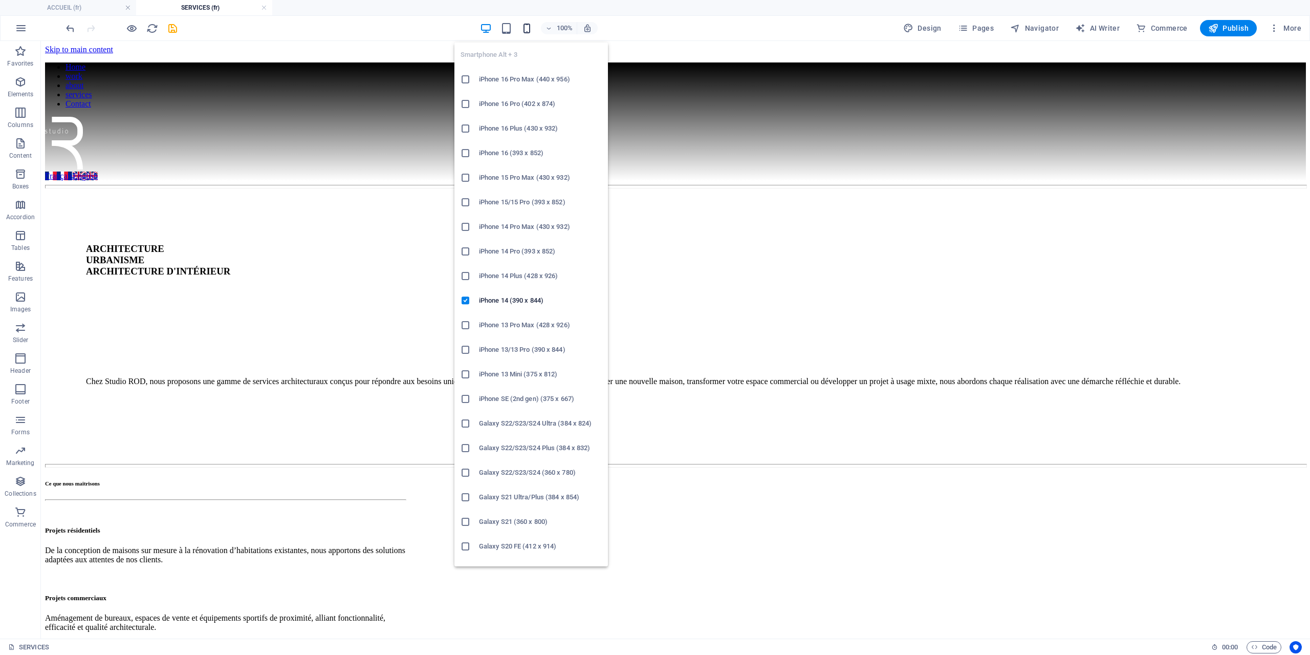
click at [523, 30] on icon "button" at bounding box center [527, 29] width 12 height 12
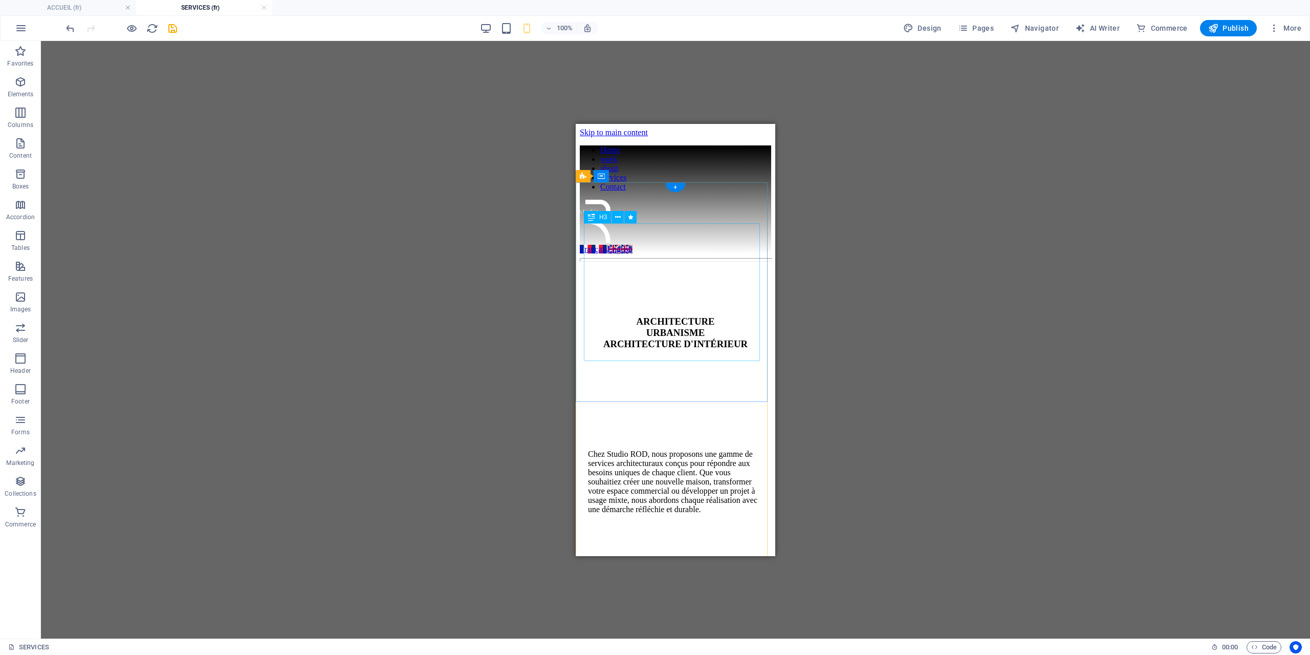
click at [689, 315] on div "ARCHITECTURE URBANISME ARCHITECTURE D'INTÉRIEUR" at bounding box center [675, 332] width 175 height 34
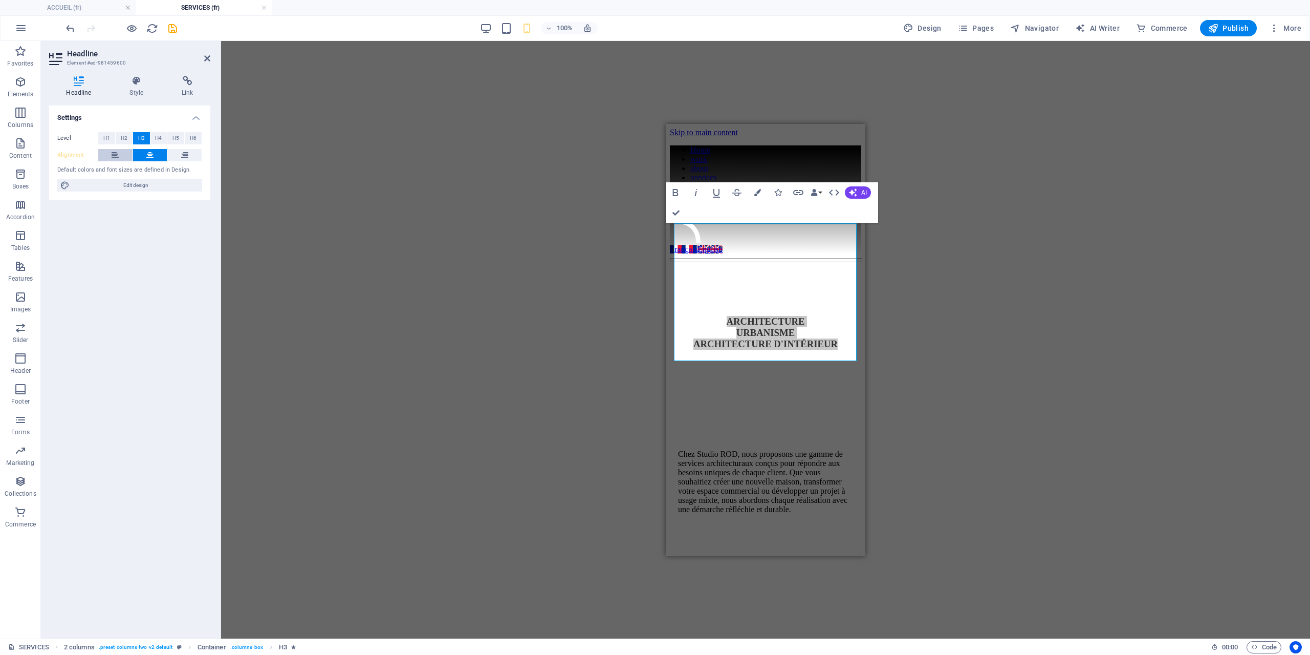
click at [112, 156] on icon at bounding box center [115, 155] width 7 height 12
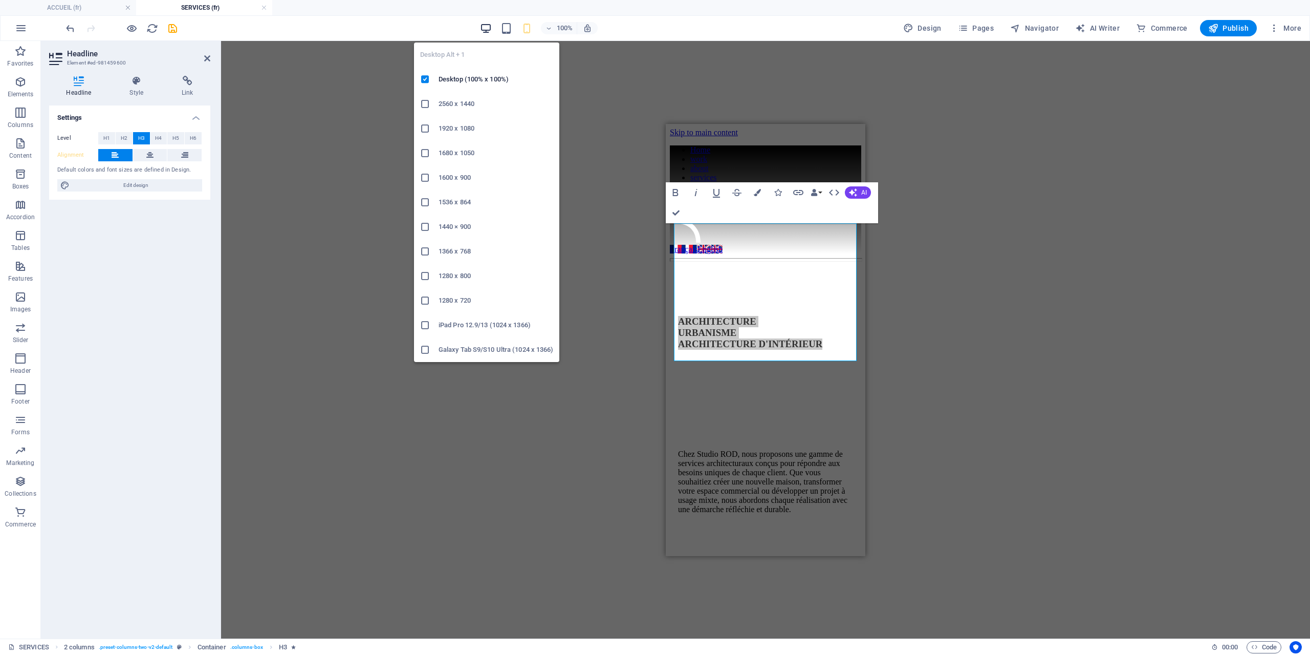
click at [486, 28] on icon "button" at bounding box center [486, 29] width 12 height 12
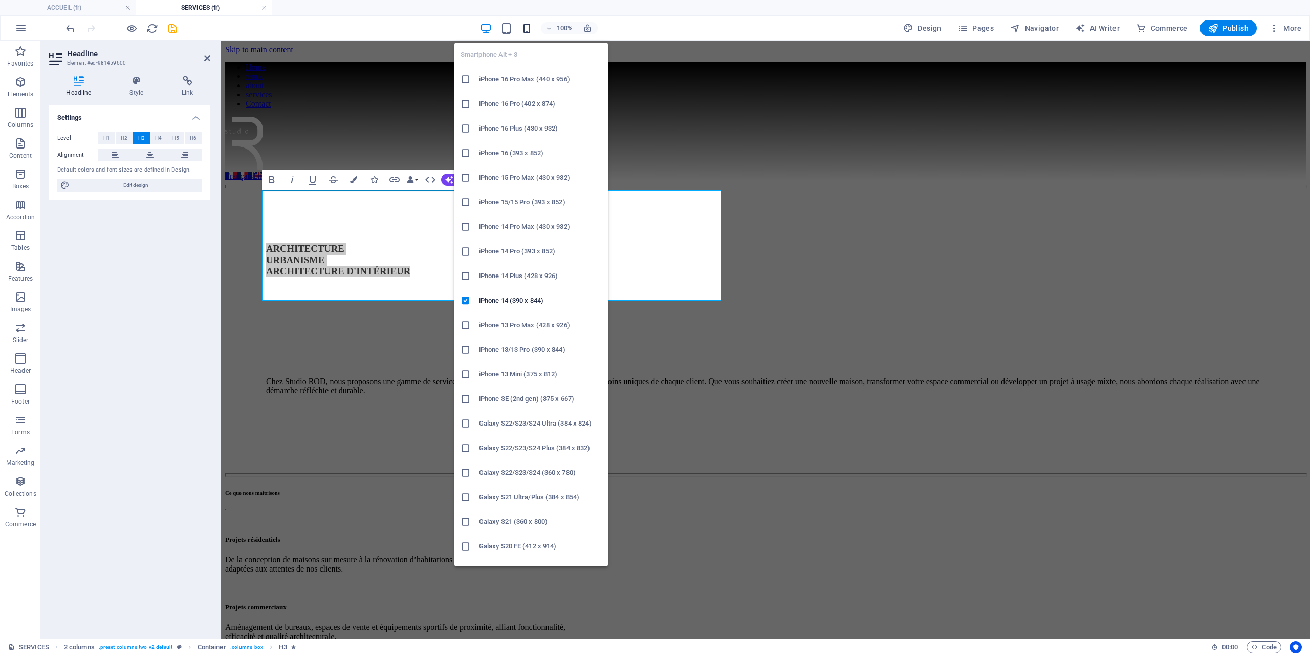
click at [528, 29] on icon "button" at bounding box center [527, 29] width 12 height 12
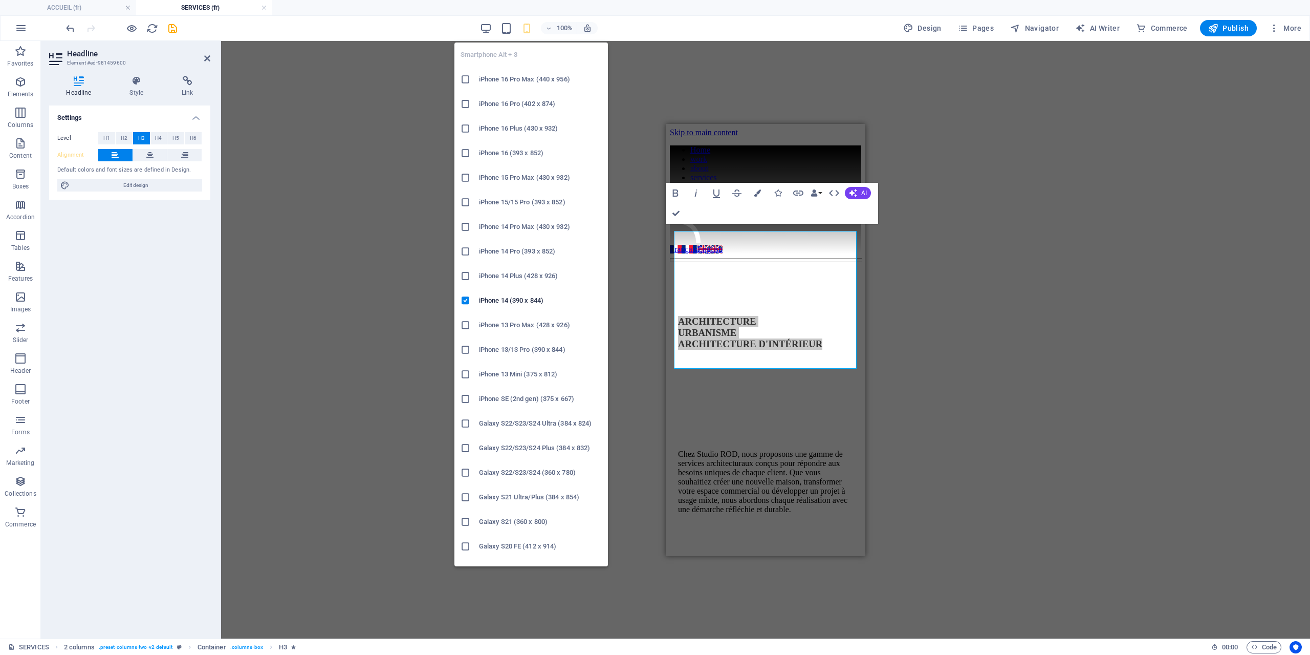
click at [528, 29] on icon "button" at bounding box center [527, 29] width 12 height 12
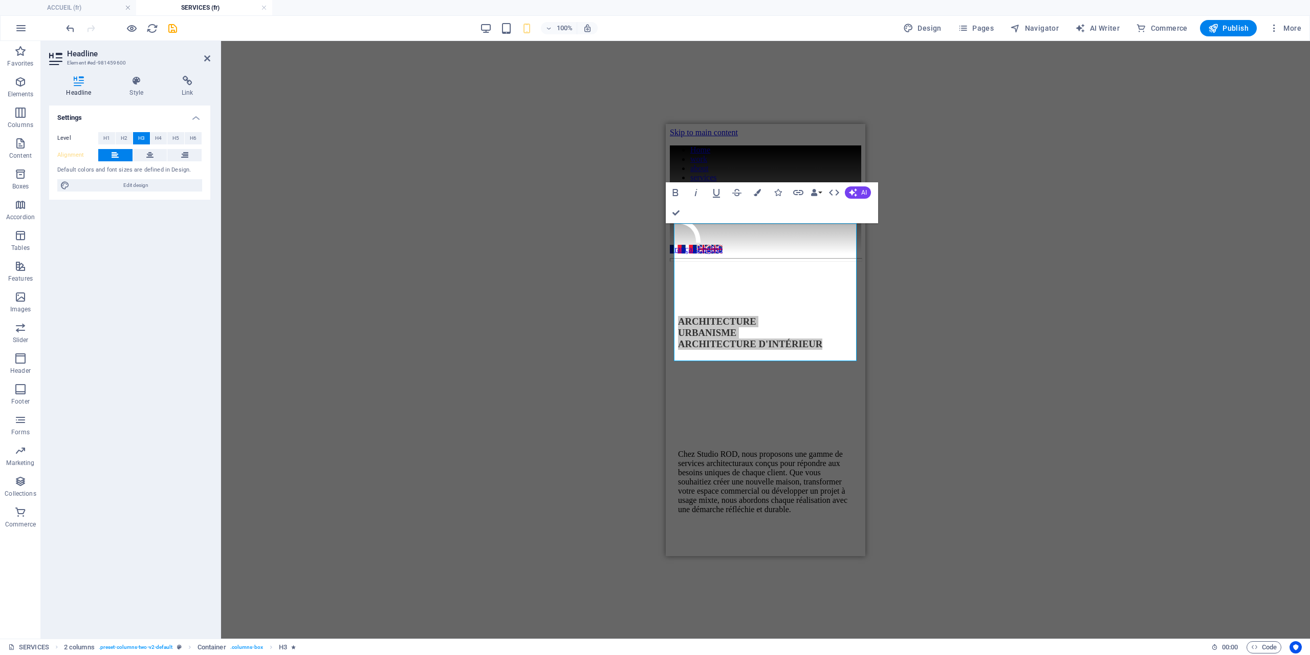
click at [614, 332] on div "Drag here to replace the existing content. Press “Ctrl” if you want to create a…" at bounding box center [765, 339] width 1089 height 597
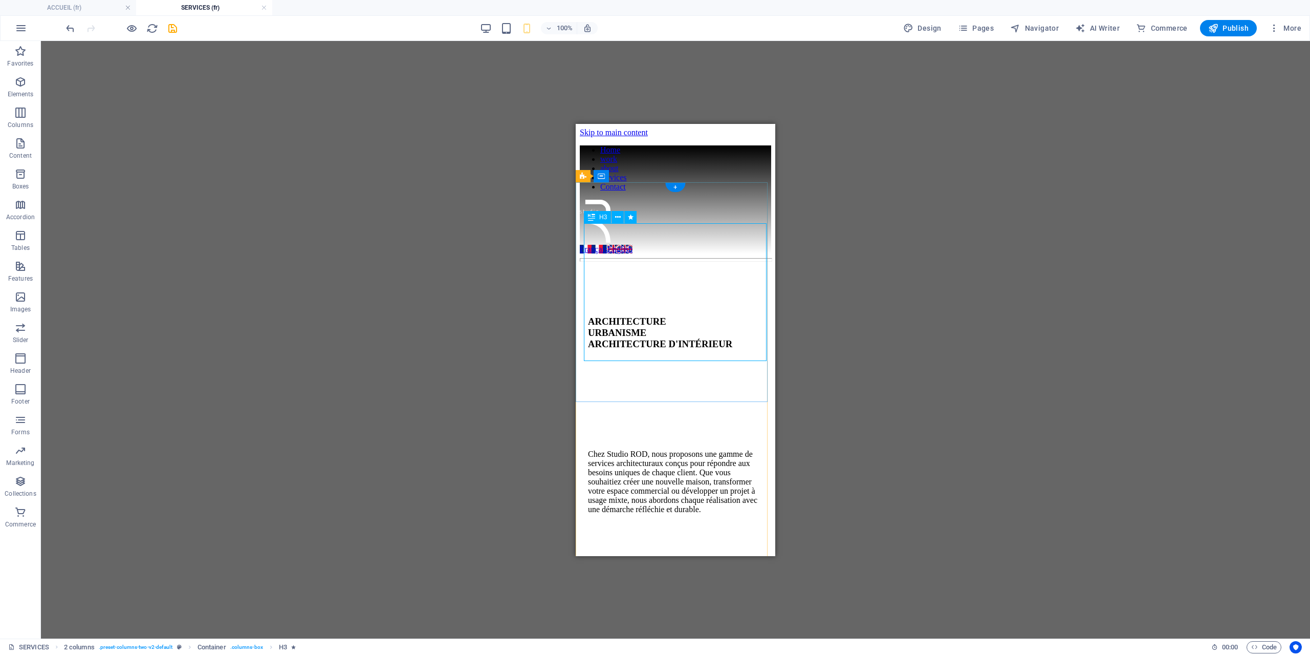
click at [588, 331] on div "ARCHITECTURE URBANISME ARCHITECTURE D'INTÉRIEUR" at bounding box center [675, 332] width 175 height 34
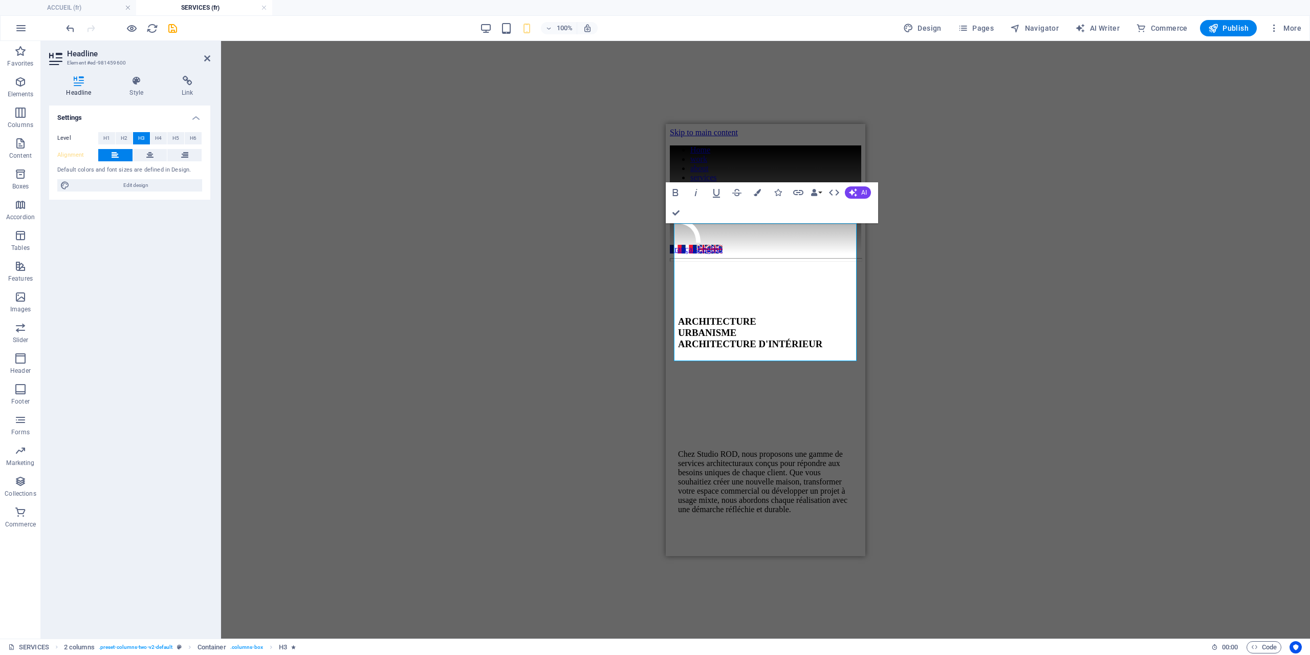
click at [583, 332] on div "Drag here to replace the existing content. Press “Ctrl” if you want to create a…" at bounding box center [765, 339] width 1089 height 597
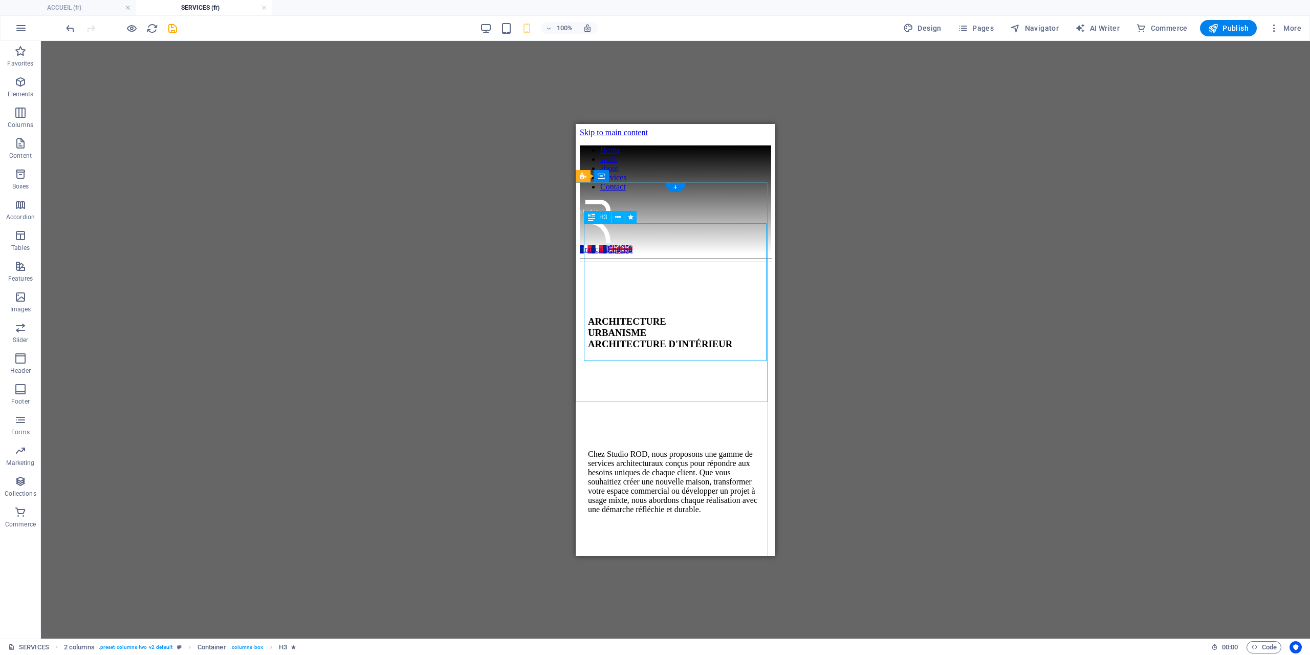
click at [707, 315] on div "ARCHITECTURE URBANISME ARCHITECTURE D'INTÉRIEUR" at bounding box center [675, 332] width 175 height 34
drag, startPoint x: 707, startPoint y: 280, endPoint x: 617, endPoint y: 279, distance: 90.1
click at [707, 315] on div "ARCHITECTURE URBANISME ARCHITECTURE D'INTÉRIEUR" at bounding box center [675, 332] width 175 height 34
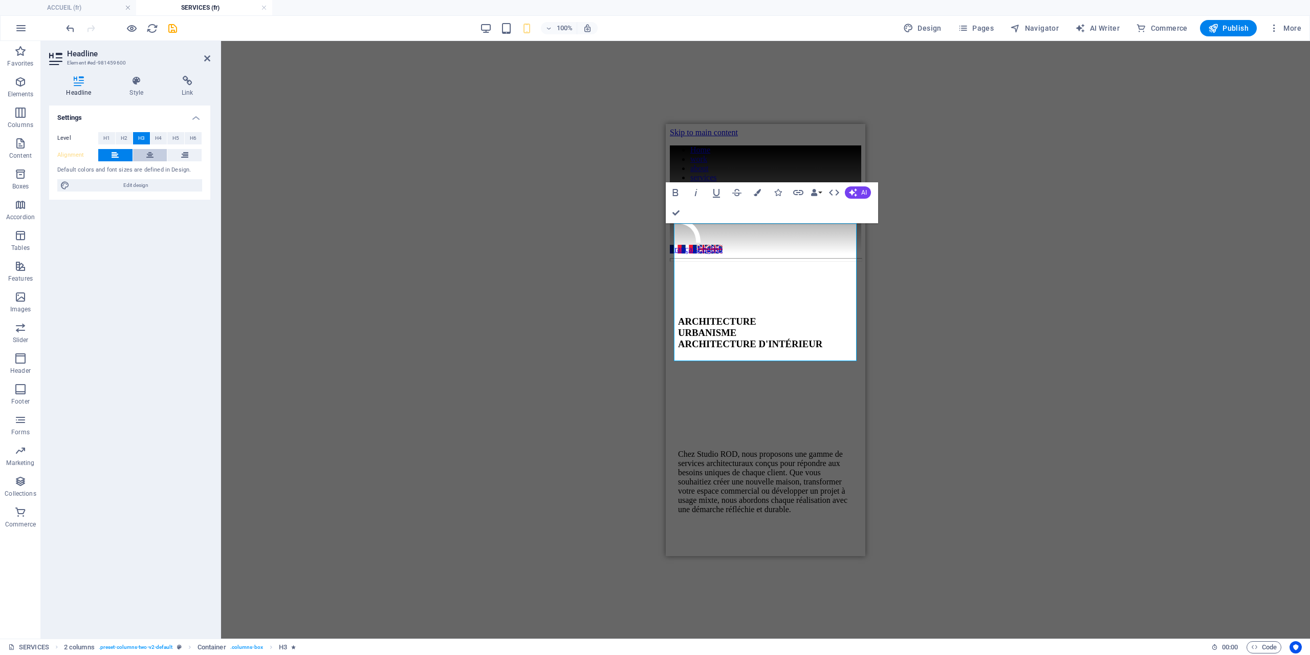
click at [145, 152] on button at bounding box center [150, 155] width 34 height 12
click at [298, 275] on div "Drag here to replace the existing content. Press “Ctrl” if you want to create a…" at bounding box center [765, 339] width 1089 height 597
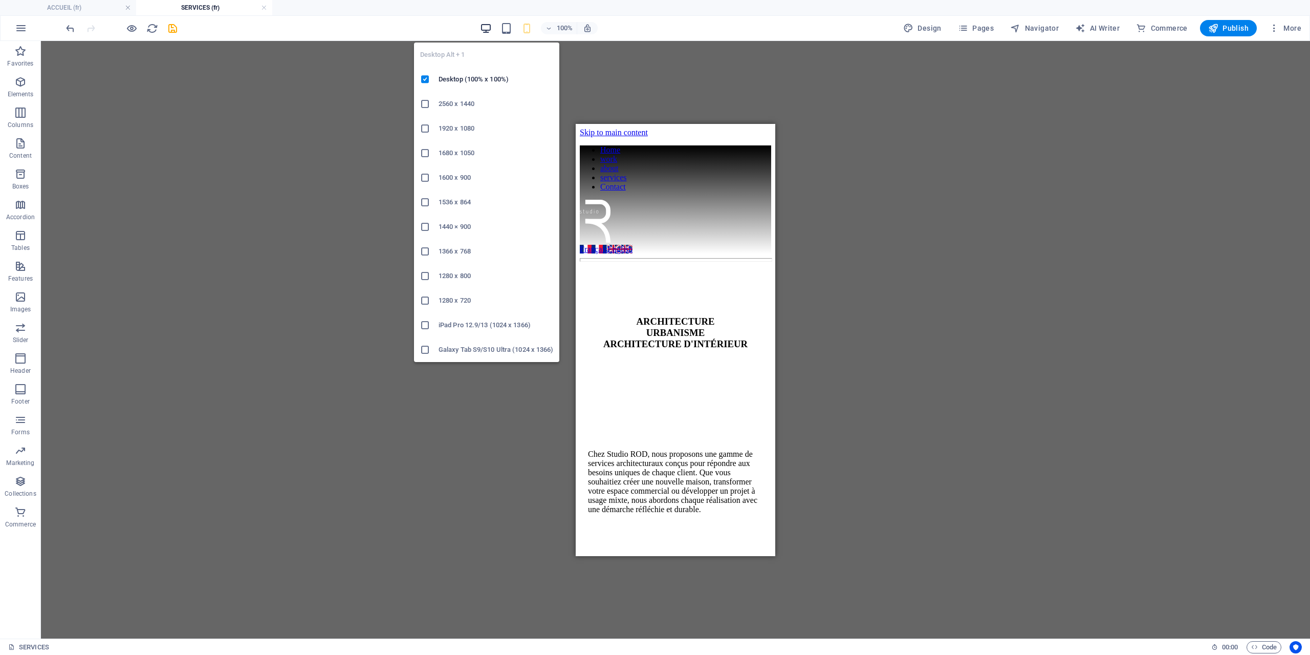
click at [487, 26] on icon "button" at bounding box center [486, 29] width 12 height 12
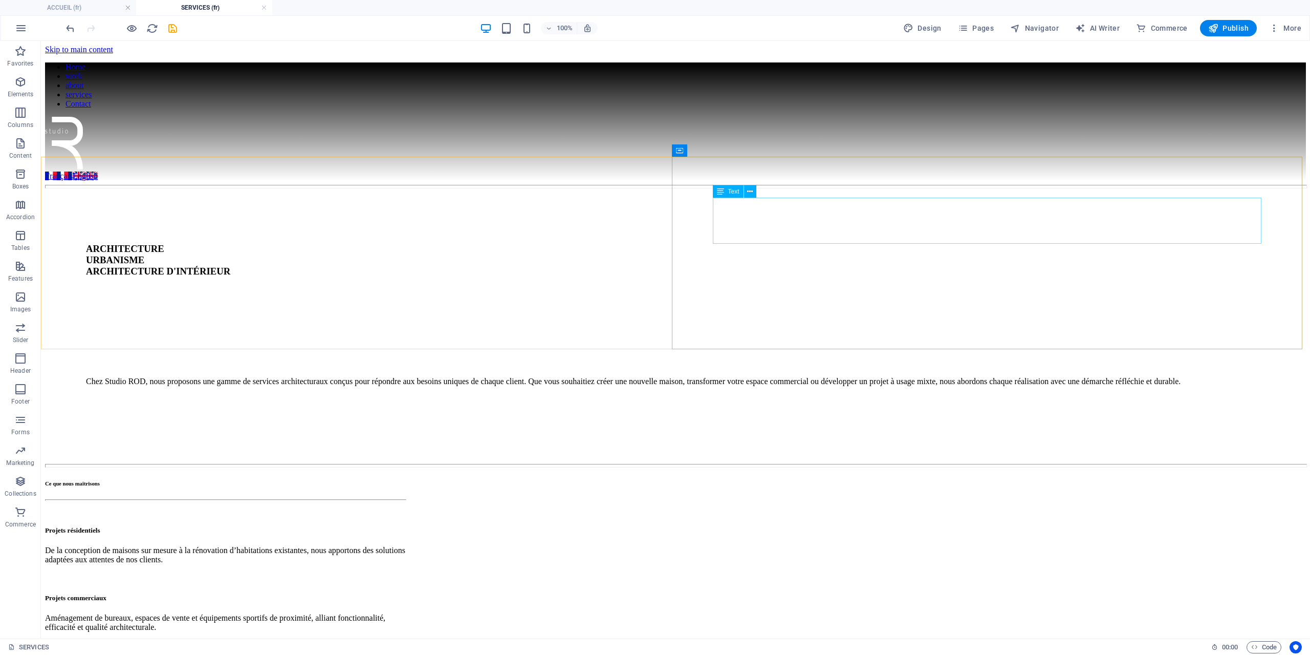
click at [728, 194] on span "Text" at bounding box center [733, 191] width 11 height 6
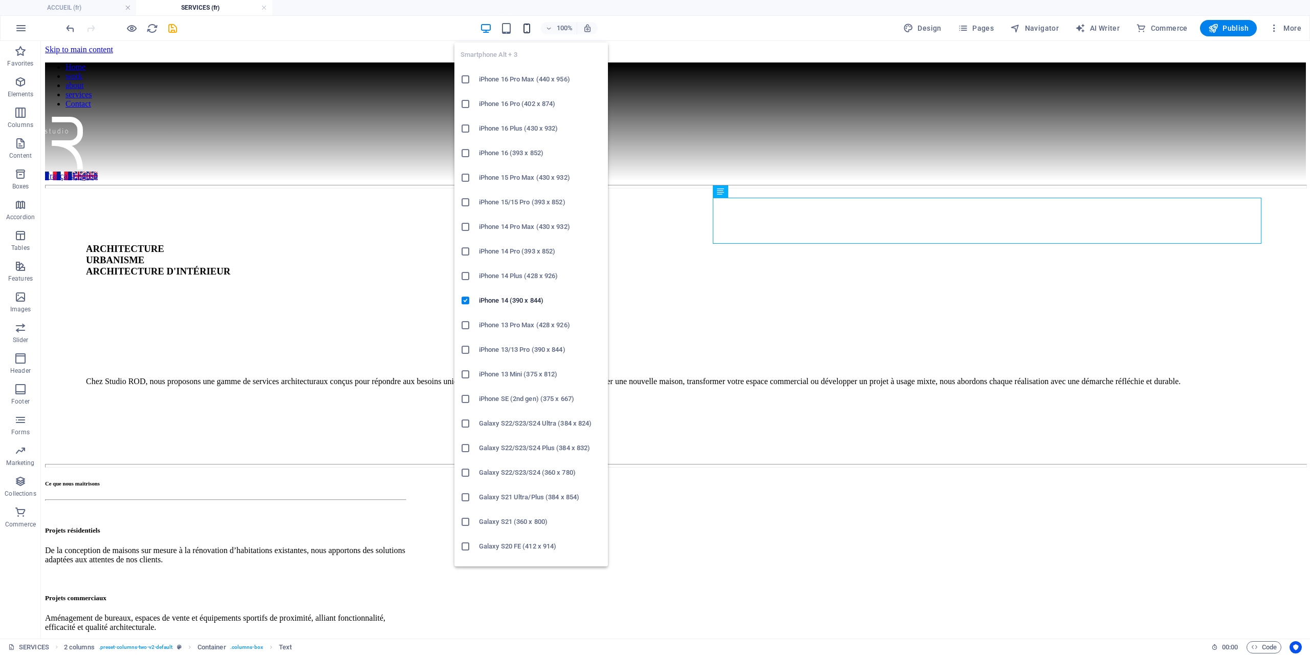
click at [529, 33] on icon "button" at bounding box center [527, 29] width 12 height 12
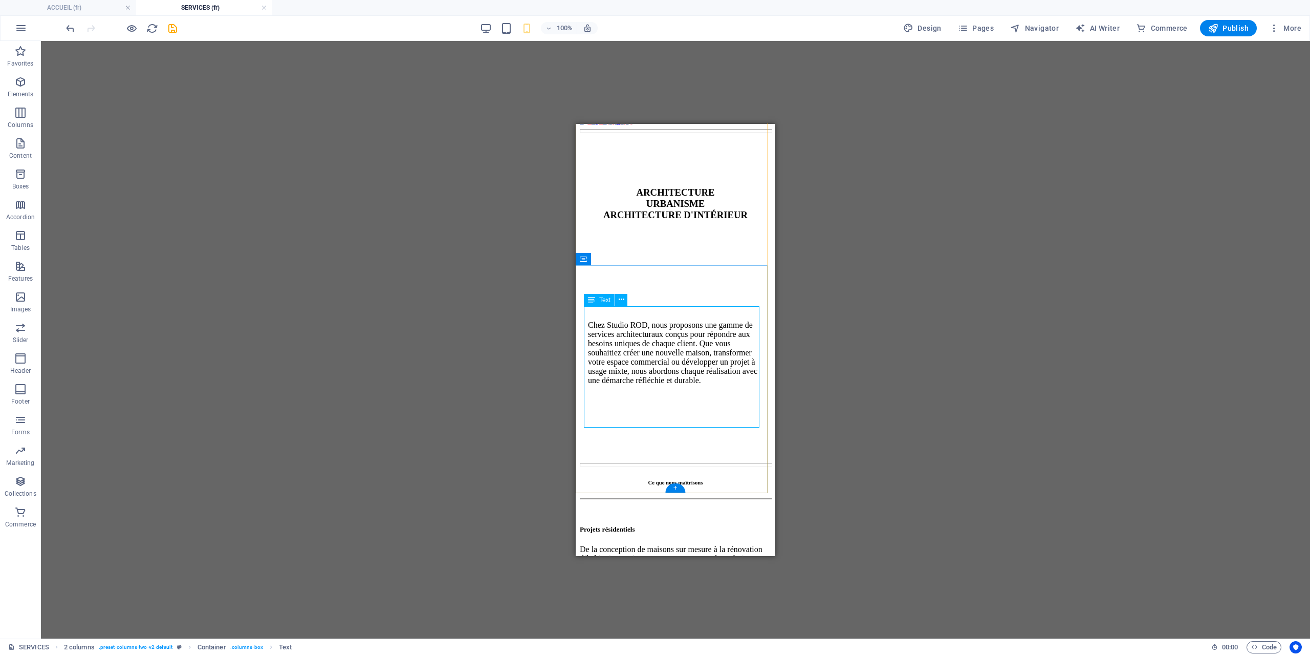
scroll to position [154, 0]
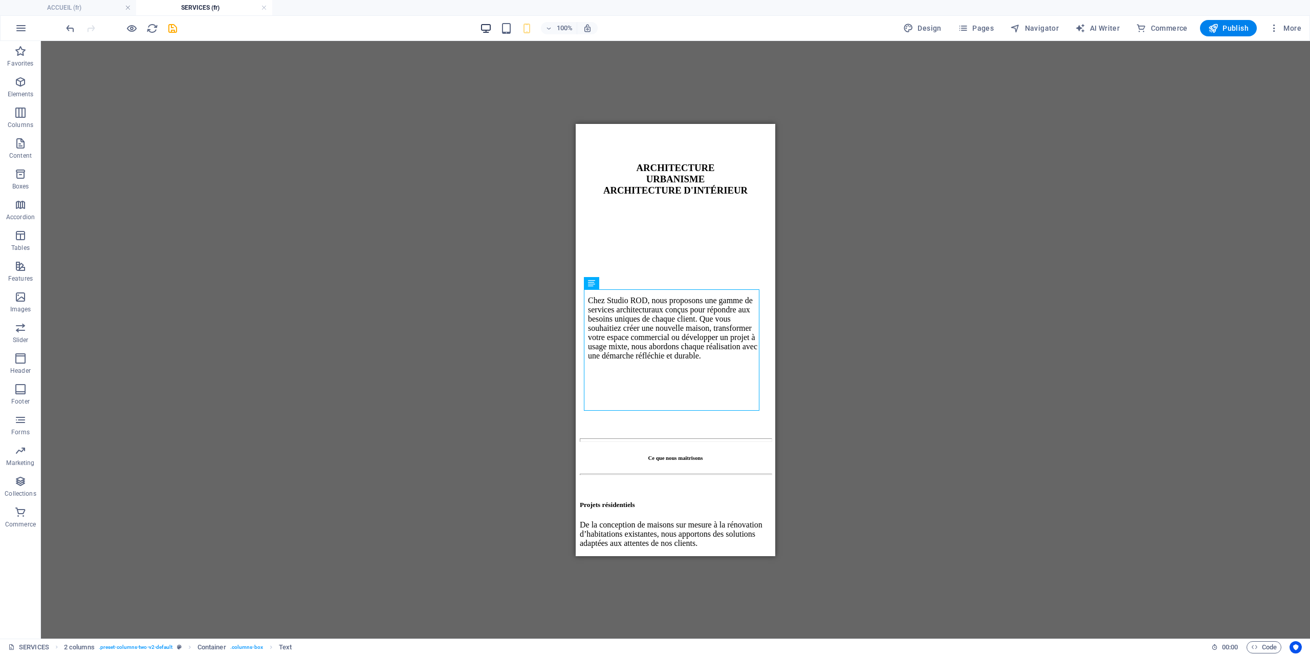
click at [482, 28] on icon "button" at bounding box center [486, 29] width 12 height 12
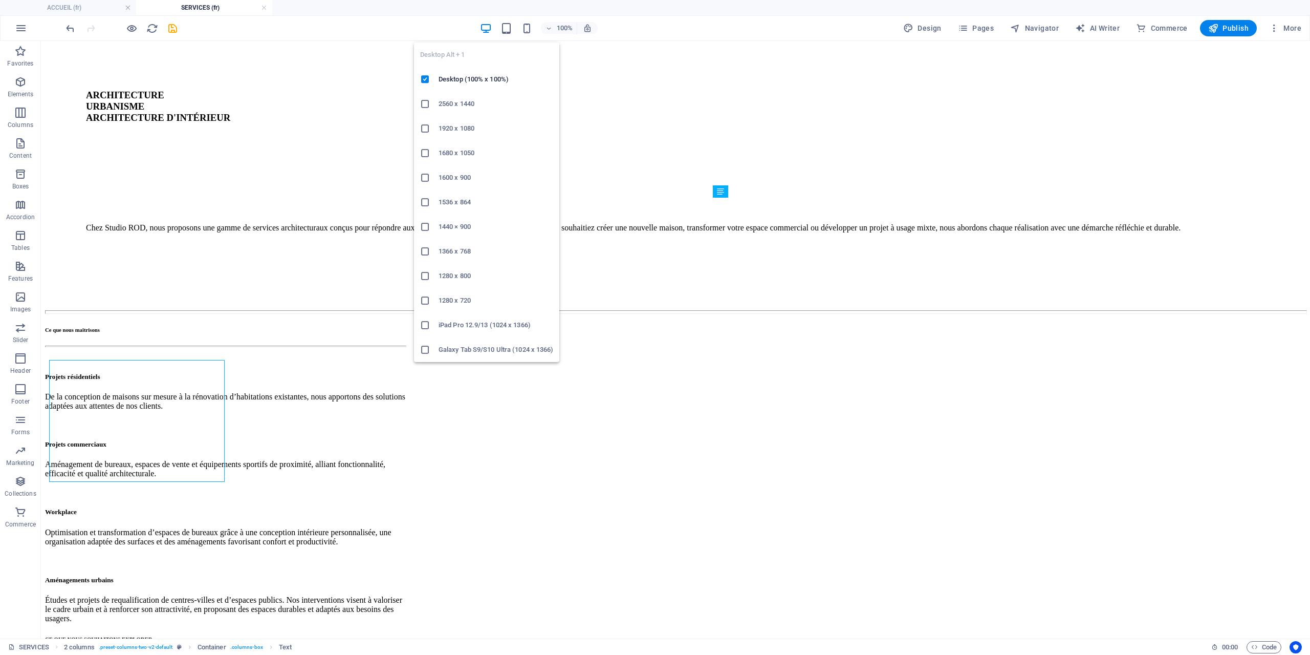
scroll to position [0, 0]
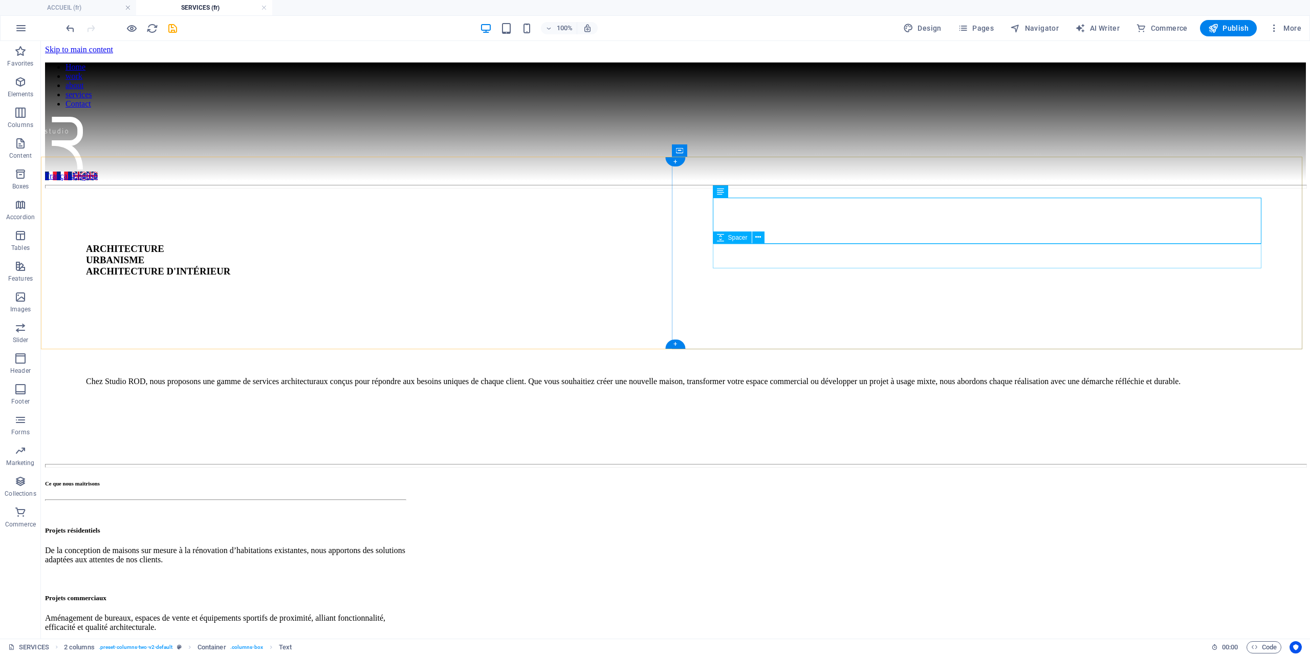
click at [809, 394] on div at bounding box center [675, 406] width 1179 height 25
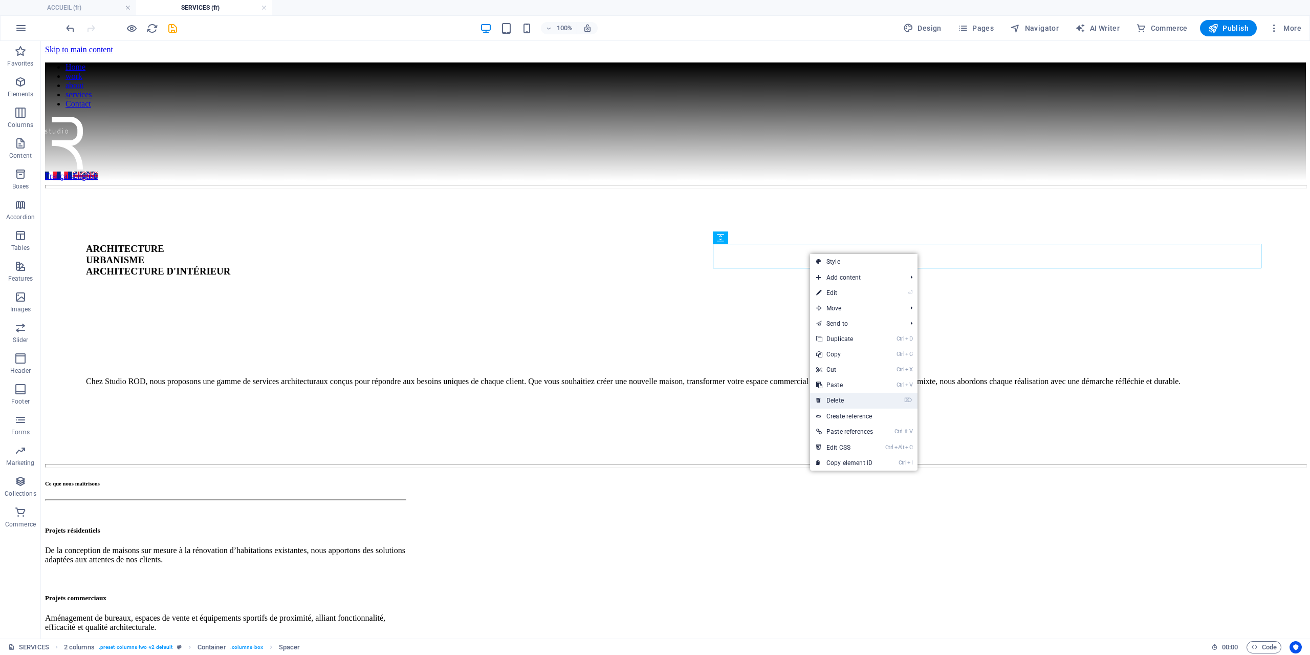
click at [848, 401] on link "⌦ Delete" at bounding box center [844, 400] width 69 height 15
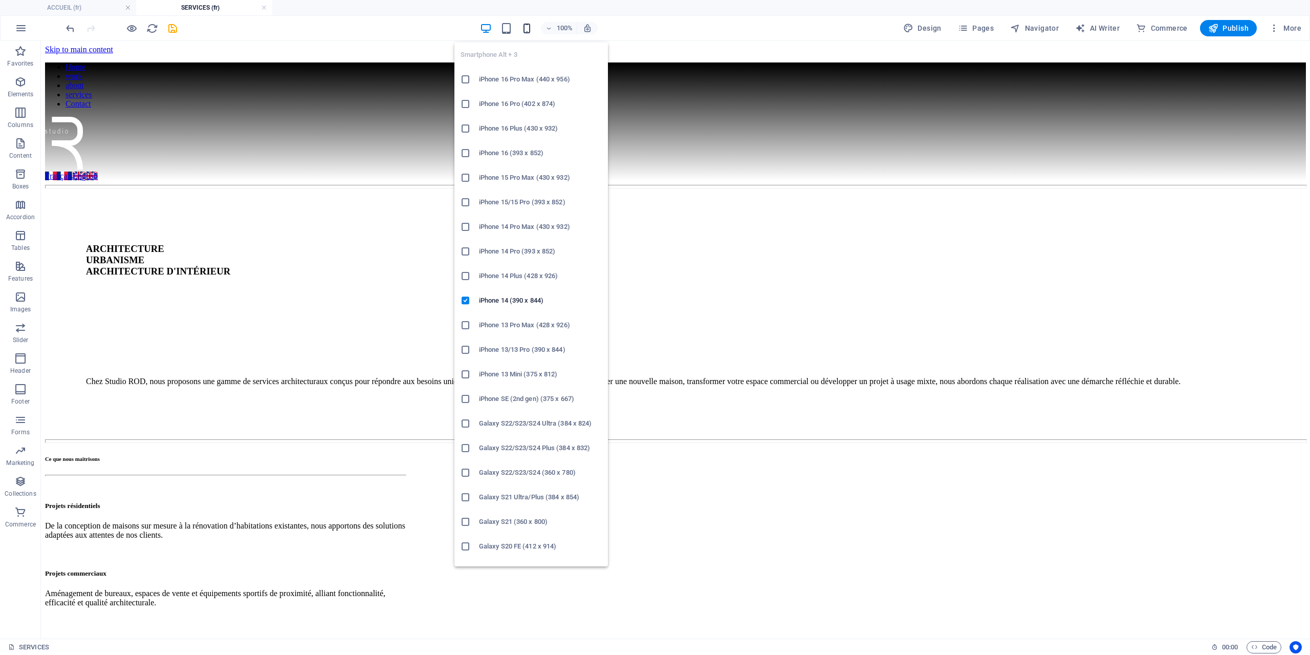
click at [531, 30] on icon "button" at bounding box center [527, 29] width 12 height 12
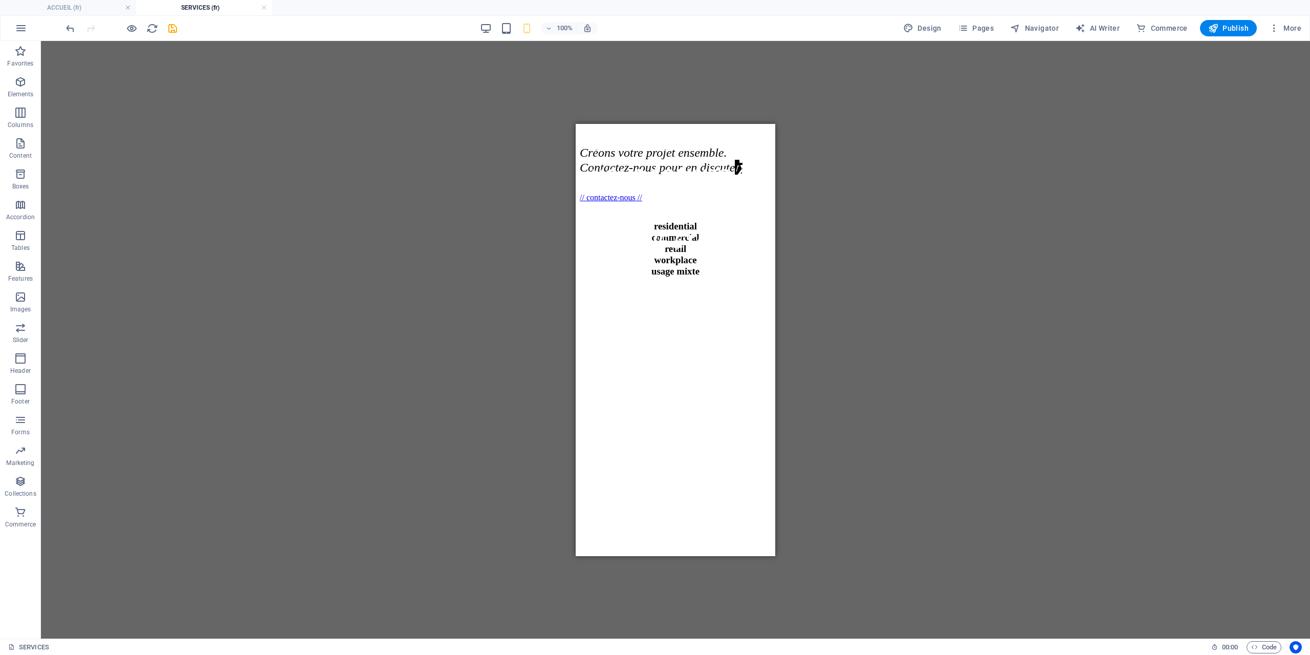
scroll to position [921, 0]
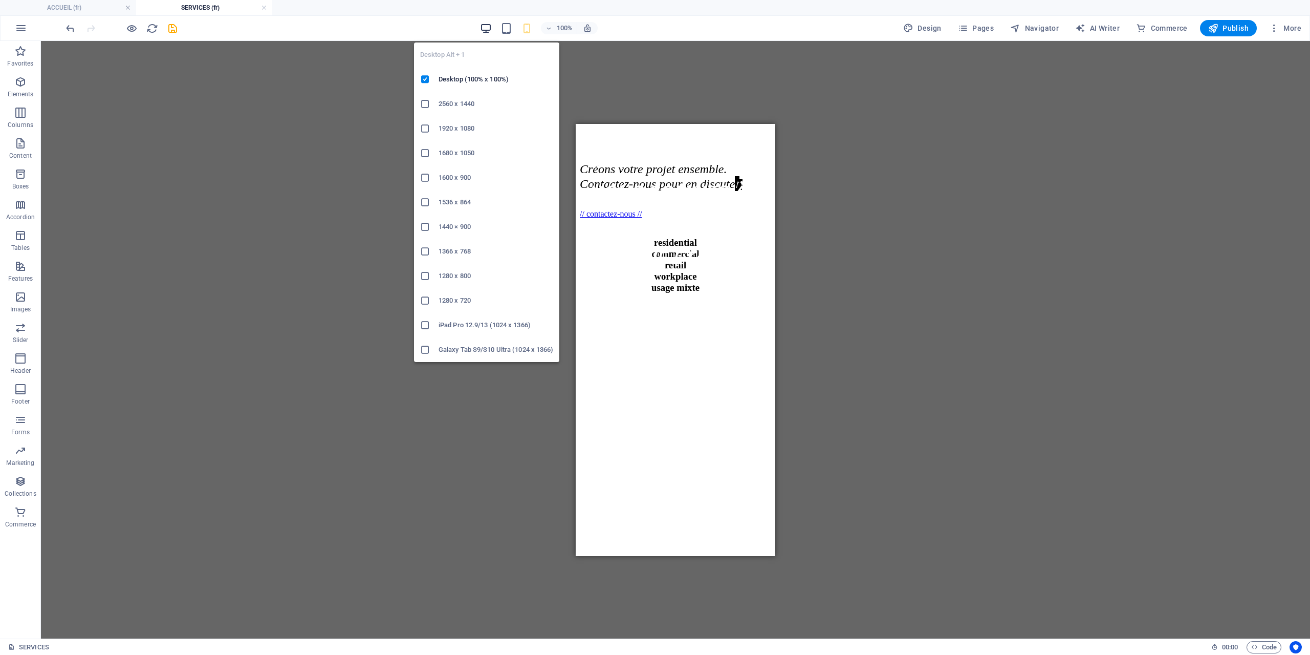
click at [485, 29] on icon "button" at bounding box center [486, 29] width 12 height 12
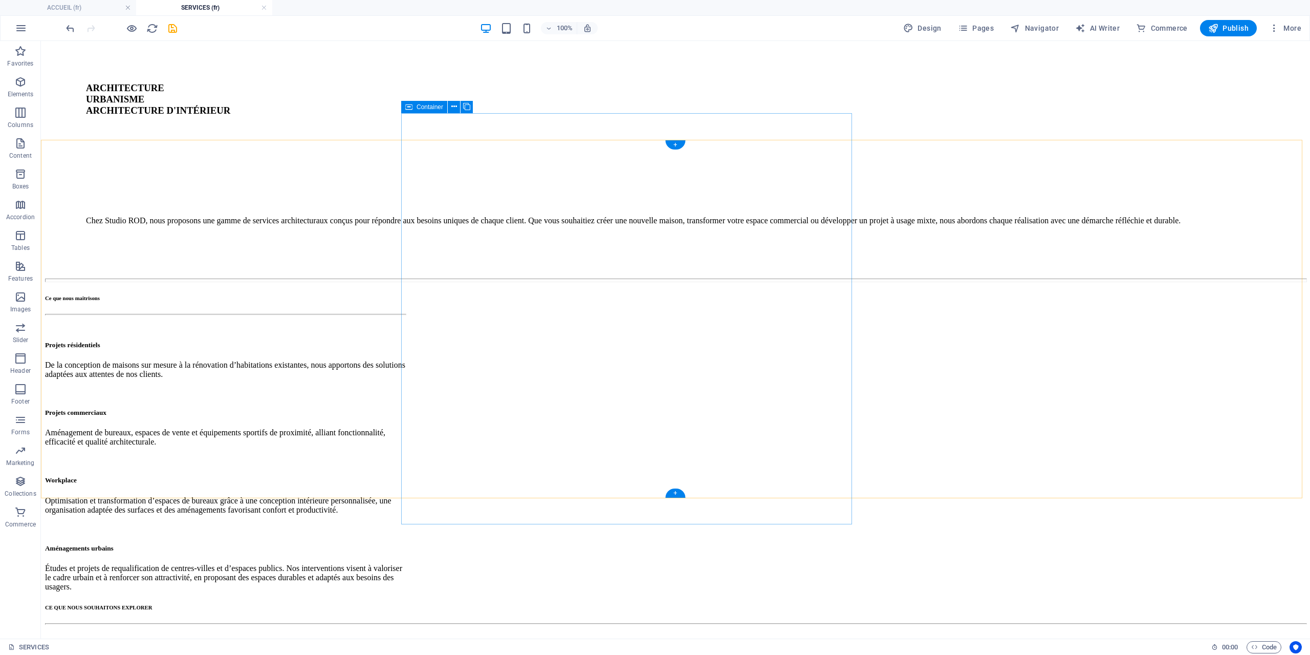
scroll to position [148, 0]
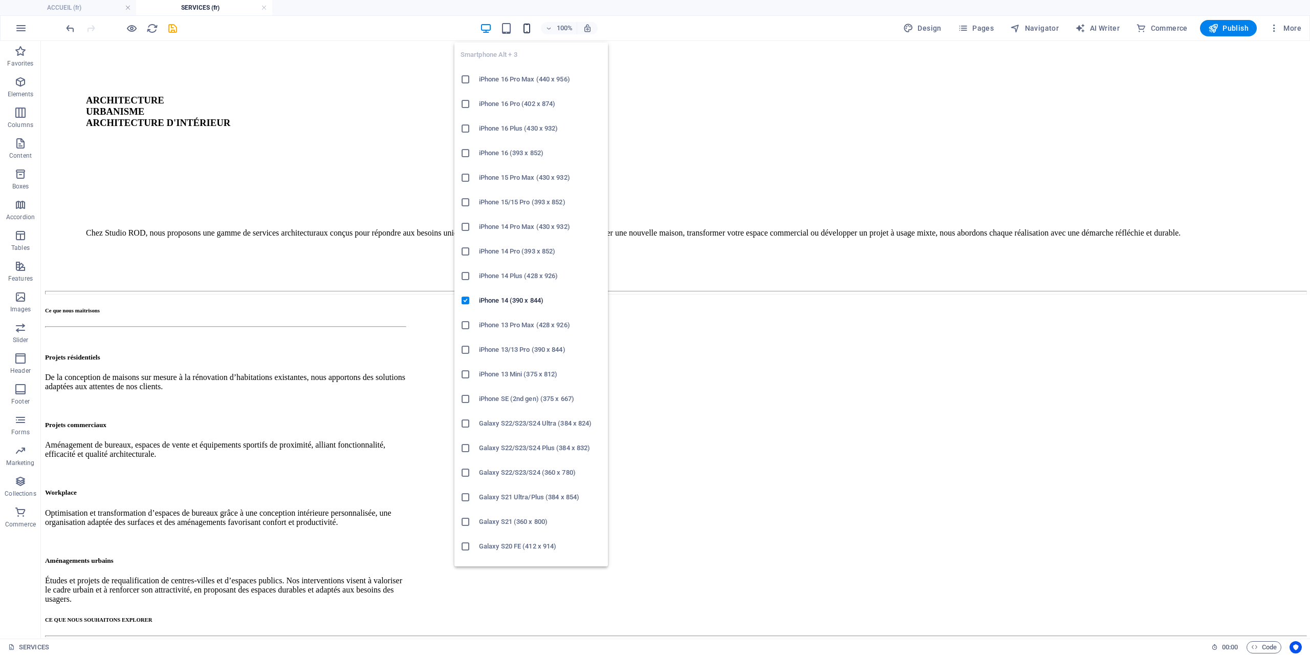
click at [530, 30] on icon "button" at bounding box center [527, 29] width 12 height 12
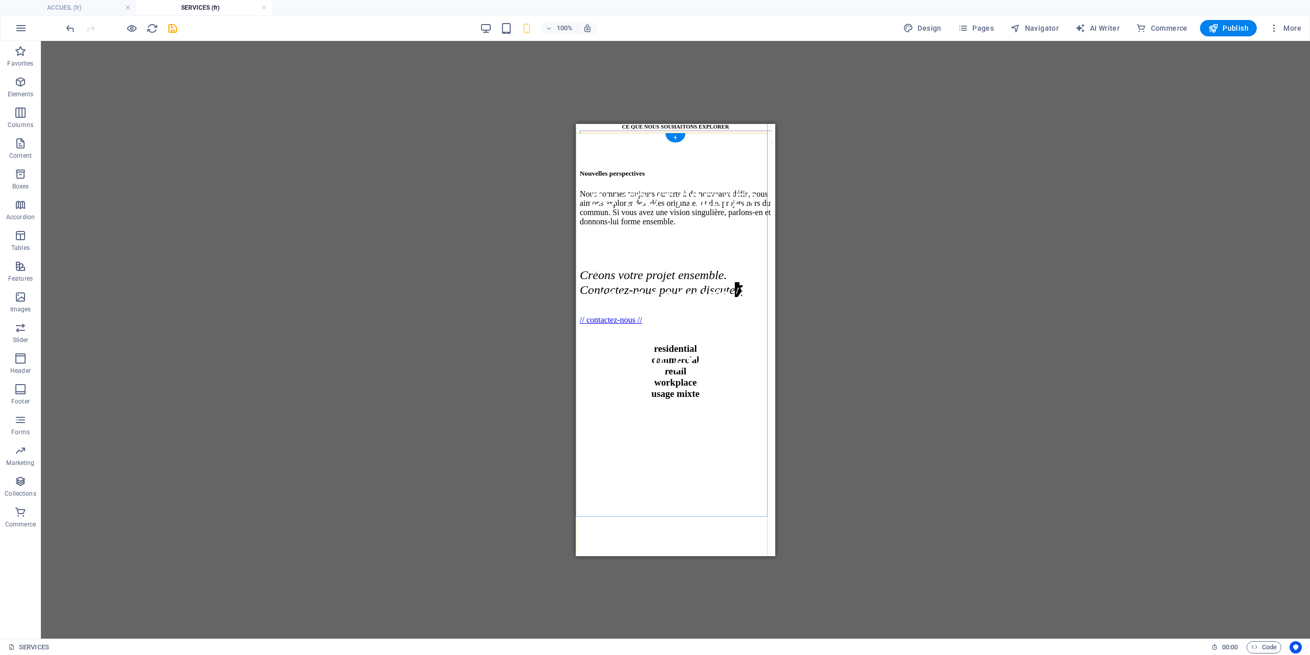
scroll to position [911, 0]
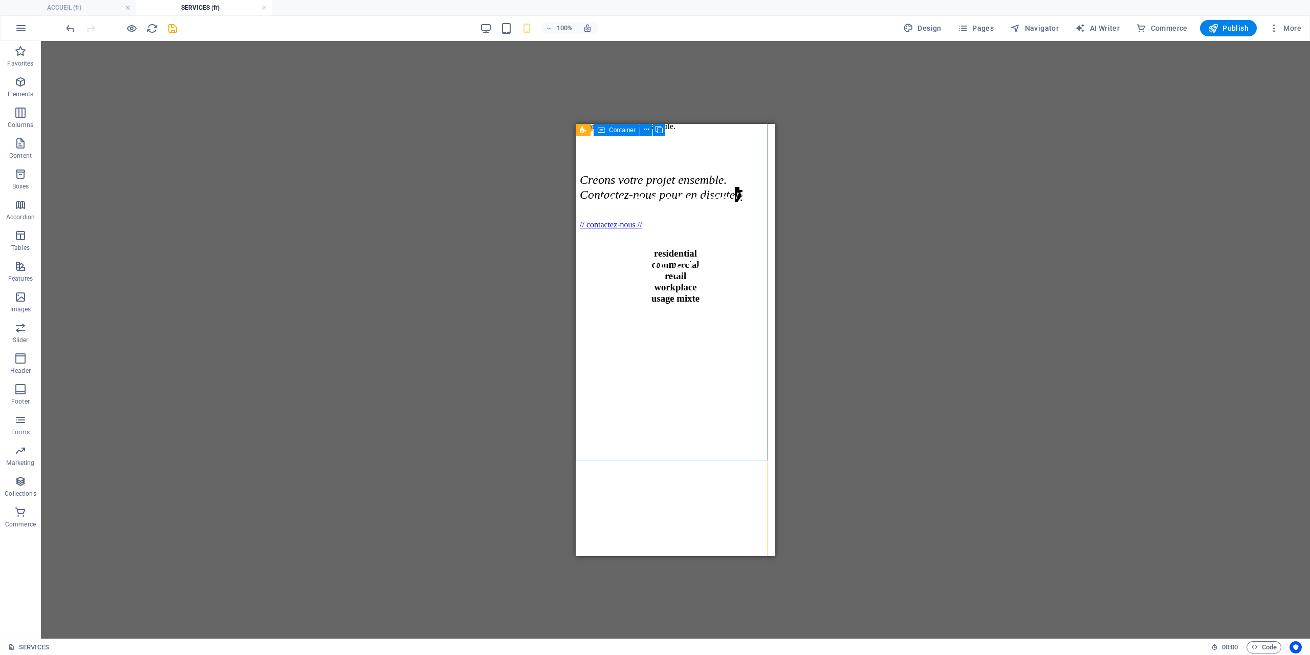
click at [668, 387] on div "Du tout premier croquis jusqu’à la remise finale, nous sommes à vos côtés à cha…" at bounding box center [675, 426] width 191 height 768
click at [667, 457] on div "Du tout premier croquis jusqu’à la remise finale, nous sommes à vos côtés à cha…" at bounding box center [675, 426] width 191 height 768
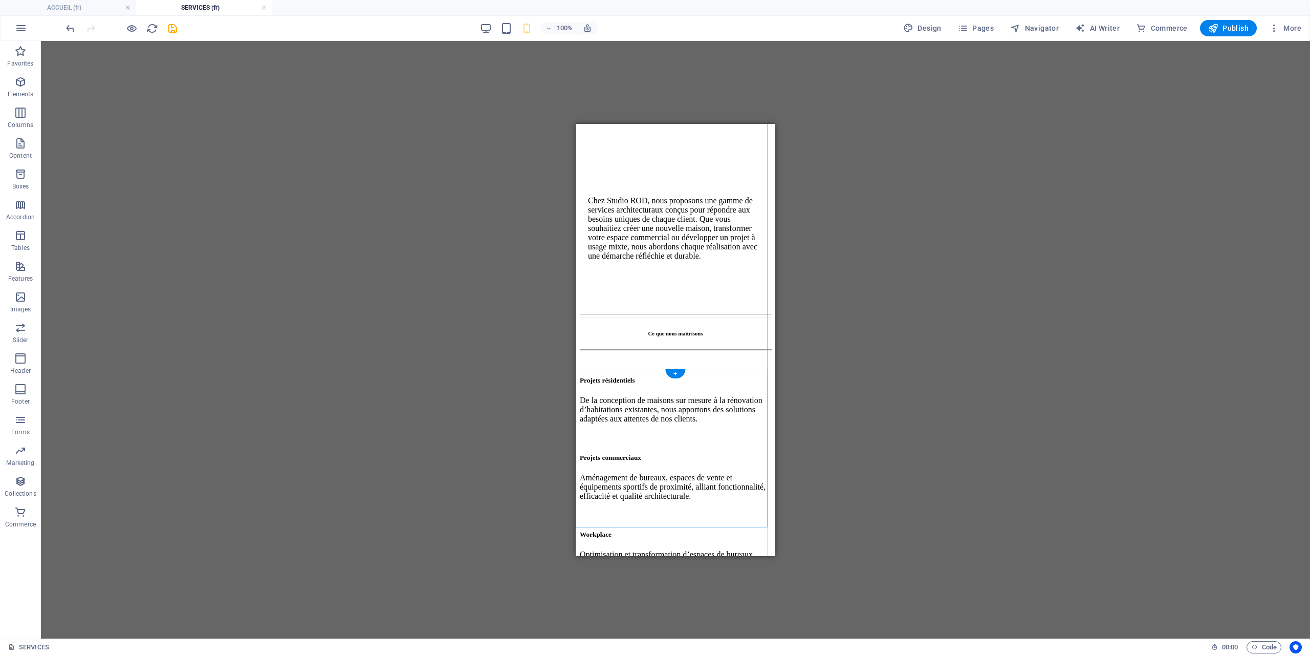
scroll to position [256, 0]
click at [591, 362] on div "Ce que nous maîtrisons Projets résidentiels De la conception de maisons sur mes…" at bounding box center [675, 498] width 191 height 342
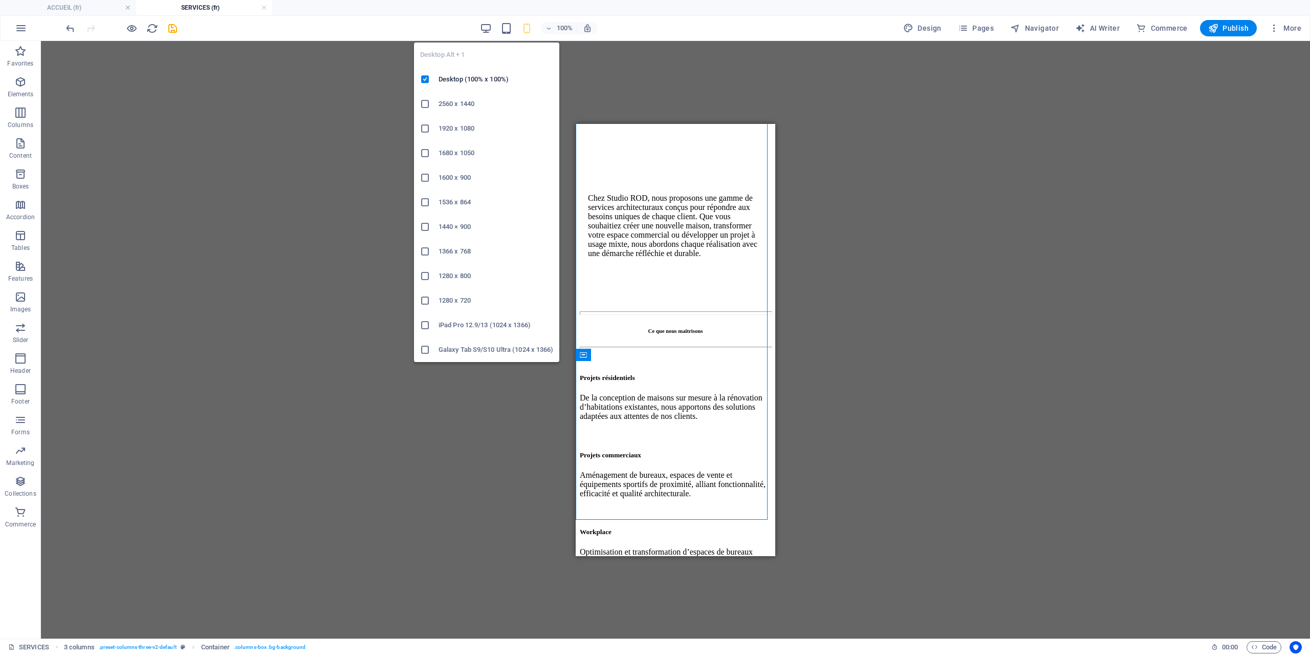
drag, startPoint x: 482, startPoint y: 29, endPoint x: 485, endPoint y: 48, distance: 19.2
click at [483, 29] on icon "button" at bounding box center [486, 29] width 12 height 12
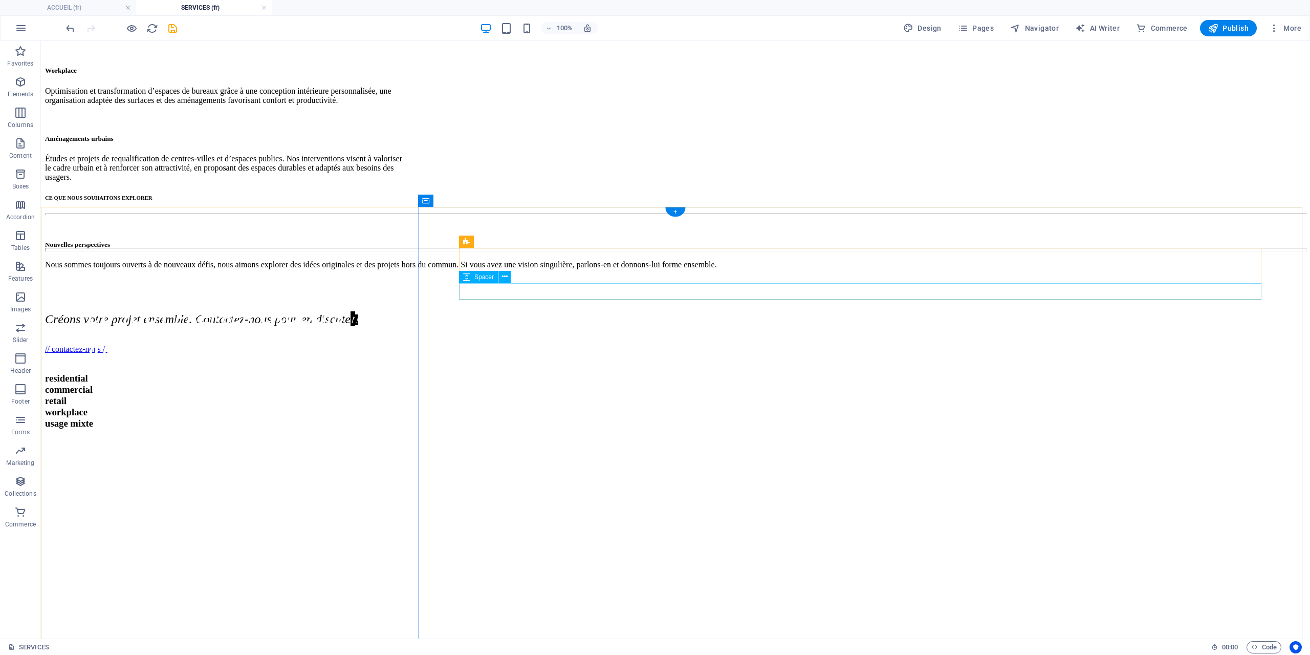
scroll to position [517, 0]
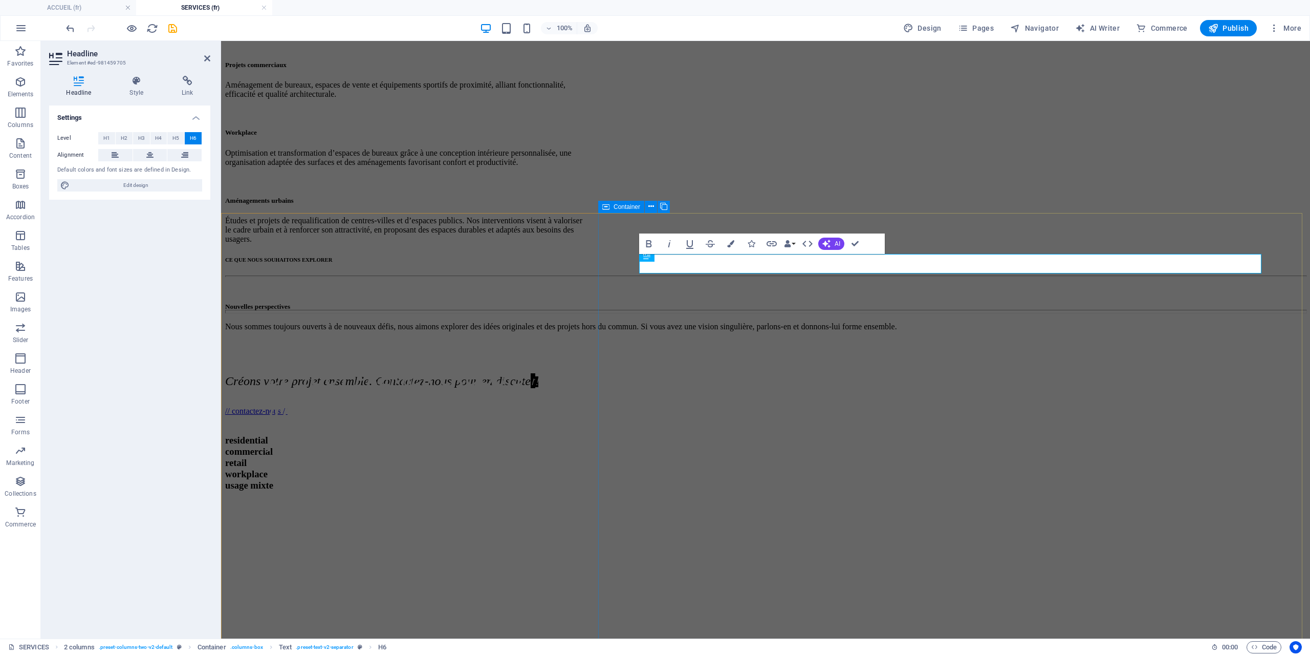
scroll to position [510, 0]
drag, startPoint x: 742, startPoint y: 263, endPoint x: 646, endPoint y: 267, distance: 95.8
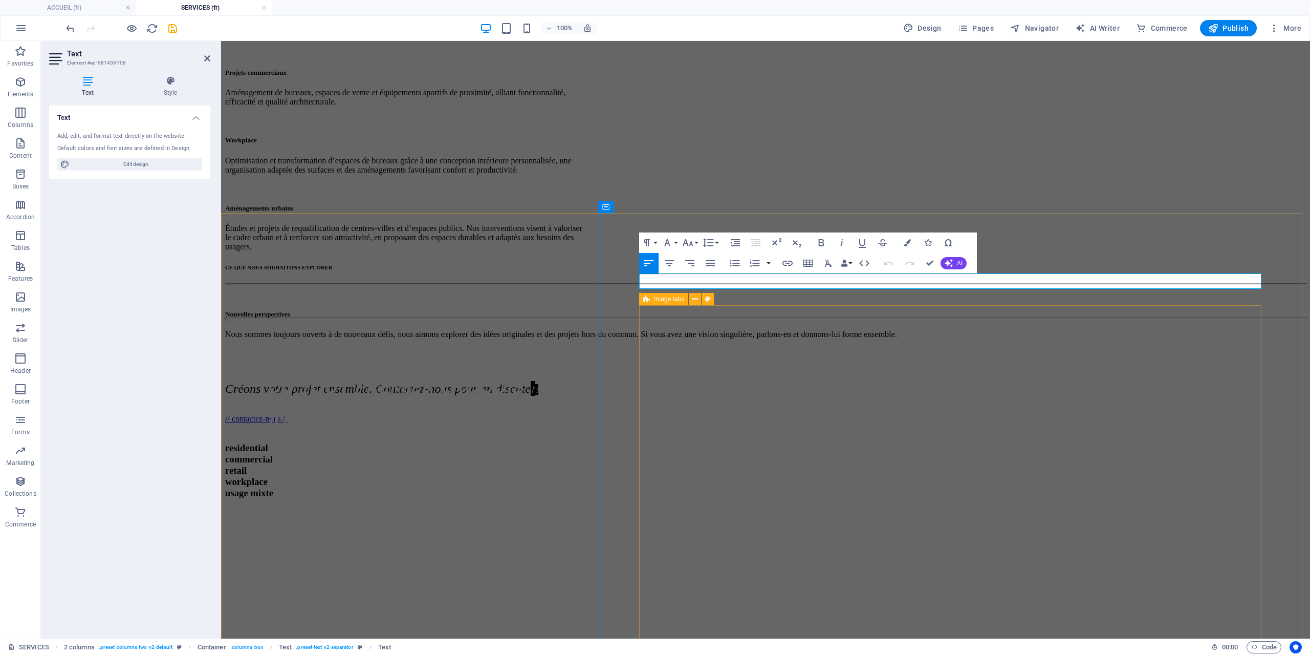
scroll to position [461, 1]
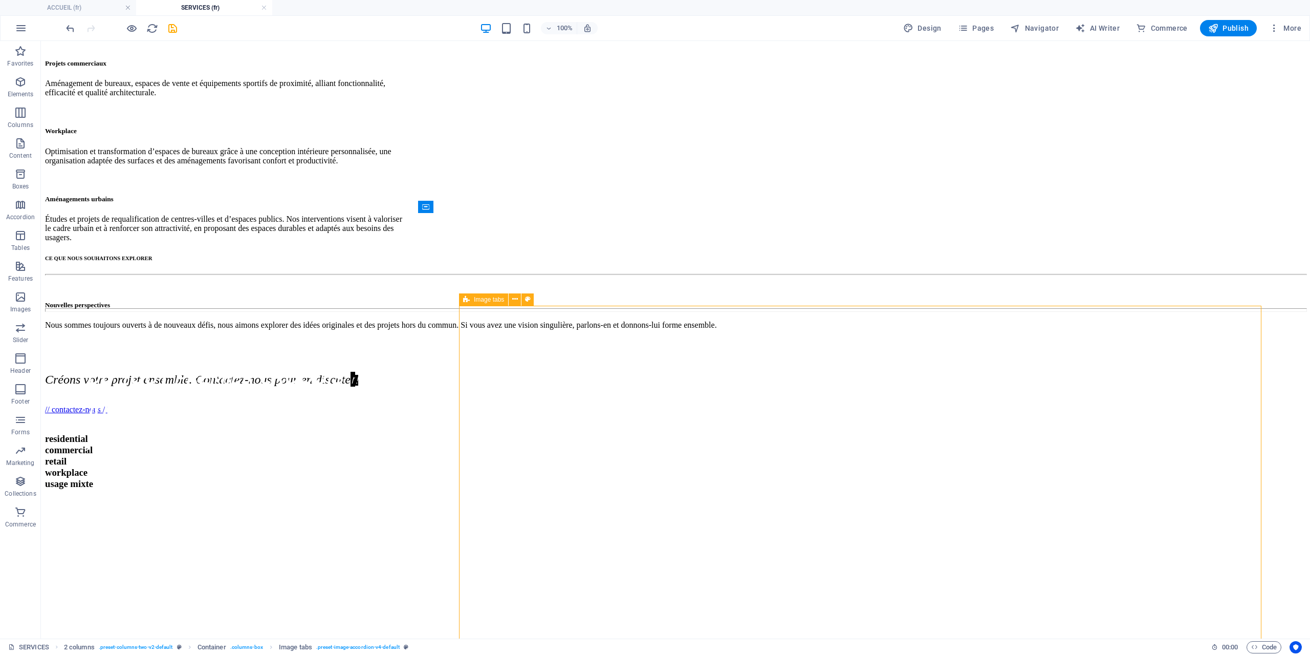
scroll to position [517, 0]
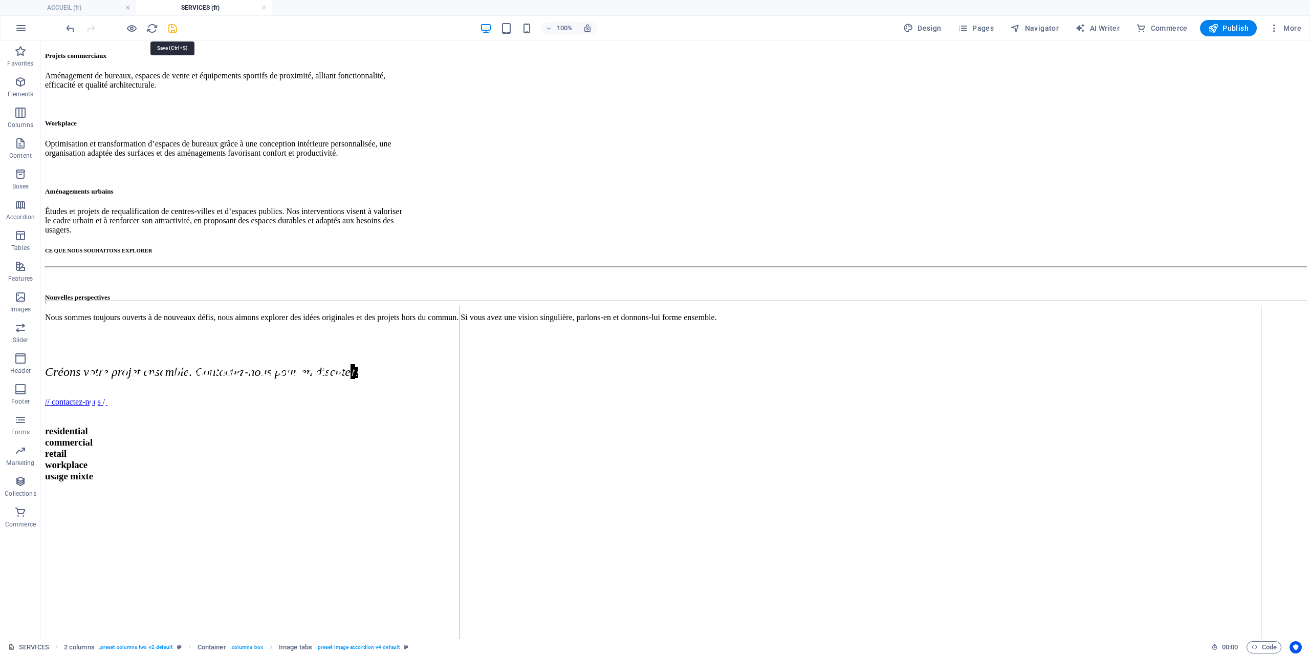
click at [174, 30] on icon "save" at bounding box center [173, 29] width 12 height 12
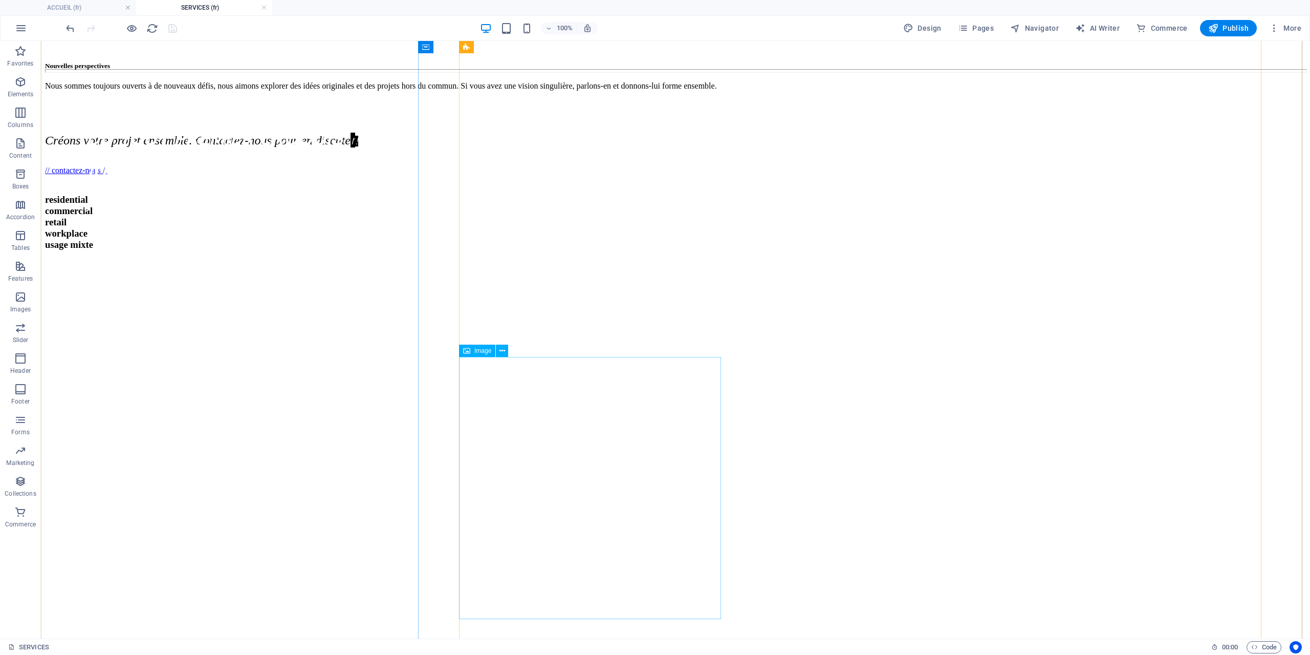
scroll to position [712, 0]
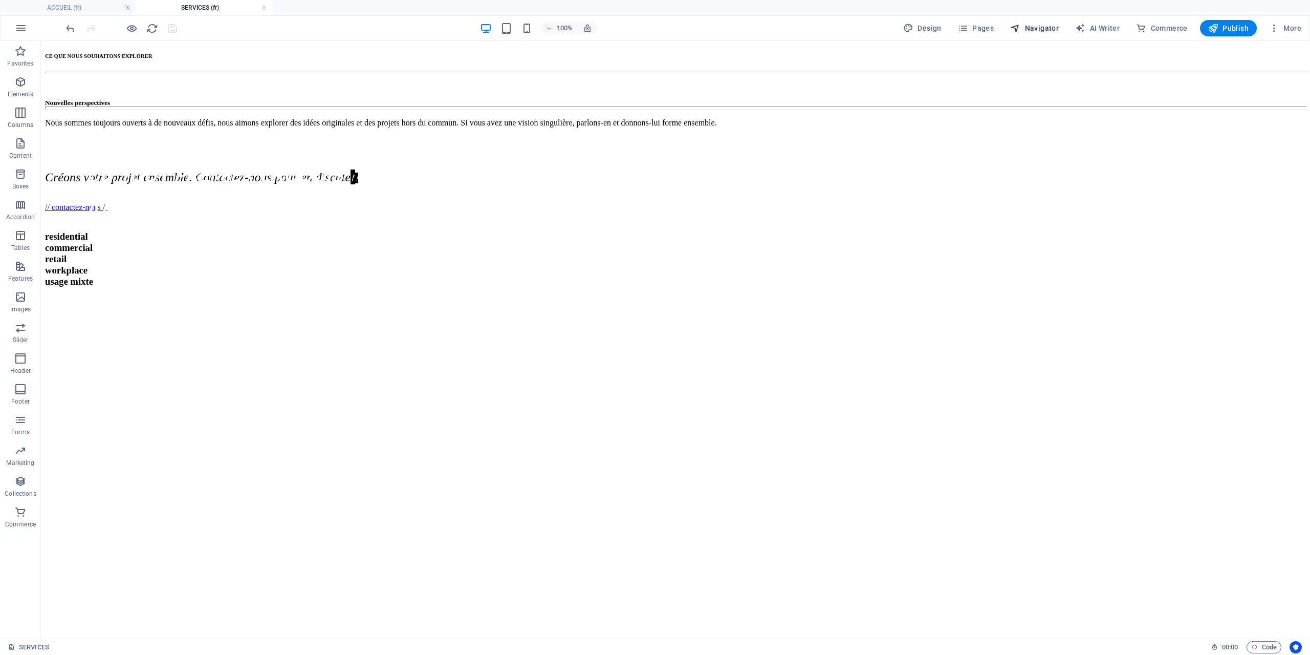
click at [1045, 31] on span "Navigator" at bounding box center [1034, 28] width 49 height 10
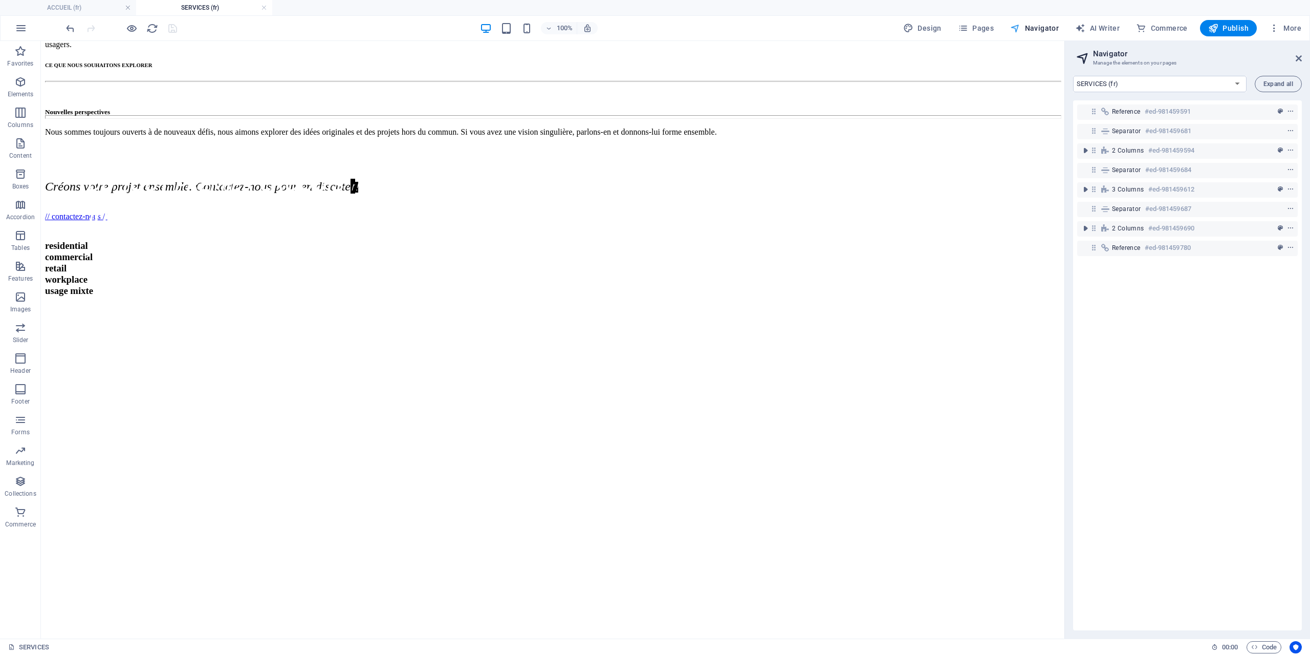
scroll to position [701, 0]
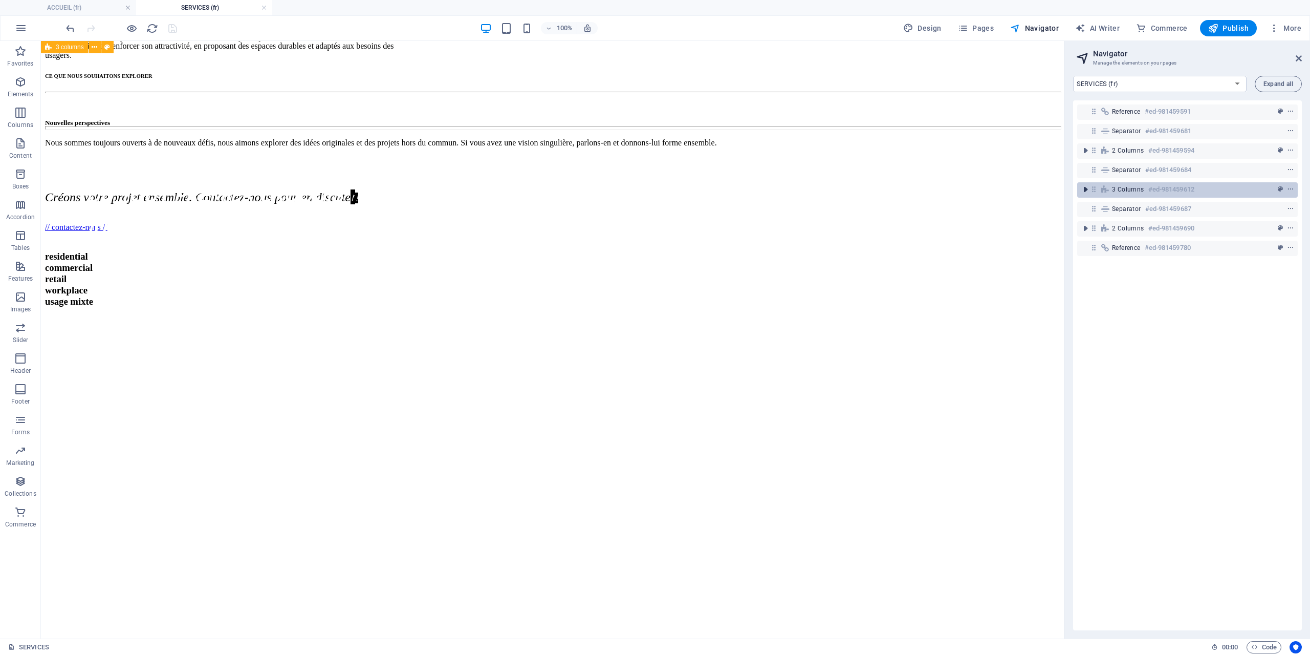
click at [1083, 194] on icon "toggle-expand" at bounding box center [1085, 189] width 10 height 10
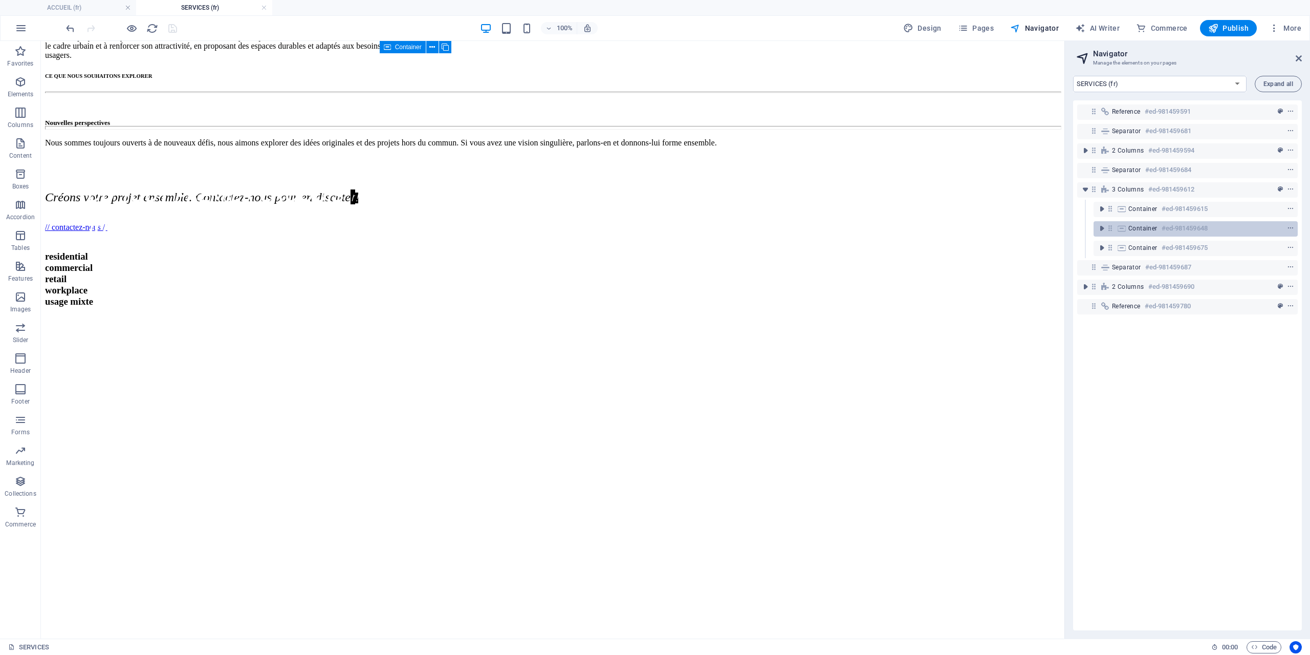
click at [1117, 227] on icon at bounding box center [1121, 228] width 11 height 8
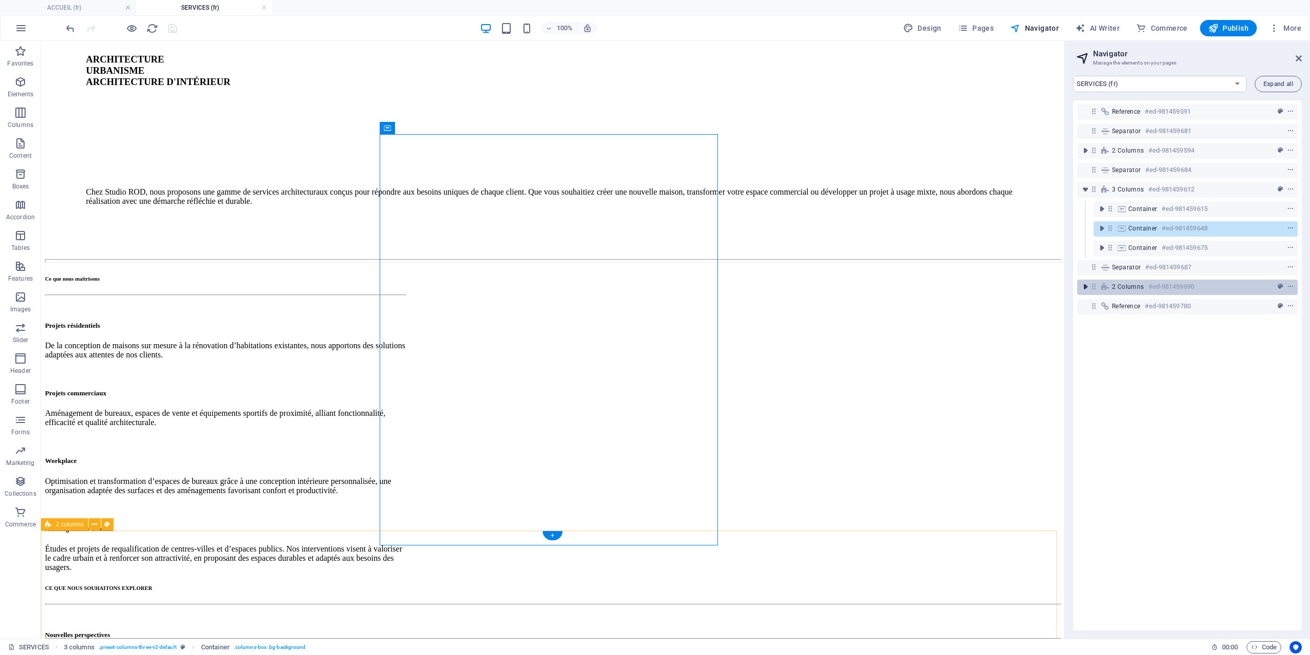
click at [1085, 285] on icon "toggle-expand" at bounding box center [1085, 286] width 10 height 10
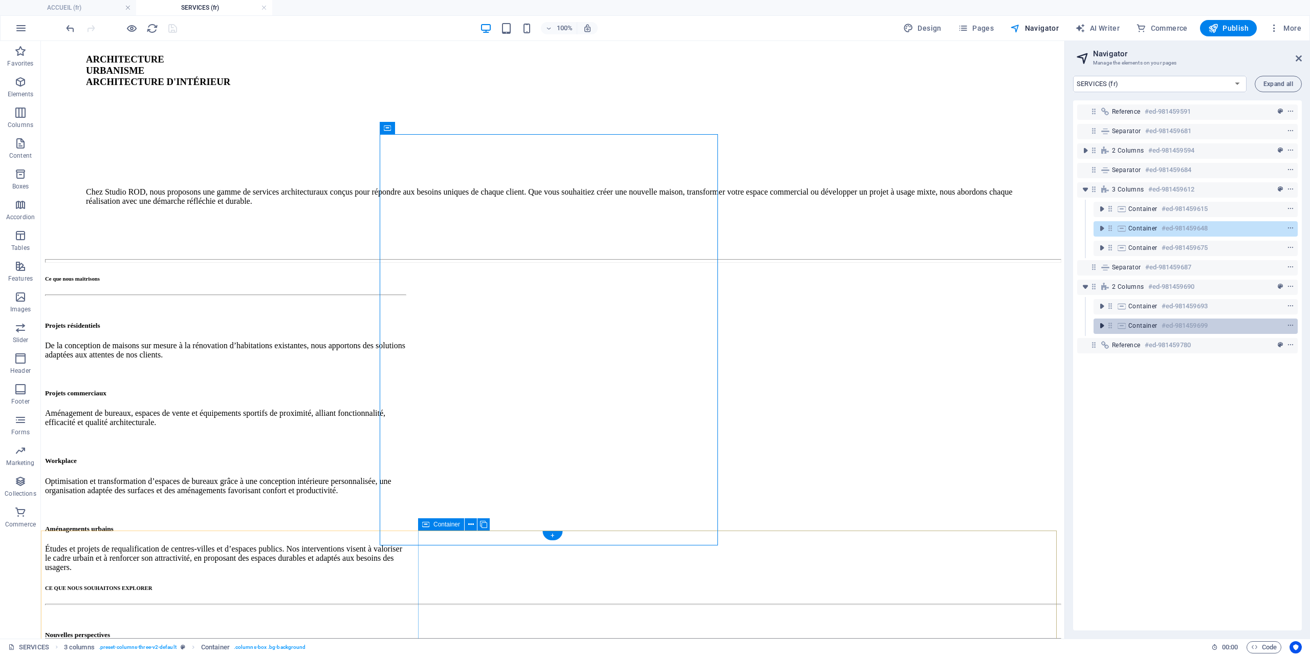
click at [1102, 328] on icon "toggle-expand" at bounding box center [1102, 325] width 10 height 10
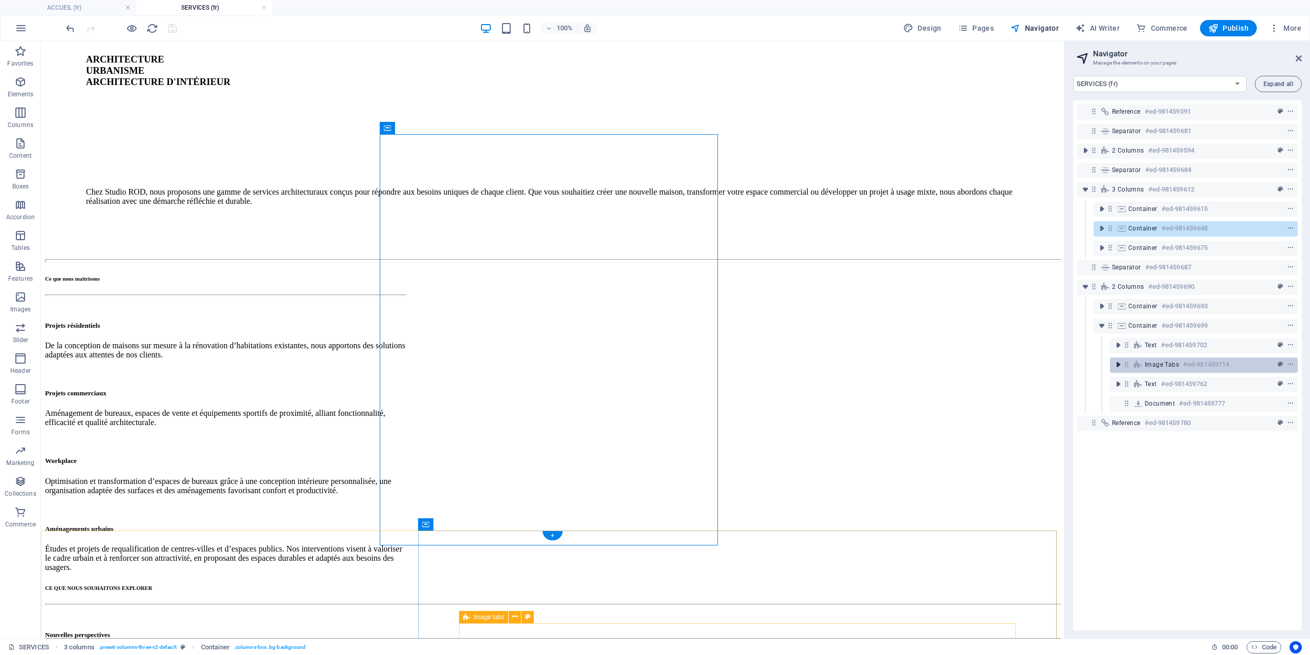
click at [1119, 369] on icon "toggle-expand" at bounding box center [1118, 364] width 10 height 10
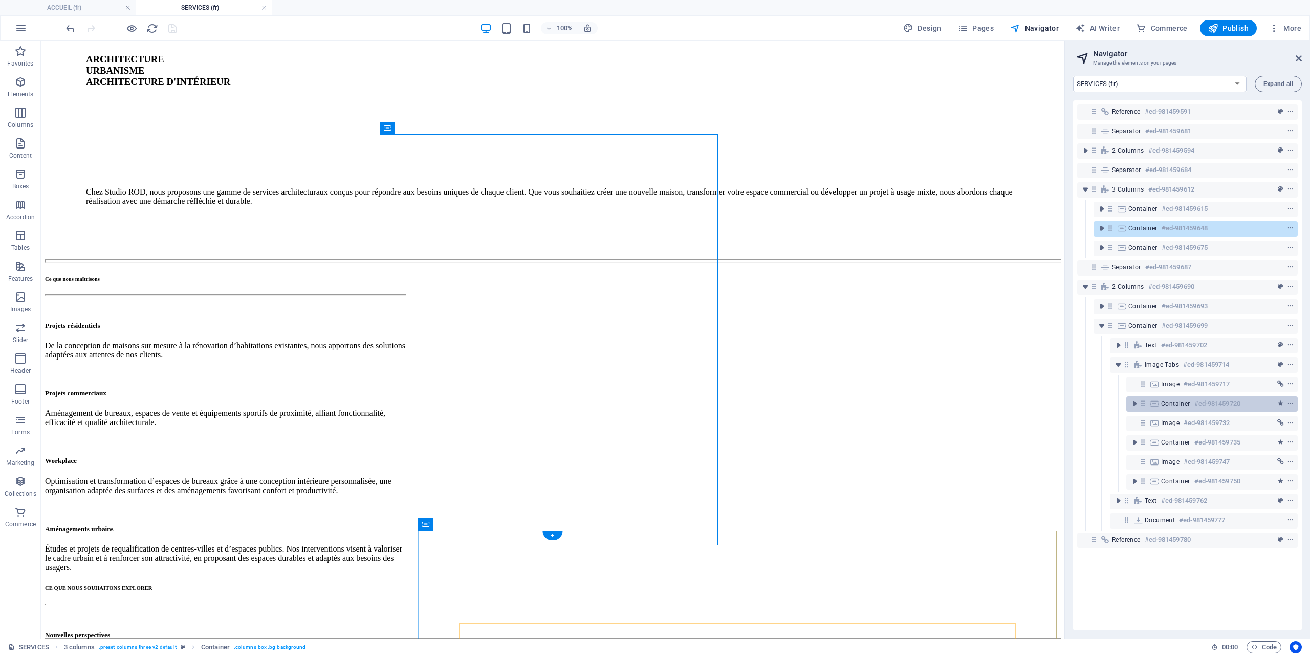
click at [1163, 402] on span "Container" at bounding box center [1175, 403] width 29 height 8
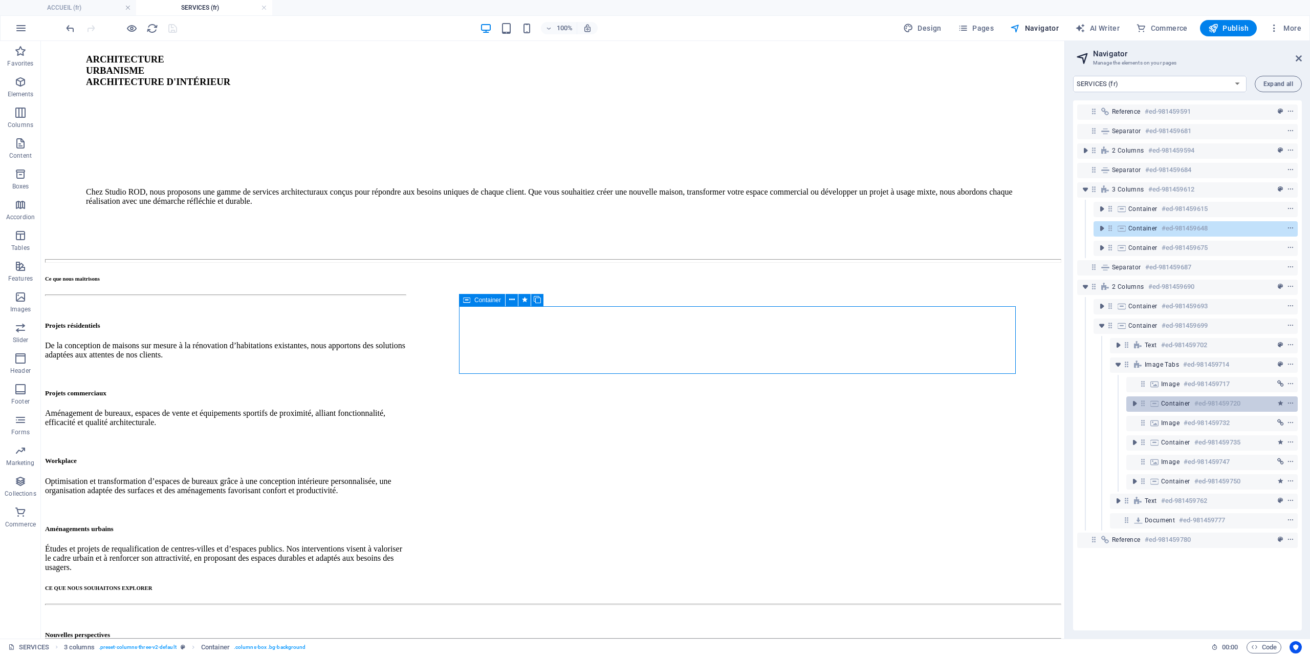
scroll to position [695, 0]
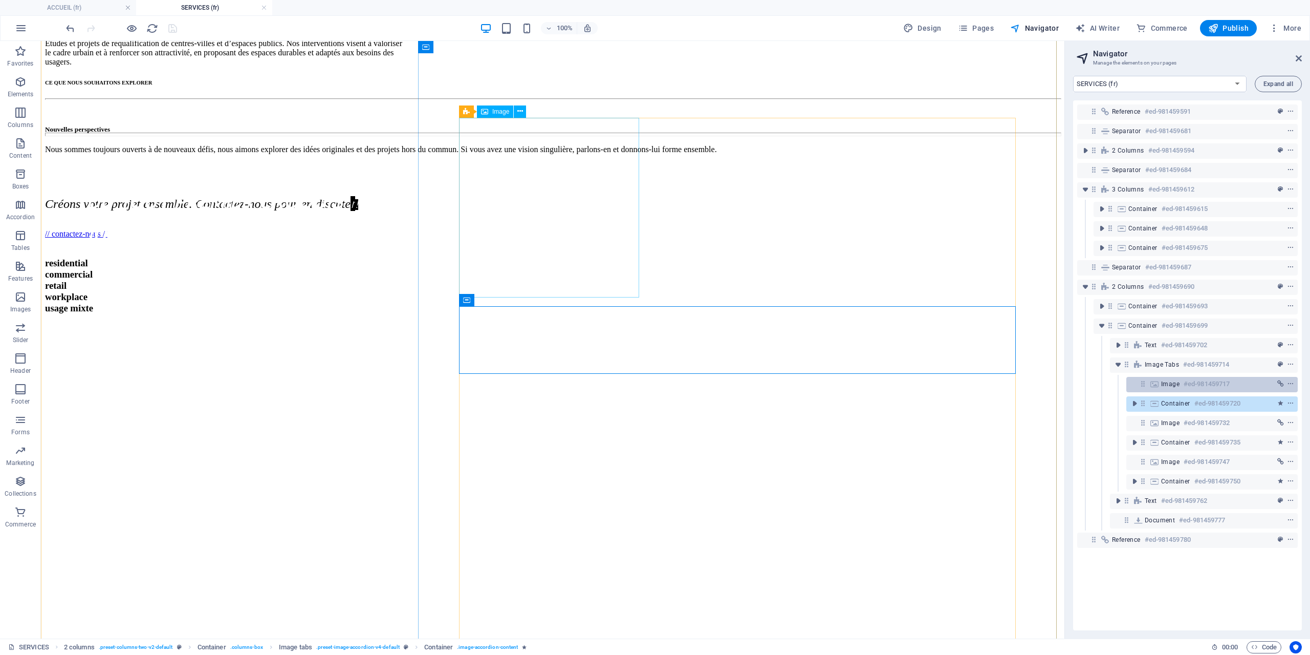
click at [1161, 385] on span "Image" at bounding box center [1170, 384] width 18 height 8
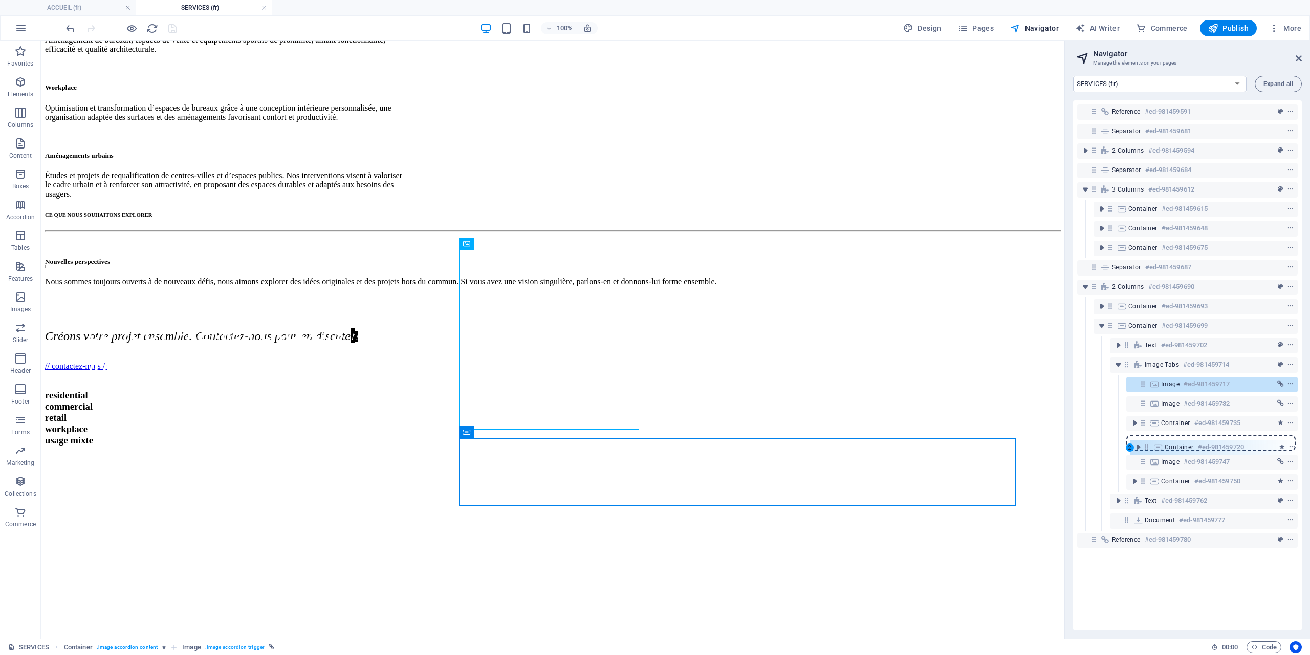
drag, startPoint x: 1142, startPoint y: 401, endPoint x: 1146, endPoint y: 447, distance: 46.2
click at [1146, 447] on div "Reference #ed-981459591 Separator #ed-981459681 2 columns #ed-981459594 Separat…" at bounding box center [1187, 365] width 229 height 530
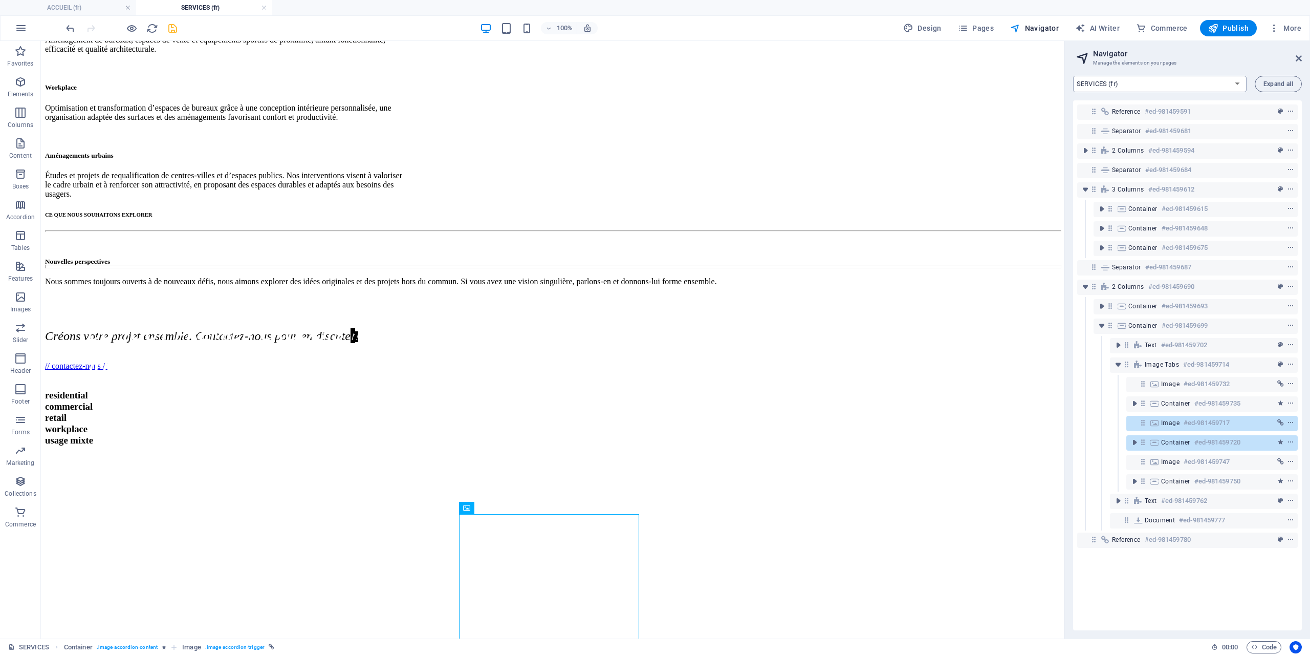
click at [1155, 86] on select "ACCUEIL (fr) PROJETS (fr) SERVICES (fr) Fiche de Projets: Single Page Layout (f…" at bounding box center [1160, 84] width 174 height 16
select select "17868807-en"
click at [1073, 76] on select "ACCUEIL (fr) PROJETS (fr) SERVICES (fr) Fiche de Projets: Single Page Layout (f…" at bounding box center [1160, 84] width 174 height 16
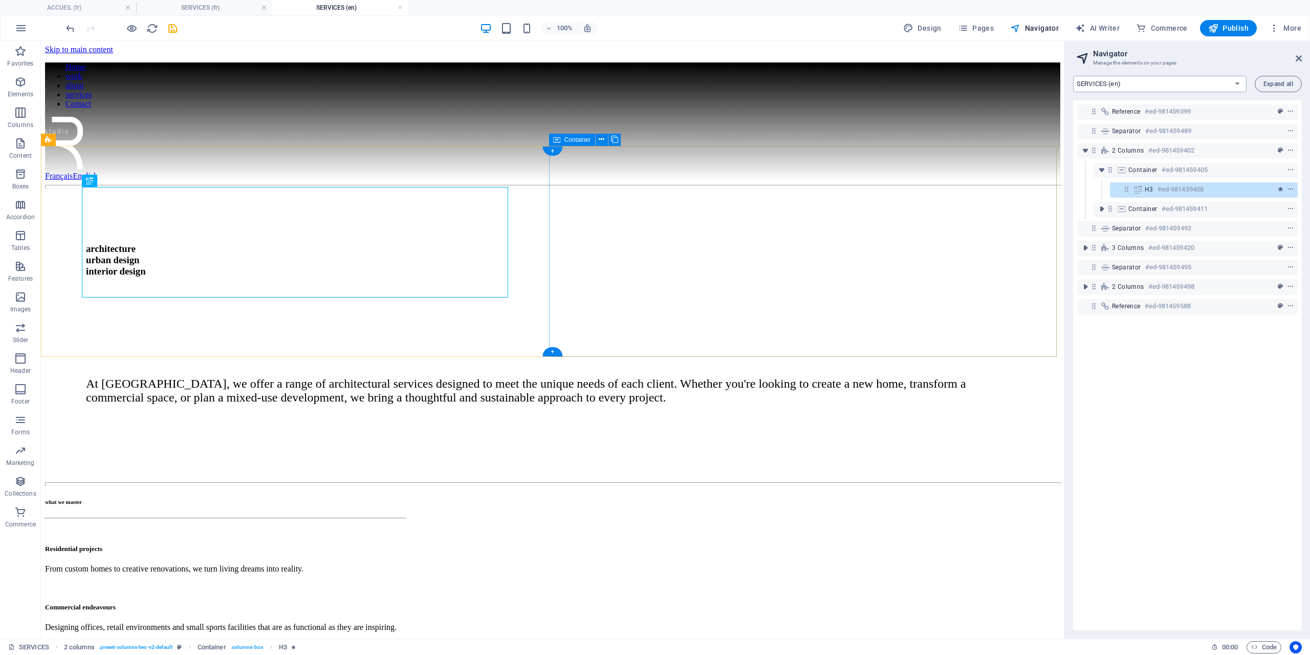
scroll to position [0, 0]
click at [1087, 289] on icon "toggle-expand" at bounding box center [1085, 286] width 10 height 10
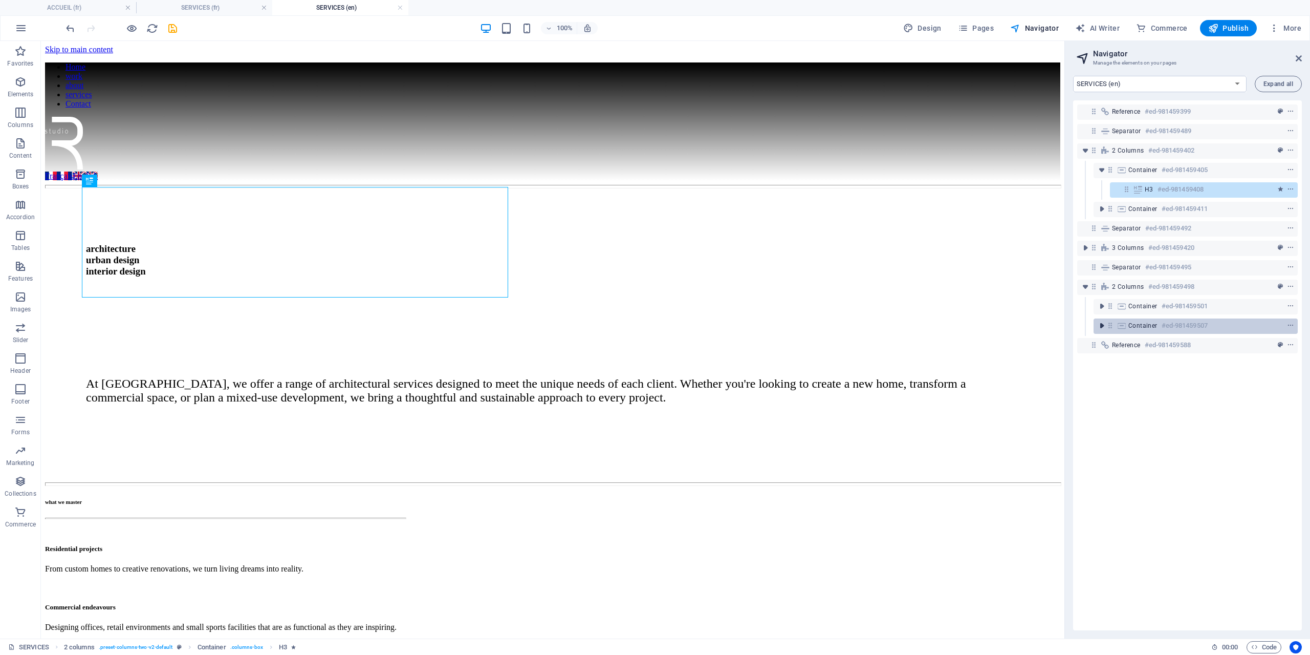
click at [1100, 322] on icon "toggle-expand" at bounding box center [1102, 325] width 10 height 10
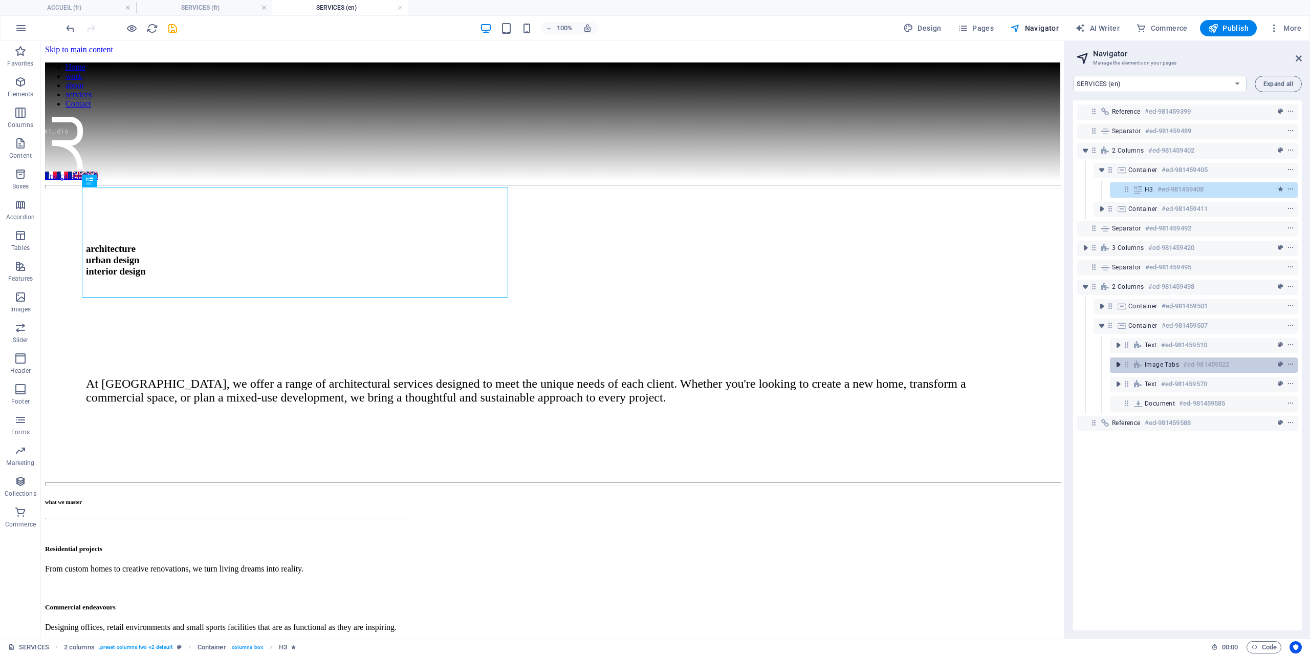
click at [1119, 367] on icon "toggle-expand" at bounding box center [1118, 364] width 10 height 10
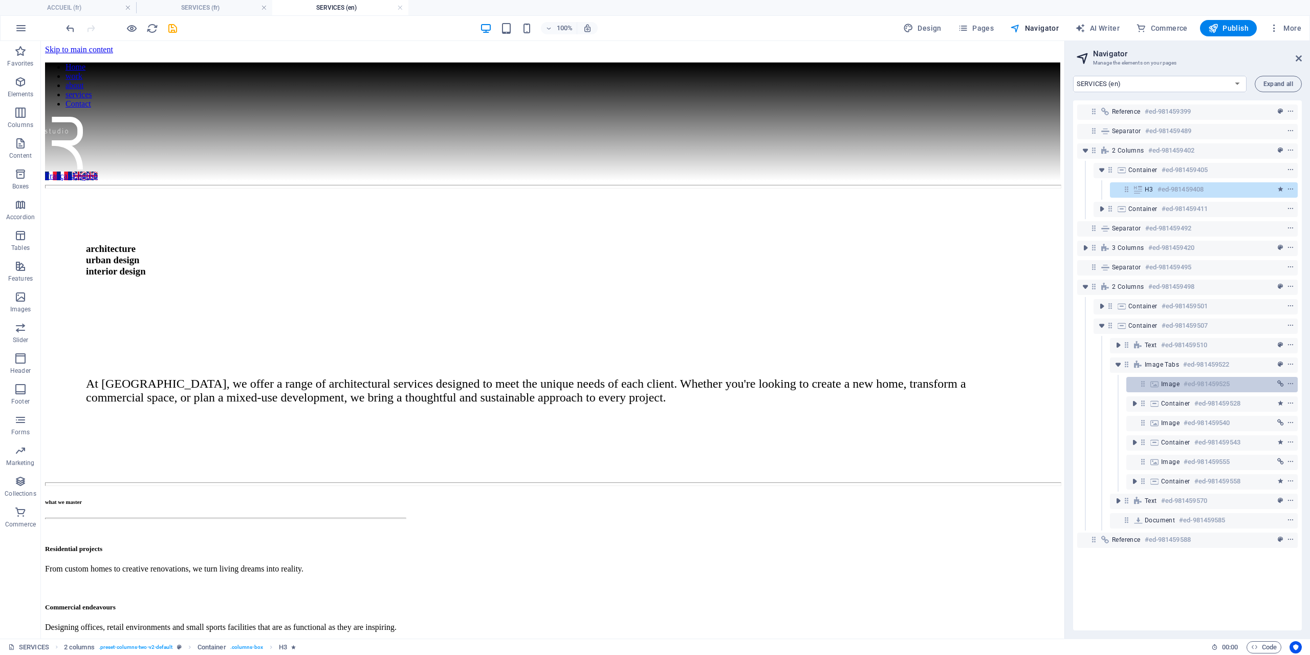
click at [1141, 383] on icon at bounding box center [1143, 383] width 9 height 9
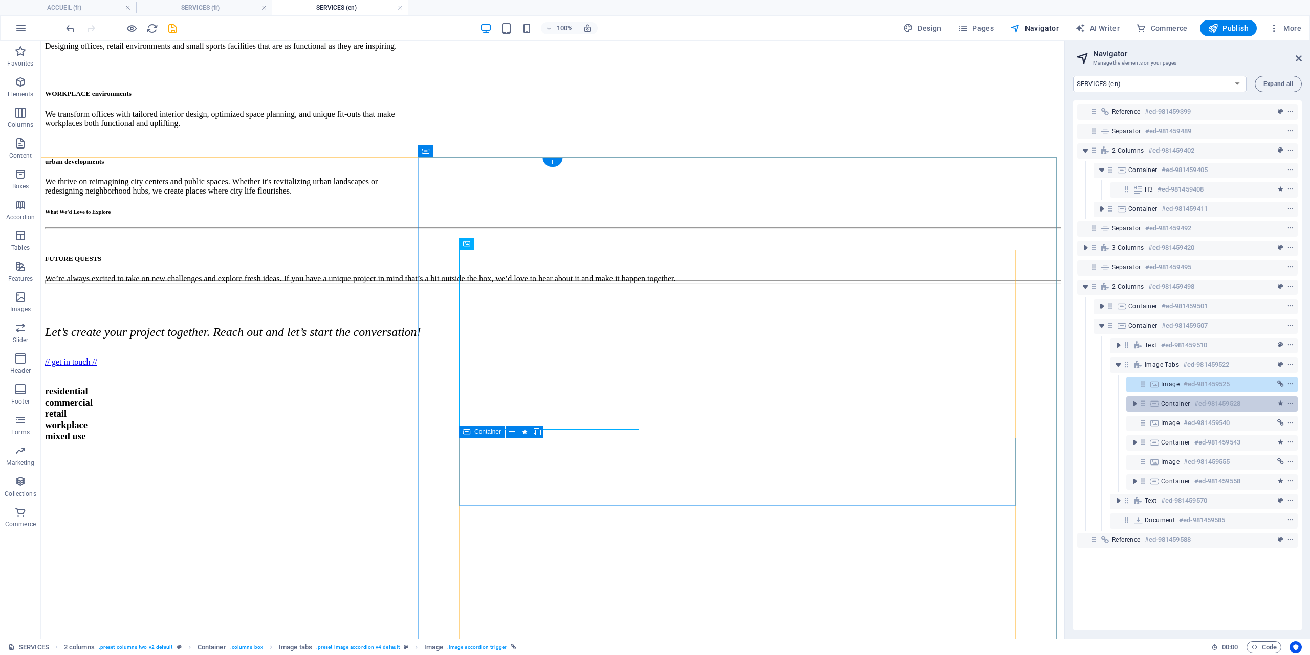
click at [1151, 400] on icon at bounding box center [1154, 403] width 11 height 8
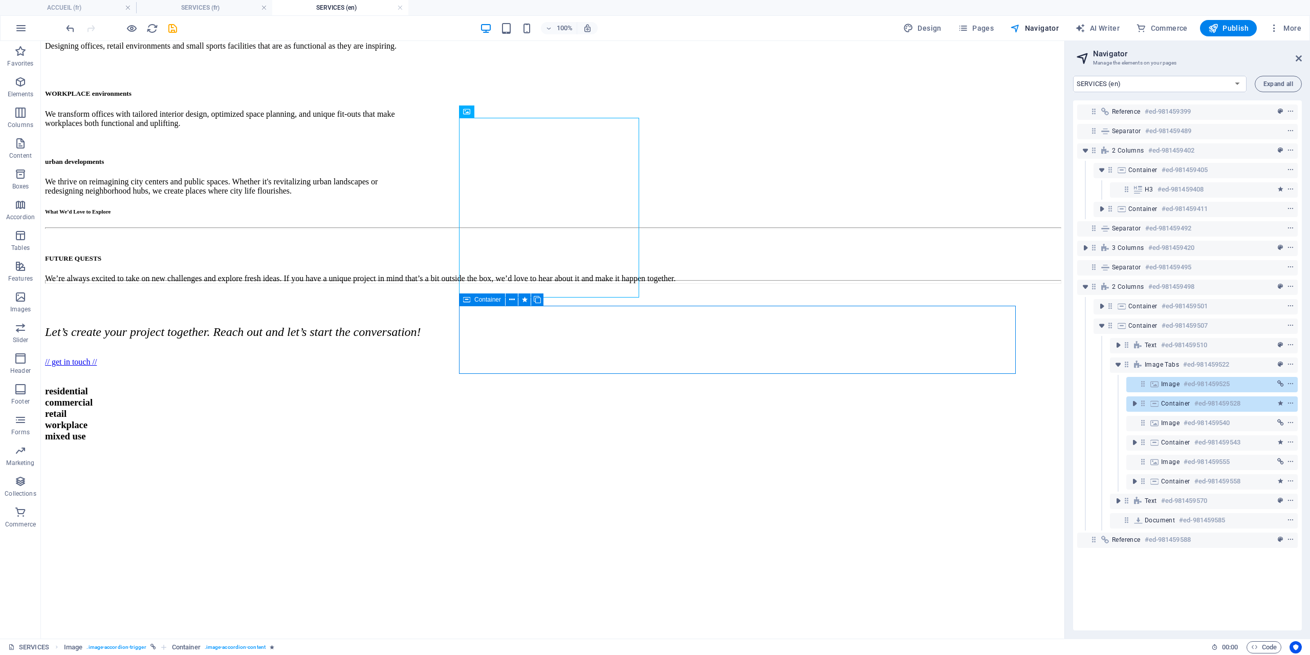
scroll to position [713, 0]
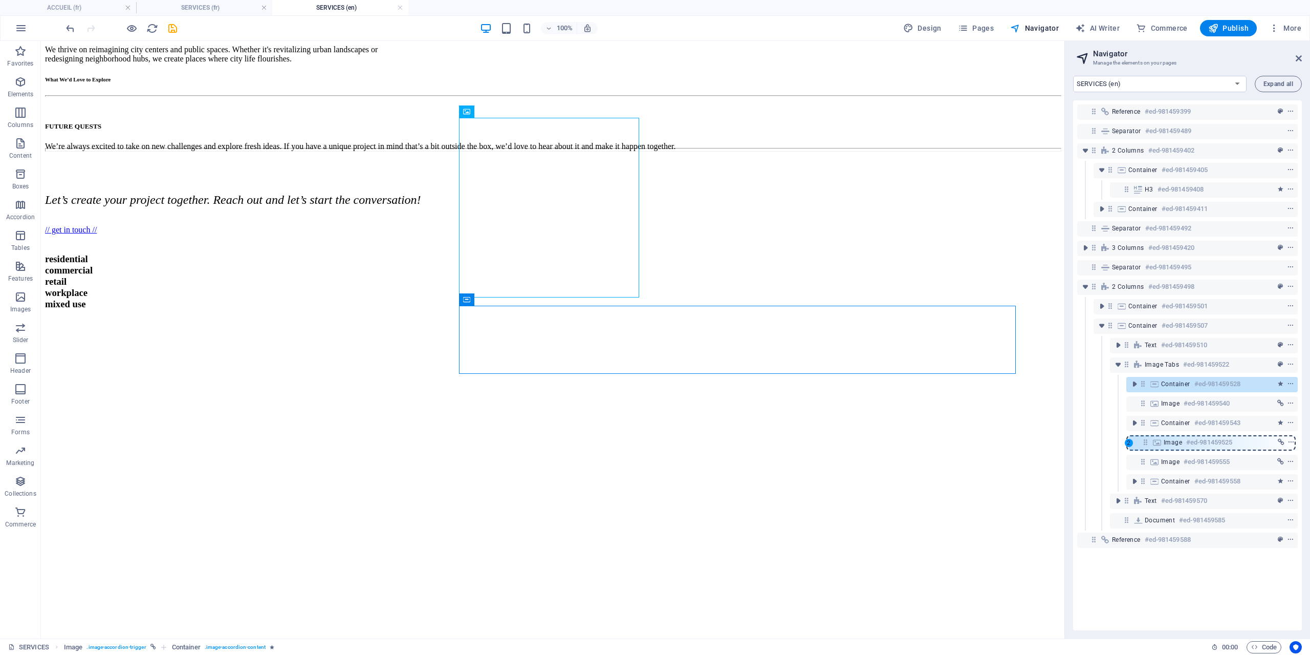
drag, startPoint x: 1141, startPoint y: 383, endPoint x: 1144, endPoint y: 444, distance: 61.0
click at [1144, 444] on div "Reference #ed-981459399 Separator #ed-981459489 2 columns #ed-981459402 Contain…" at bounding box center [1187, 365] width 229 height 530
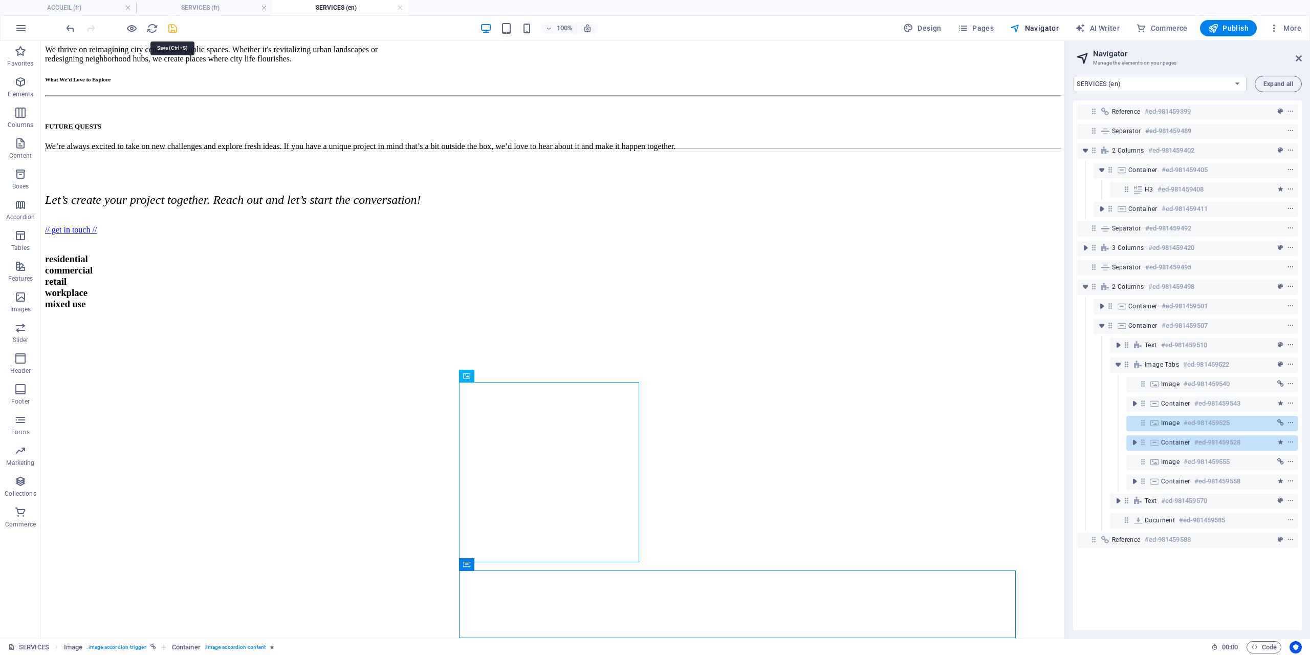
click at [170, 29] on icon "save" at bounding box center [173, 29] width 12 height 12
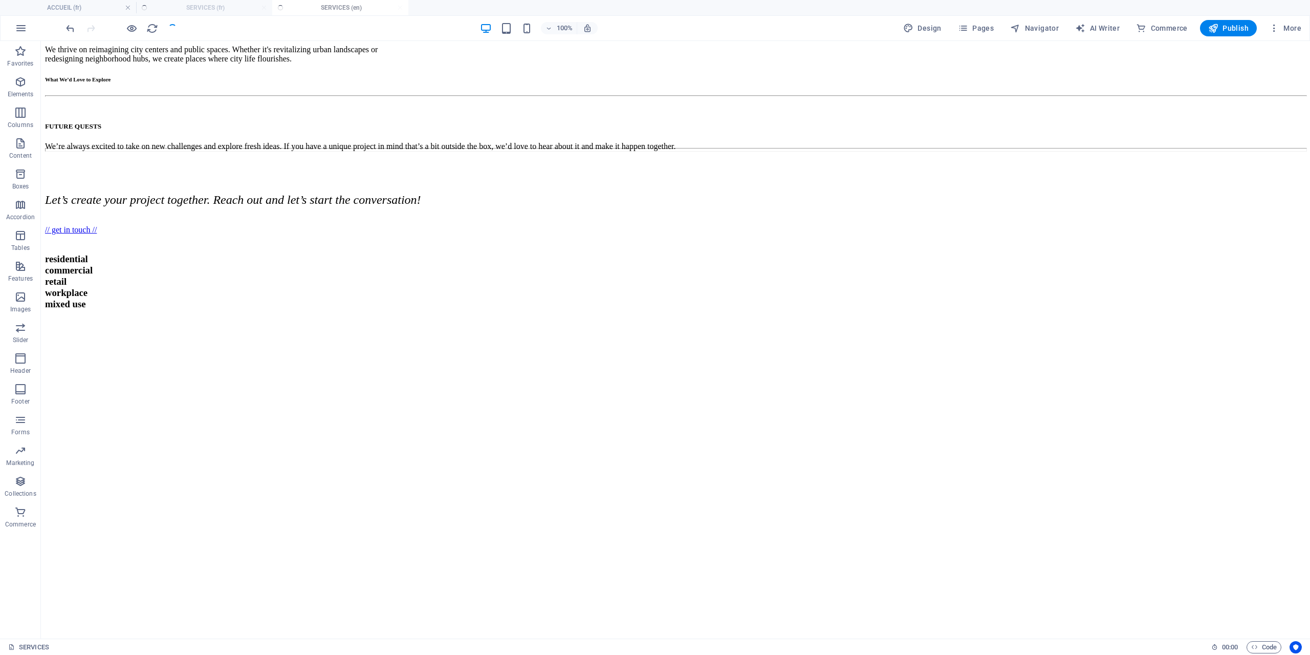
scroll to position [705, 0]
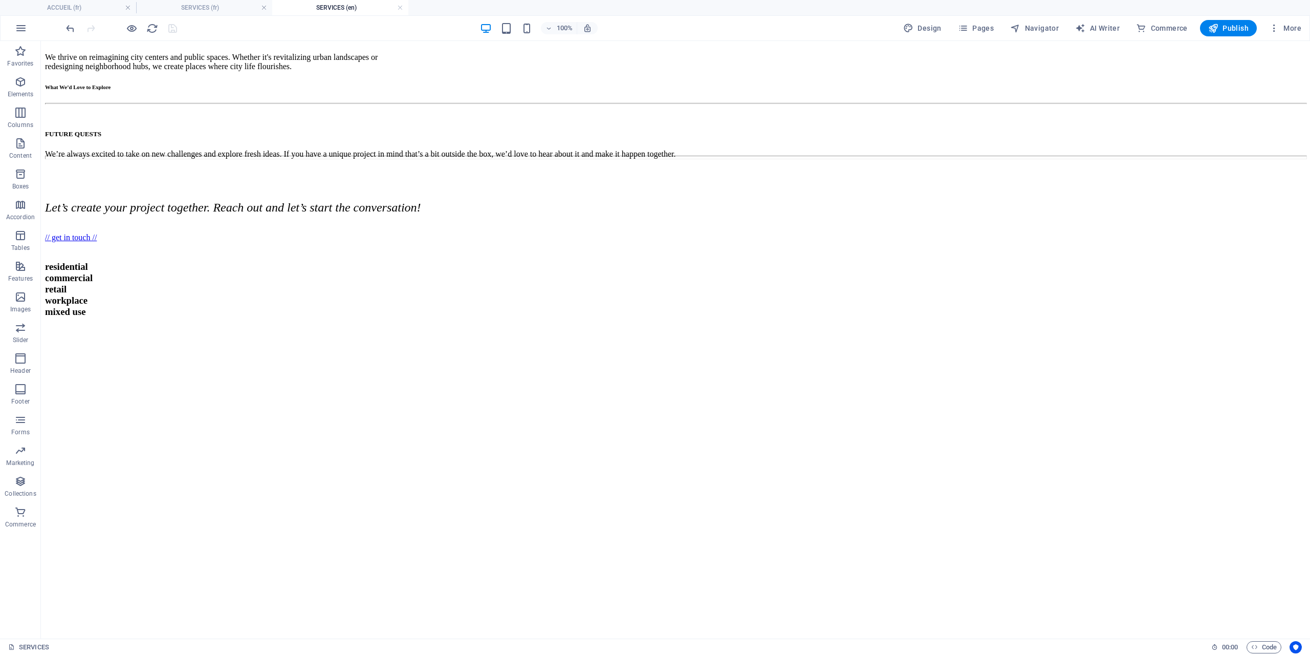
click at [397, 9] on h4 "SERVICES (en)" at bounding box center [340, 7] width 136 height 11
click at [399, 9] on link at bounding box center [400, 8] width 6 height 10
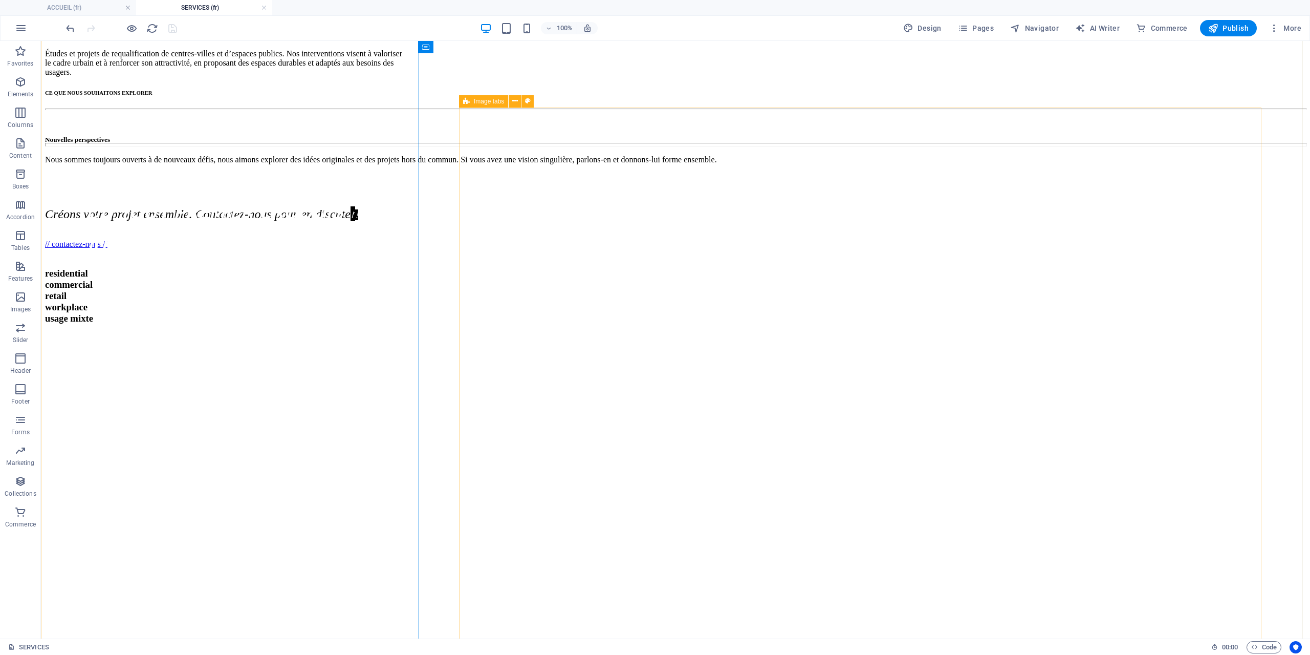
scroll to position [665, 0]
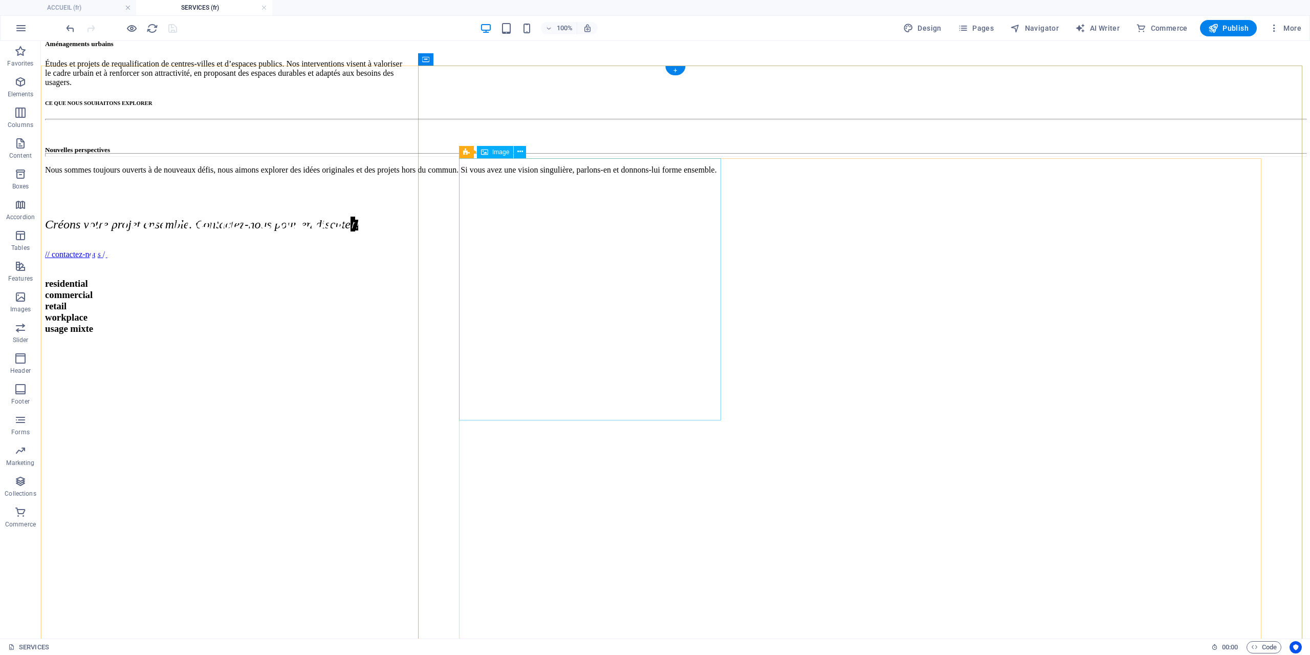
drag, startPoint x: 569, startPoint y: 285, endPoint x: 390, endPoint y: 286, distance: 179.1
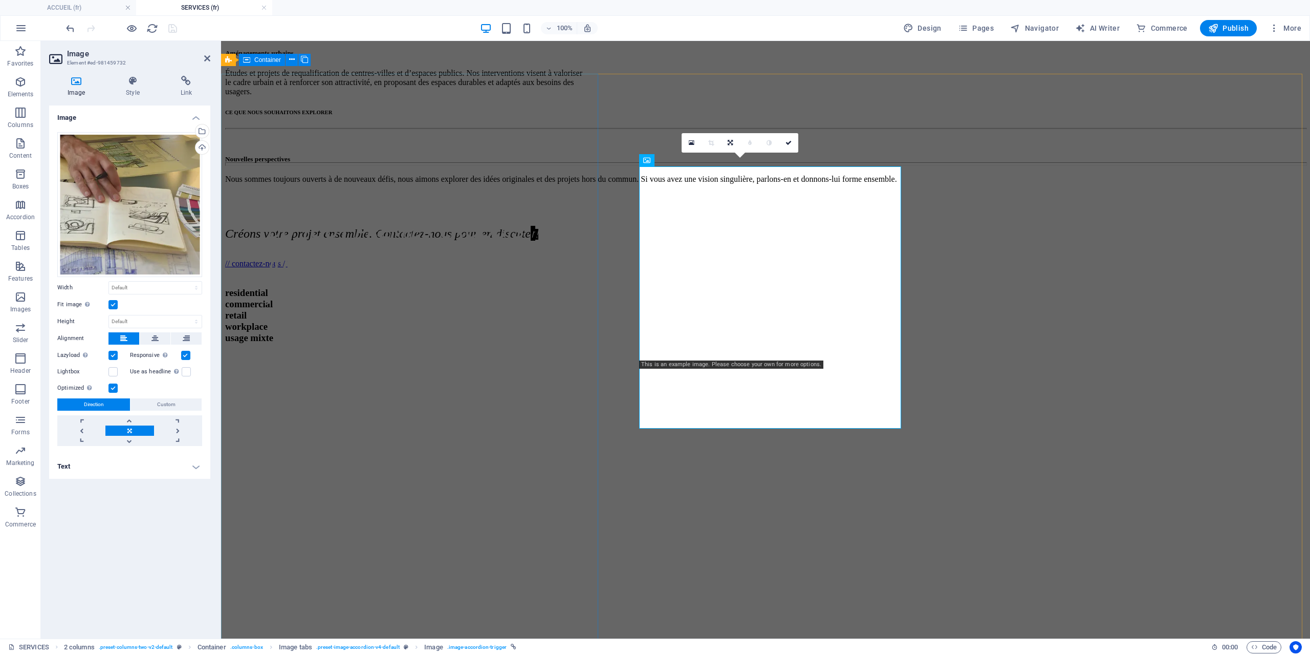
scroll to position [657, 0]
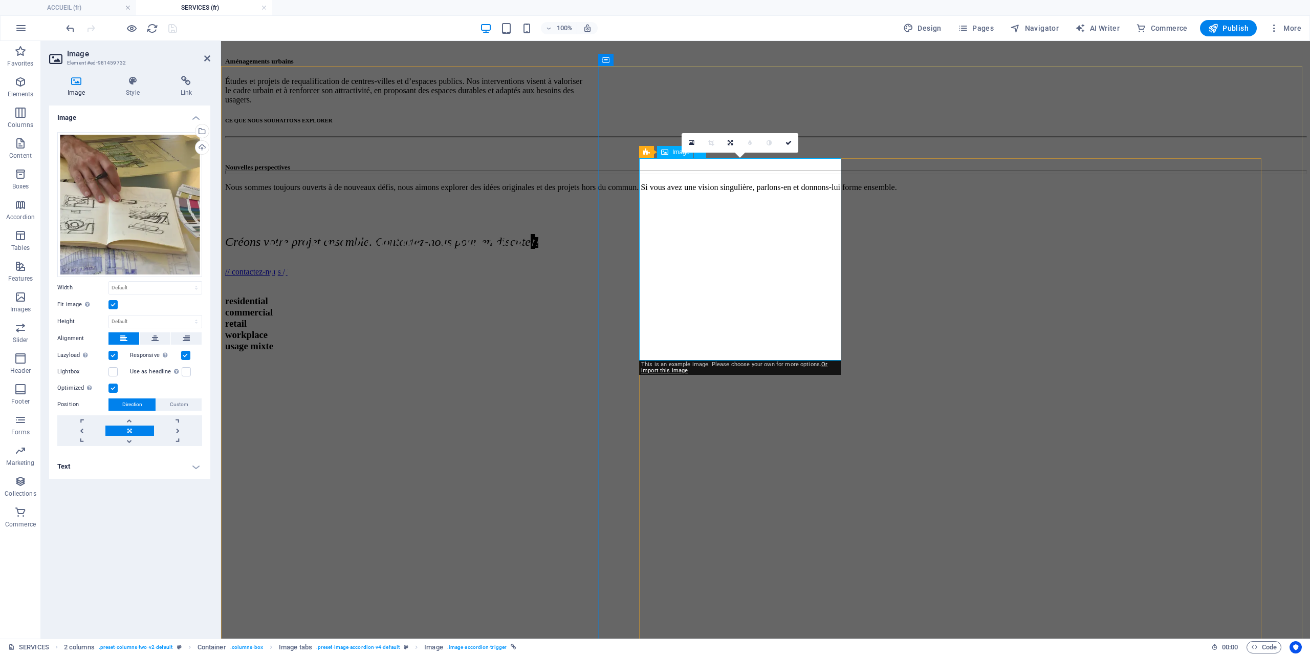
click at [197, 468] on h4 "Text" at bounding box center [129, 466] width 161 height 25
click at [114, 545] on span "Initial Feasibility & Concept Design" at bounding box center [130, 544] width 88 height 6
drag, startPoint x: 126, startPoint y: 545, endPoint x: 100, endPoint y: 540, distance: 26.4
click at [84, 545] on h4 "Initial Feasibility & Concept Design" at bounding box center [130, 544] width 134 height 9
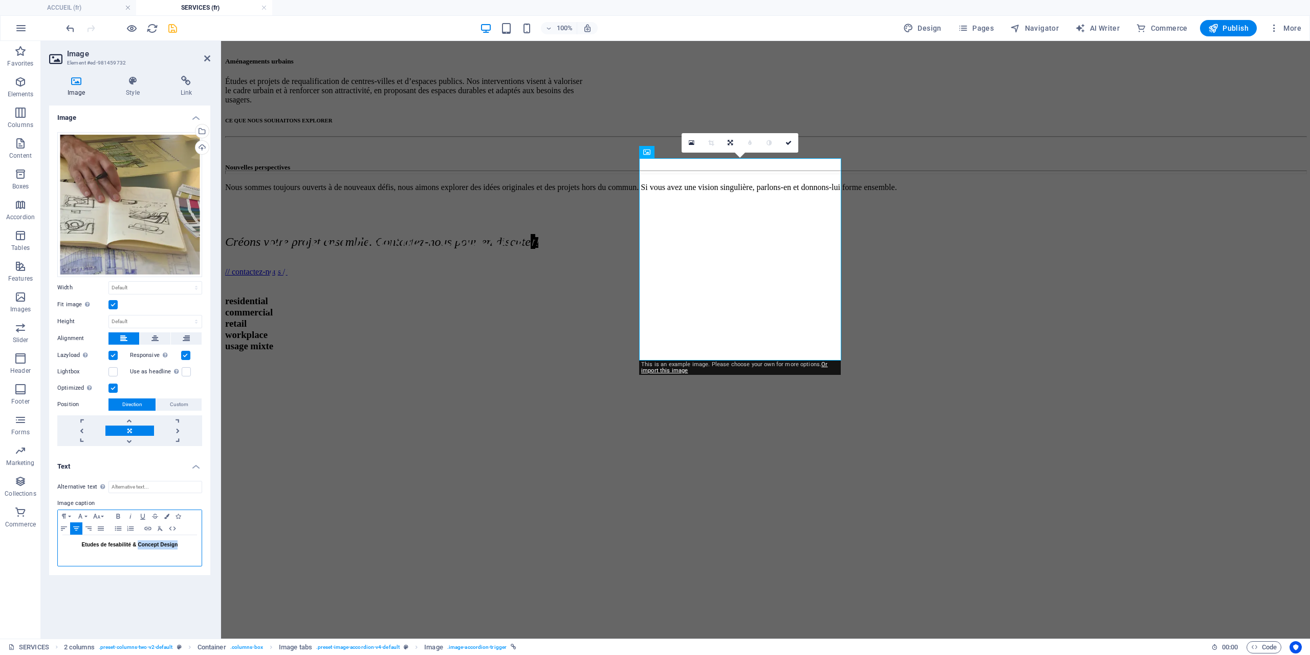
drag, startPoint x: 183, startPoint y: 545, endPoint x: 140, endPoint y: 545, distance: 43.5
click at [140, 545] on h4 "Etudes de fesabilité & Concept Design" at bounding box center [130, 544] width 134 height 9
drag, startPoint x: 120, startPoint y: 544, endPoint x: 166, endPoint y: 543, distance: 46.1
click at [120, 544] on span "Etudes de fesabilité & esquisse" at bounding box center [130, 544] width 79 height 6
click at [141, 544] on span "Etudes de faisabilité & esquisse" at bounding box center [130, 544] width 80 height 6
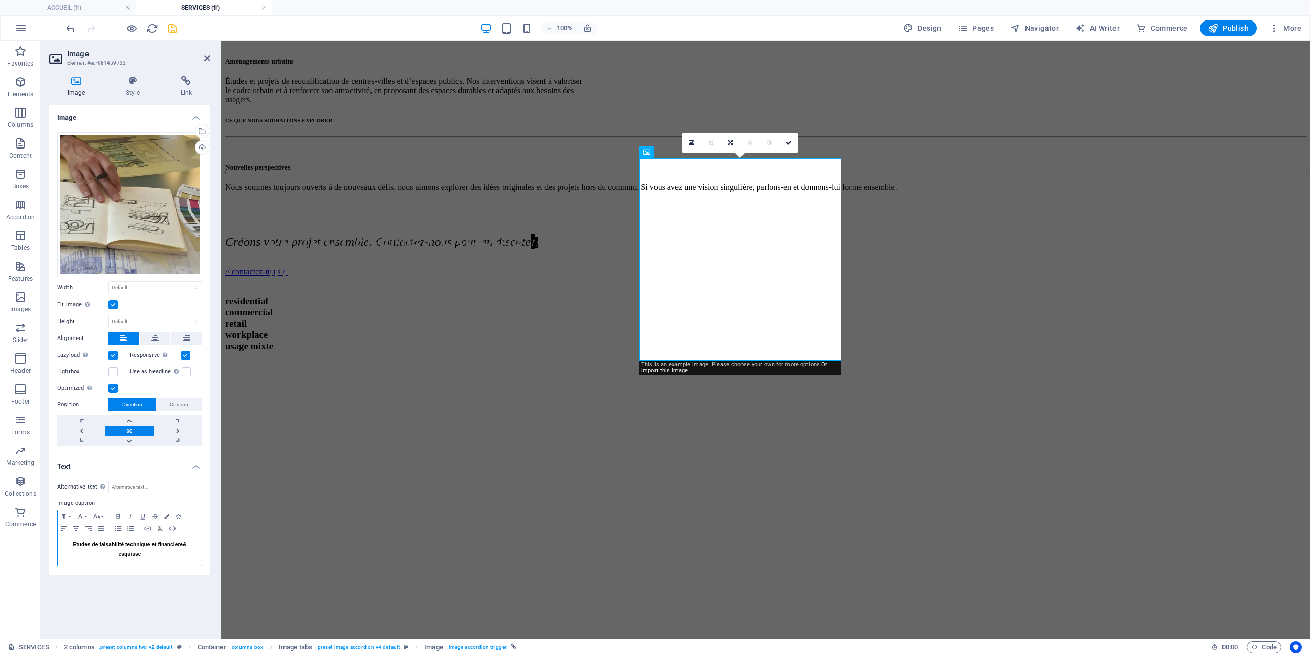
click at [128, 556] on span "Etudes de faisabilité technique et financiere & esquisse" at bounding box center [130, 548] width 114 height 15
drag, startPoint x: 144, startPoint y: 554, endPoint x: 68, endPoint y: 543, distance: 76.6
click at [68, 543] on h4 "Etudes de faisabilité technique et financiere & esquisse" at bounding box center [130, 549] width 134 height 18
drag, startPoint x: 181, startPoint y: 545, endPoint x: 153, endPoint y: 543, distance: 28.8
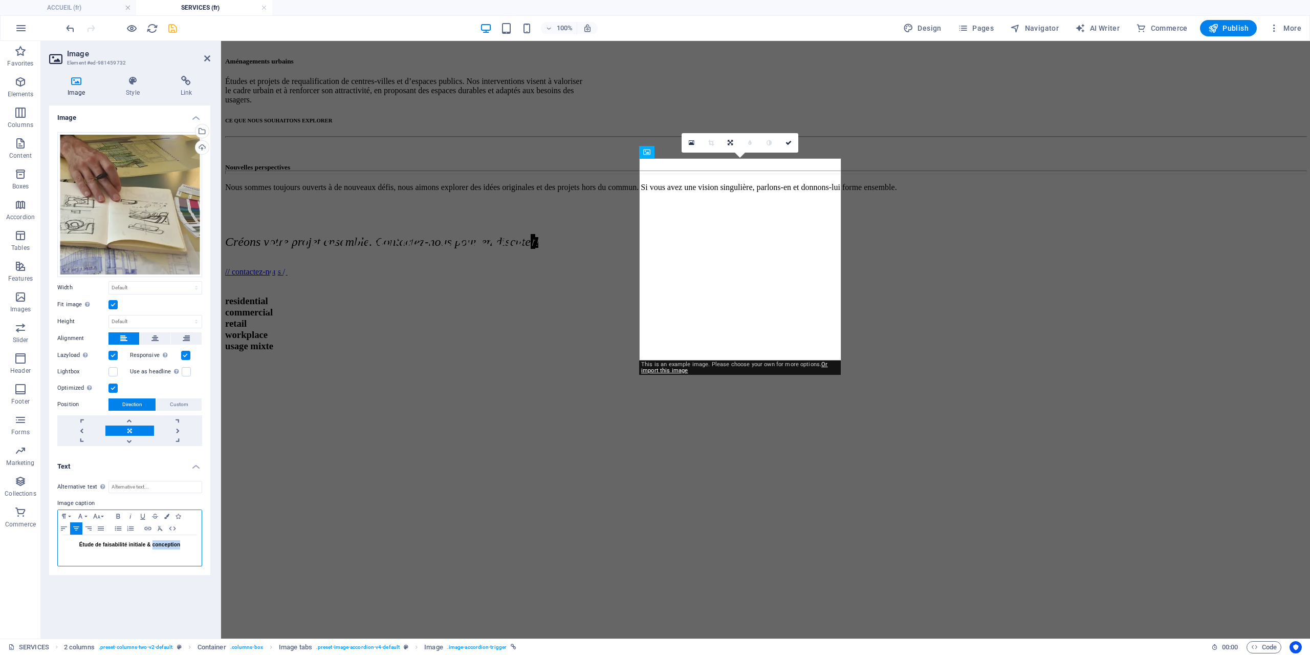
click at [153, 543] on h4 "Étude de faisabilité initiale & conception" at bounding box center [130, 544] width 134 height 9
click at [82, 544] on span "Étude de faisabilité initiale & Esquisse du Projet" at bounding box center [130, 544] width 120 height 6
drag, startPoint x: 66, startPoint y: 544, endPoint x: 205, endPoint y: 544, distance: 139.7
click at [205, 544] on div "Alternative text The alternative text is used by devices that cannot display im…" at bounding box center [129, 523] width 161 height 102
copy span "Études de faisabilité initiale & Esquisse du Projet"
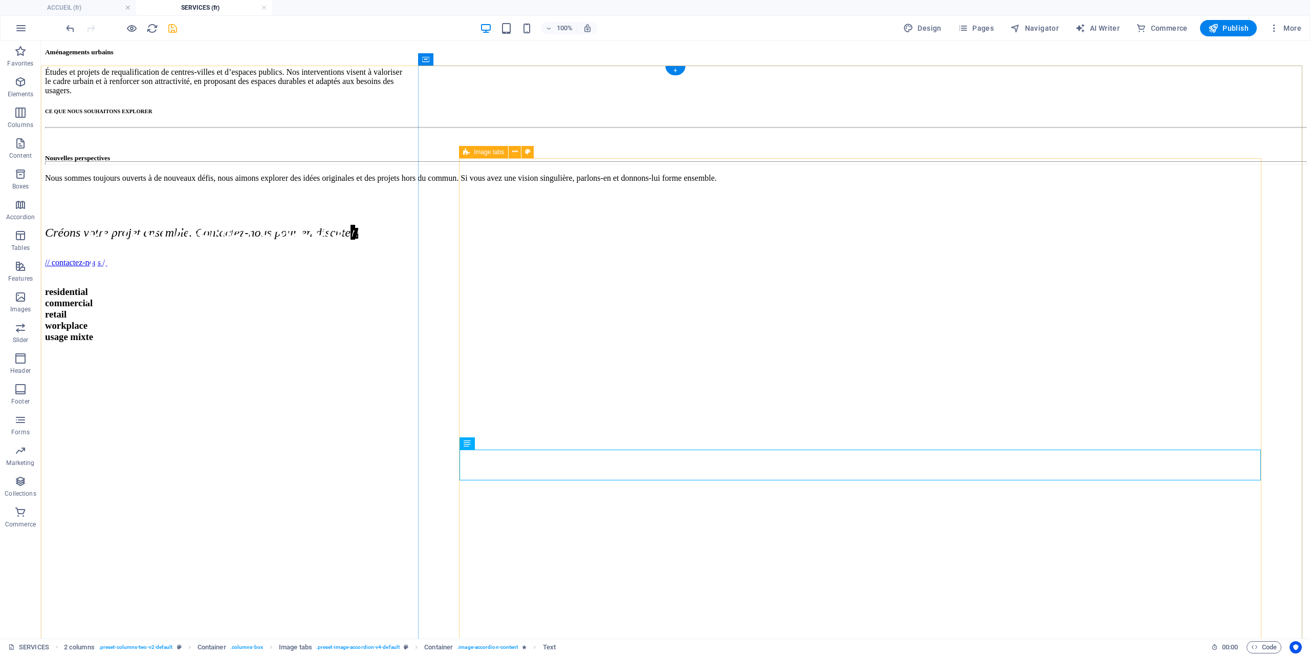
scroll to position [665, 0]
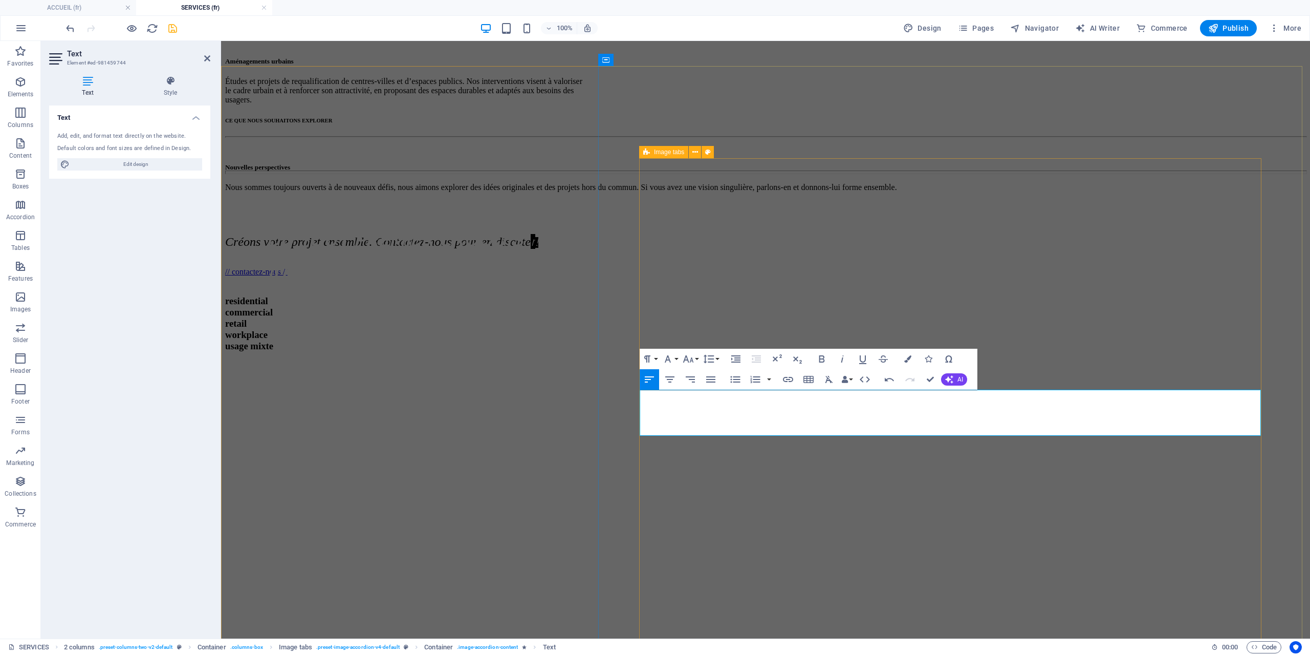
scroll to position [3576, 1]
drag, startPoint x: 825, startPoint y: 428, endPoint x: 706, endPoint y: 427, distance: 118.8
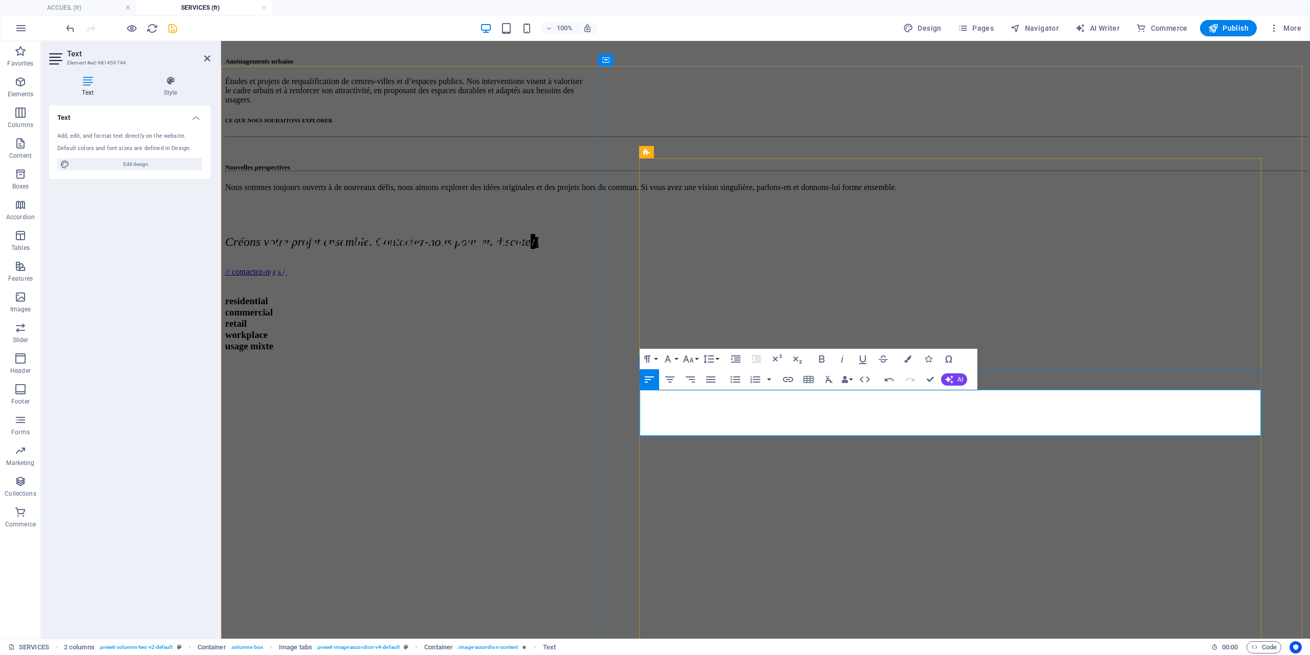
drag, startPoint x: 820, startPoint y: 428, endPoint x: 815, endPoint y: 430, distance: 5.8
drag, startPoint x: 820, startPoint y: 427, endPoint x: 751, endPoint y: 432, distance: 69.8
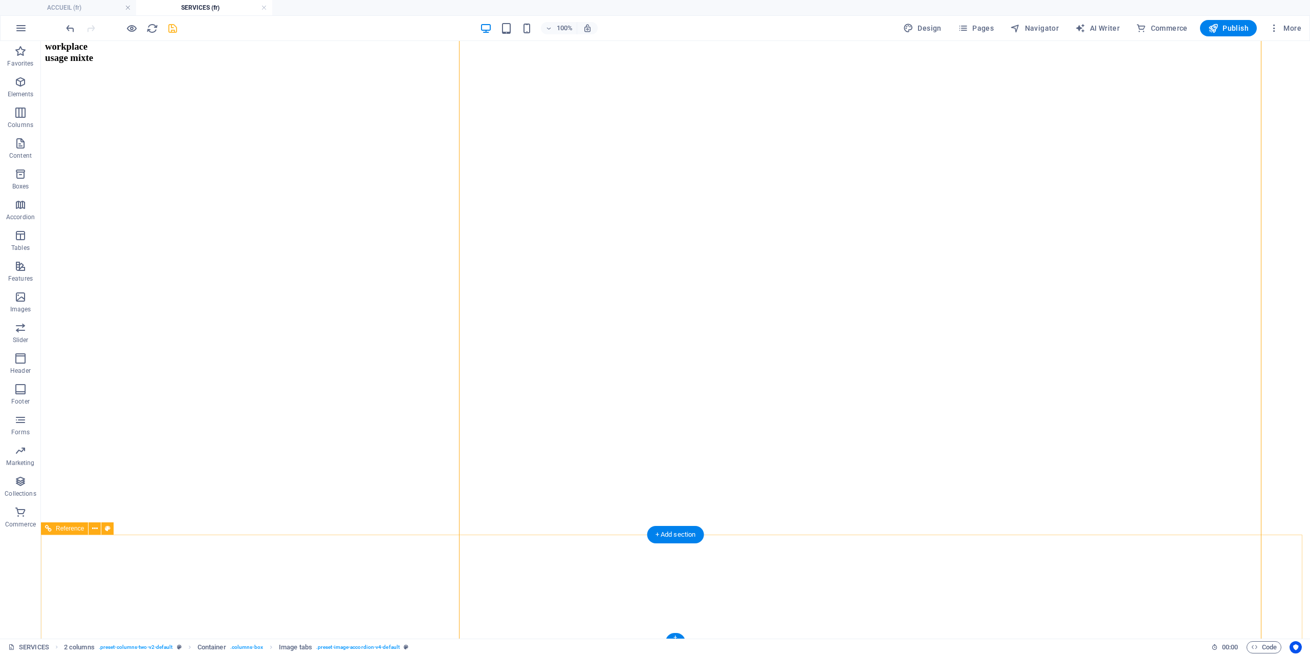
scroll to position [968, 0]
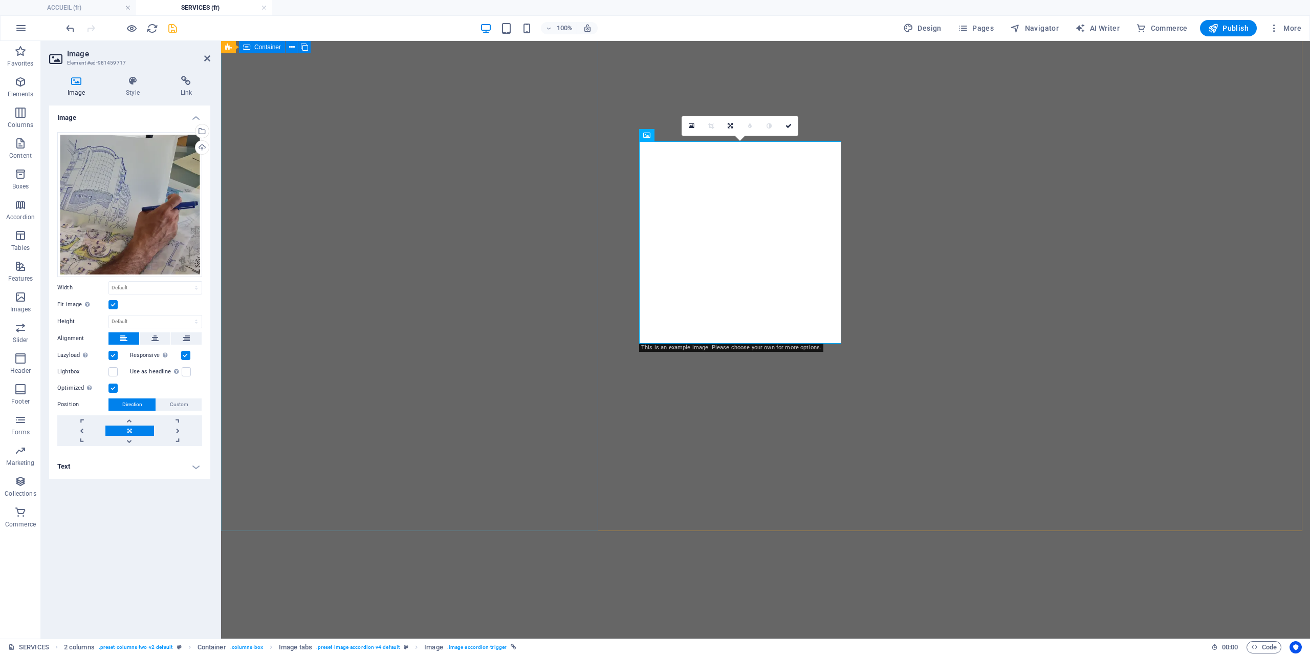
scroll to position [960, 0]
click at [199, 464] on h4 "Text" at bounding box center [129, 466] width 161 height 25
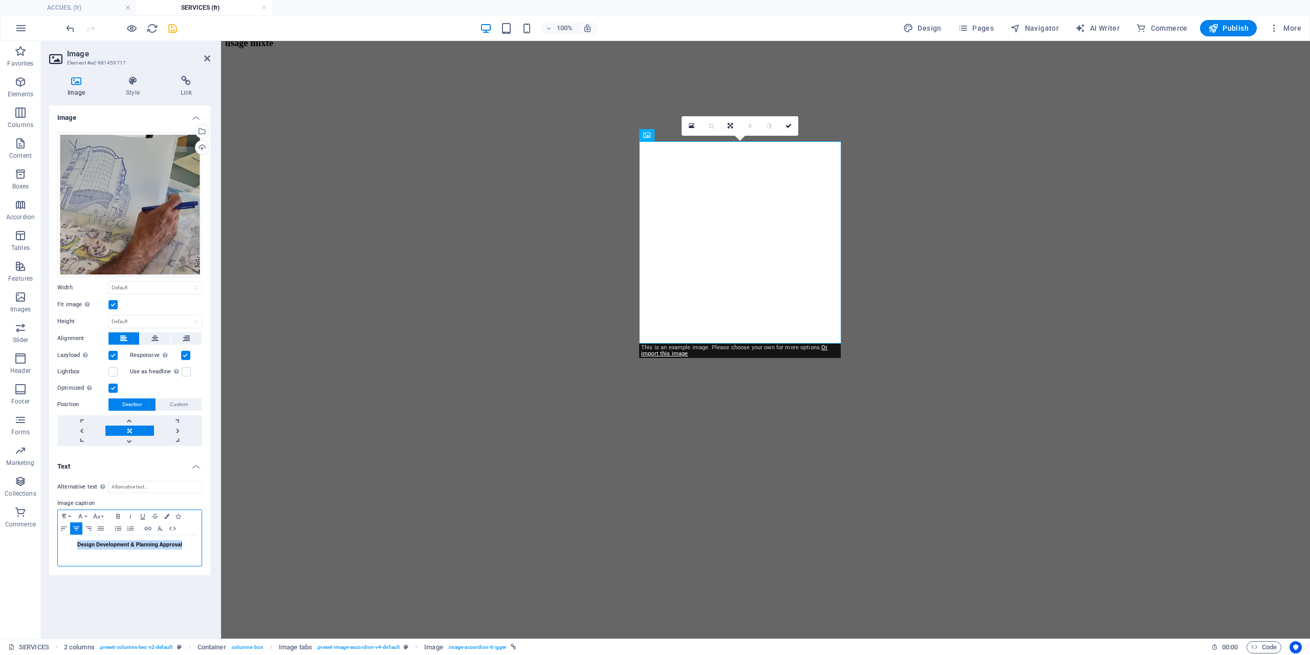
drag, startPoint x: 188, startPoint y: 546, endPoint x: 70, endPoint y: 547, distance: 118.7
click at [70, 547] on h4 "Design Development & Planning Approval" at bounding box center [130, 544] width 134 height 9
click at [82, 544] on span "du projet & obtention des autorisations" at bounding box center [129, 544] width 98 height 6
drag, startPoint x: 194, startPoint y: 546, endPoint x: 29, endPoint y: 545, distance: 165.3
click at [29, 545] on section "Favorites Elements Columns Content Boxes Accordion Tables Features Images Slide…" at bounding box center [655, 339] width 1310 height 597
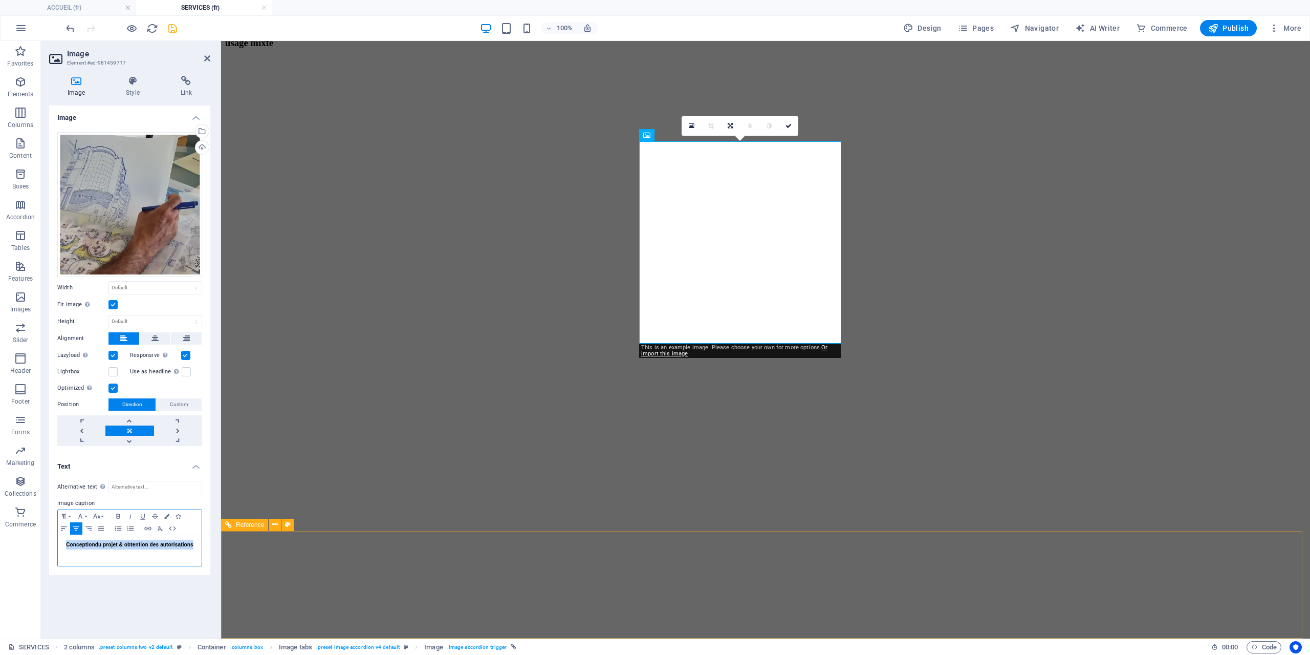
copy span "Conception du projet & obtention des autorisations"
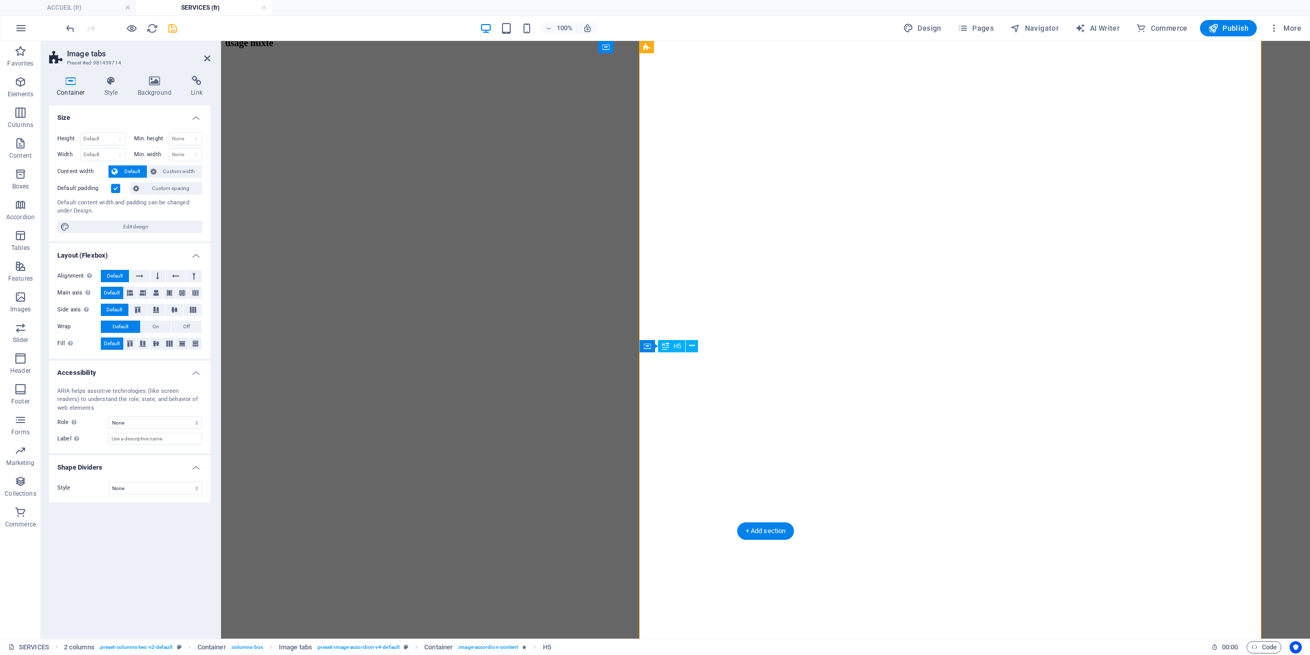
drag, startPoint x: 897, startPoint y: 357, endPoint x: 1076, endPoint y: 357, distance: 179.6
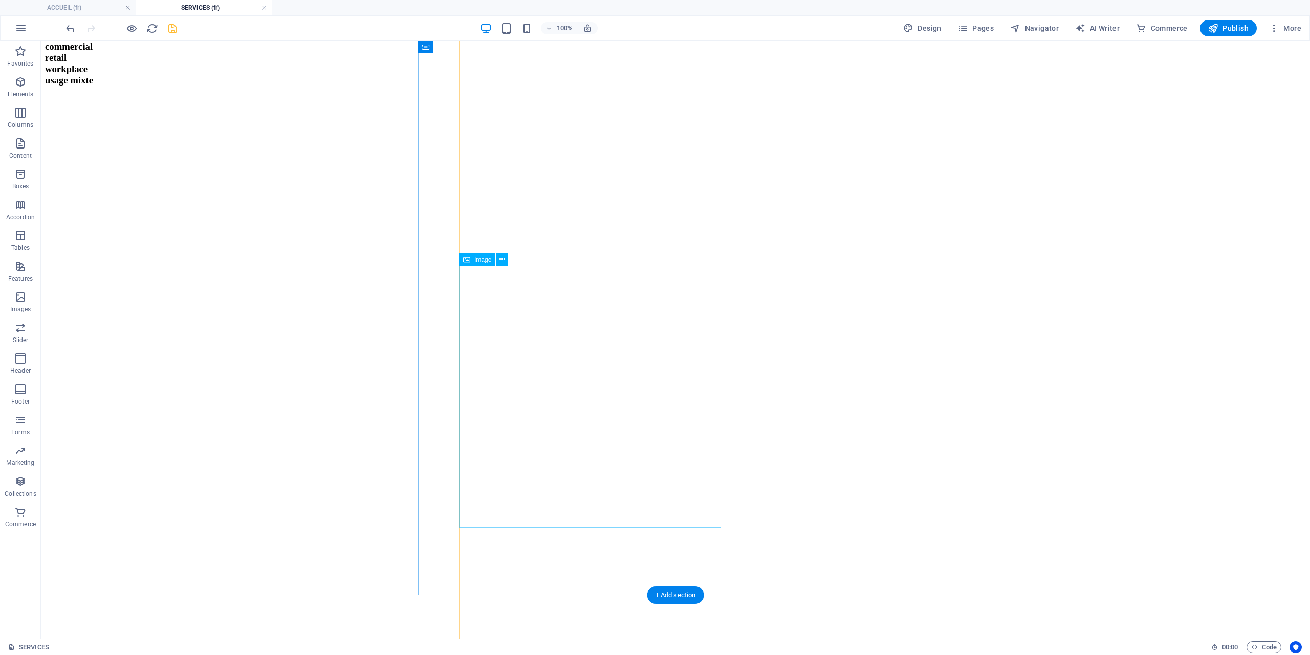
scroll to position [916, 0]
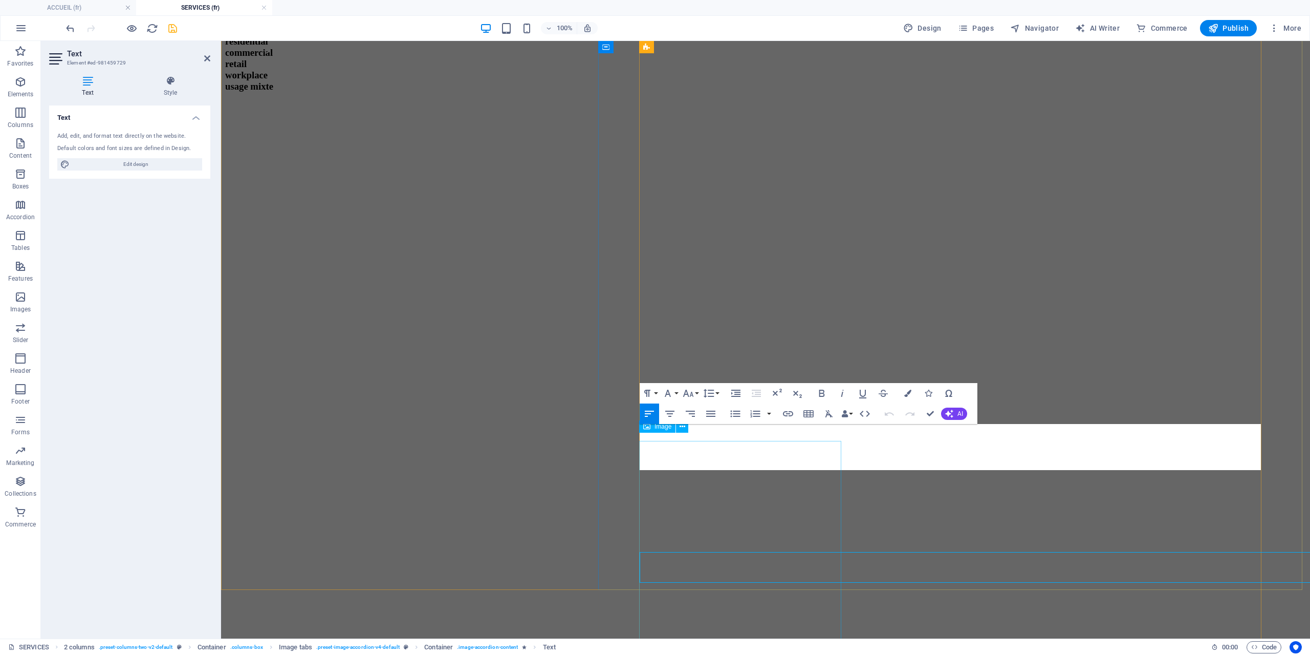
scroll to position [908, 0]
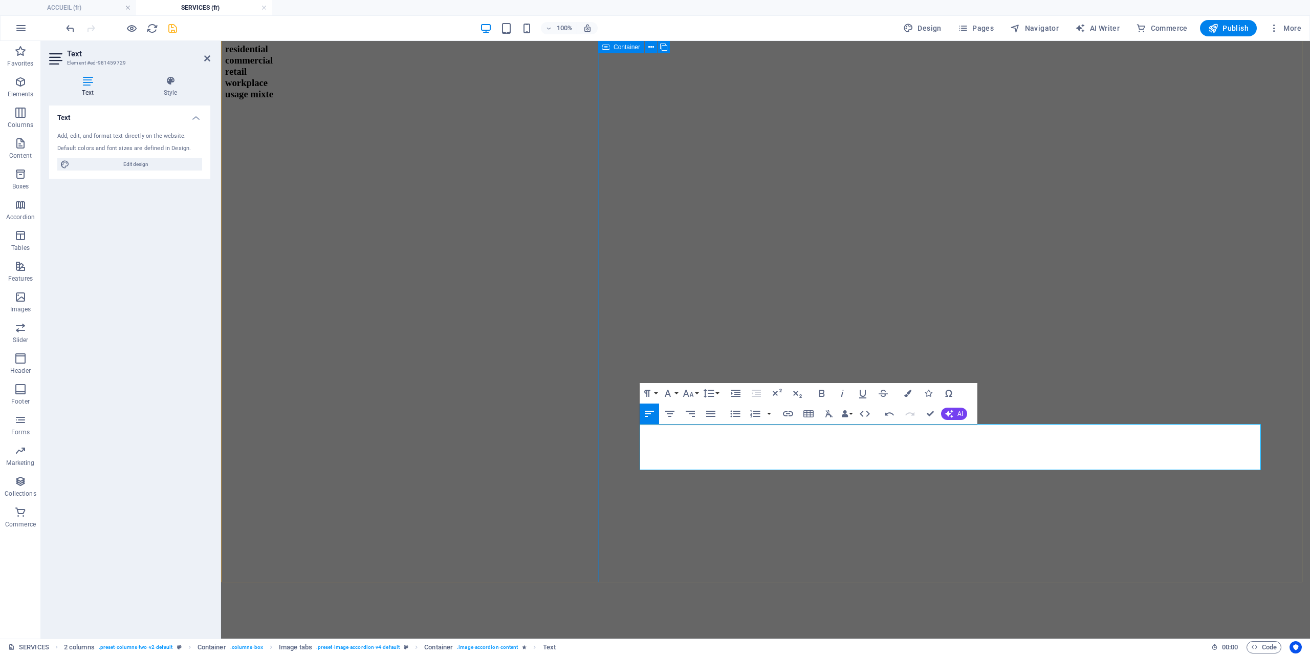
drag, startPoint x: 805, startPoint y: 462, endPoint x: 627, endPoint y: 432, distance: 180.1
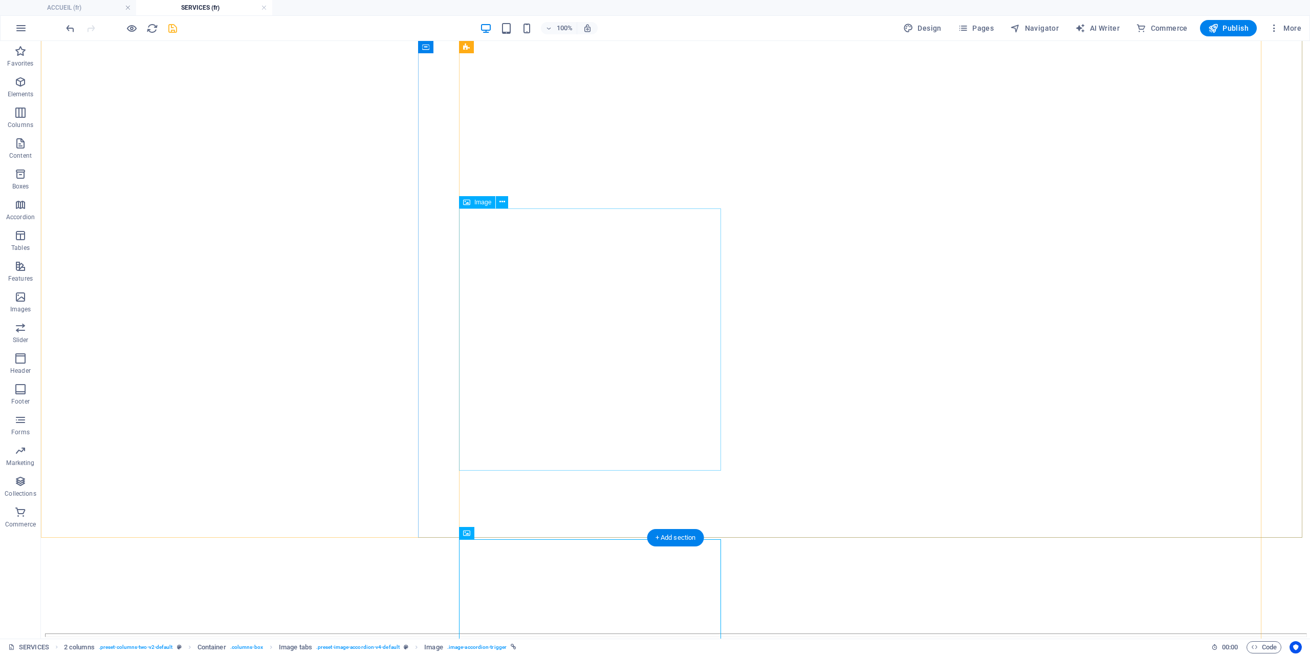
scroll to position [968, 0]
click at [467, 527] on icon at bounding box center [466, 525] width 7 height 12
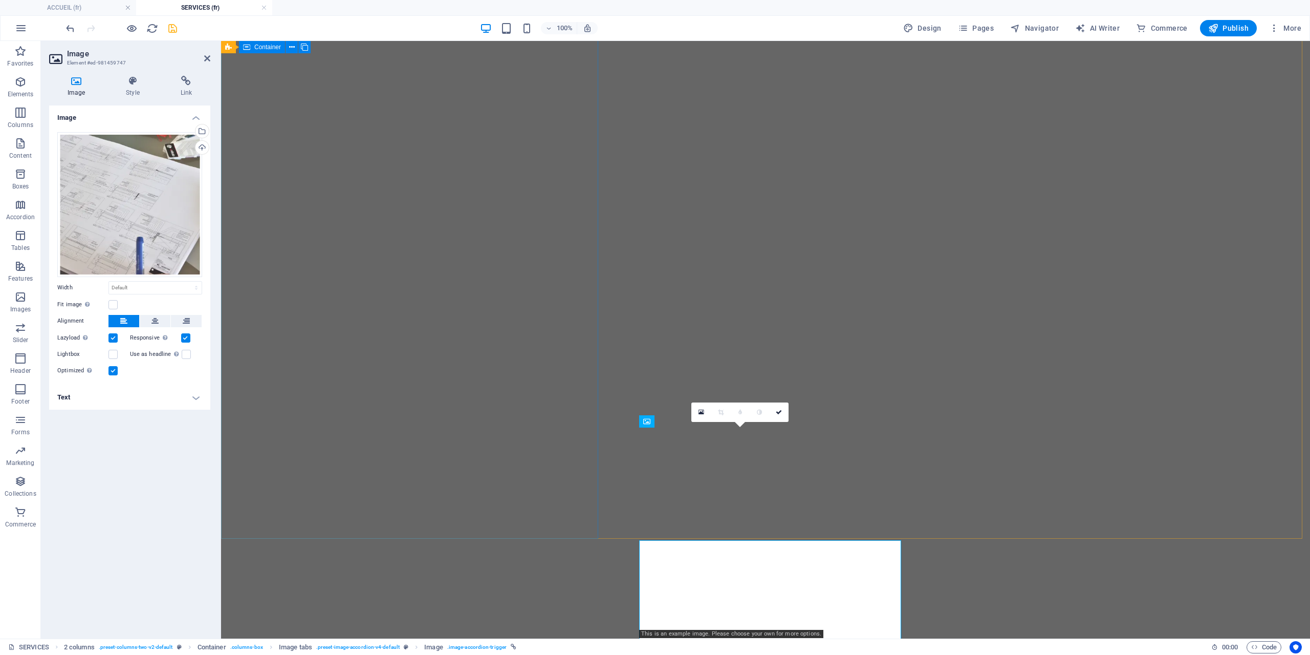
scroll to position [960, 0]
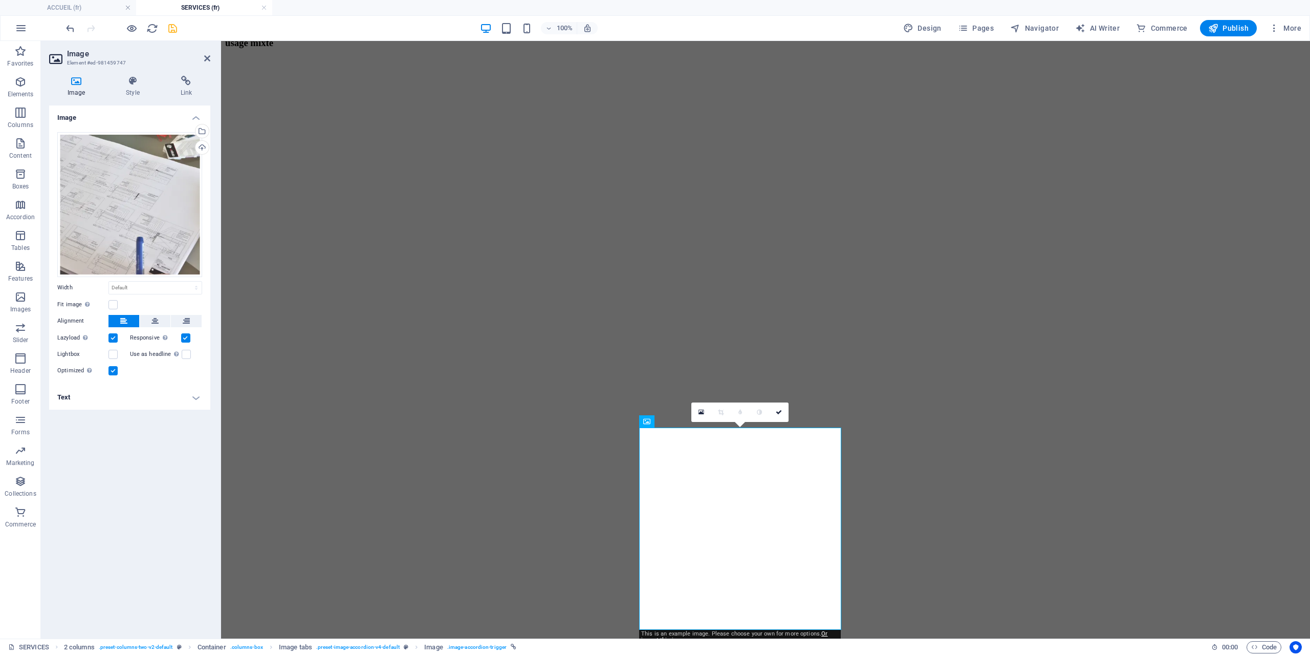
click at [179, 400] on h4 "Text" at bounding box center [129, 397] width 161 height 25
click at [128, 477] on span "Construction Administration & Project Completion" at bounding box center [130, 475] width 126 height 6
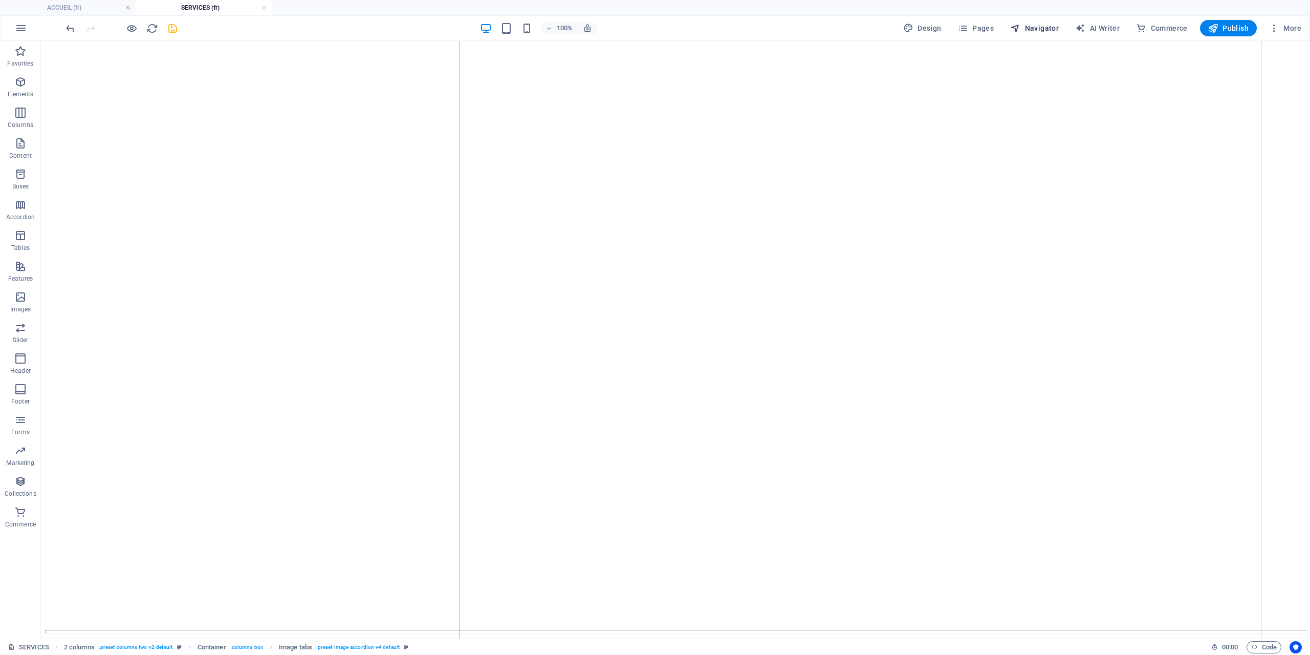
click at [1039, 29] on span "Navigator" at bounding box center [1034, 28] width 49 height 10
select select "17868807-fr"
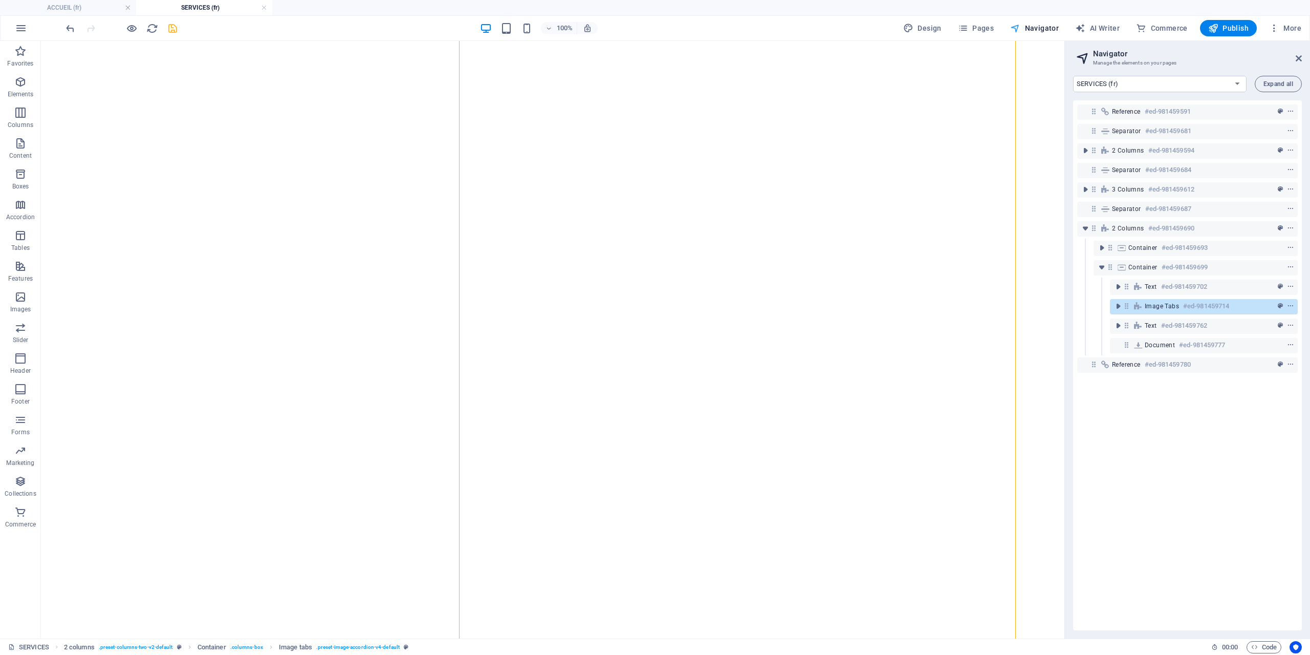
scroll to position [957, 0]
click at [1120, 328] on icon "toggle-expand" at bounding box center [1118, 325] width 10 height 10
